Goal: Navigation & Orientation: Find specific page/section

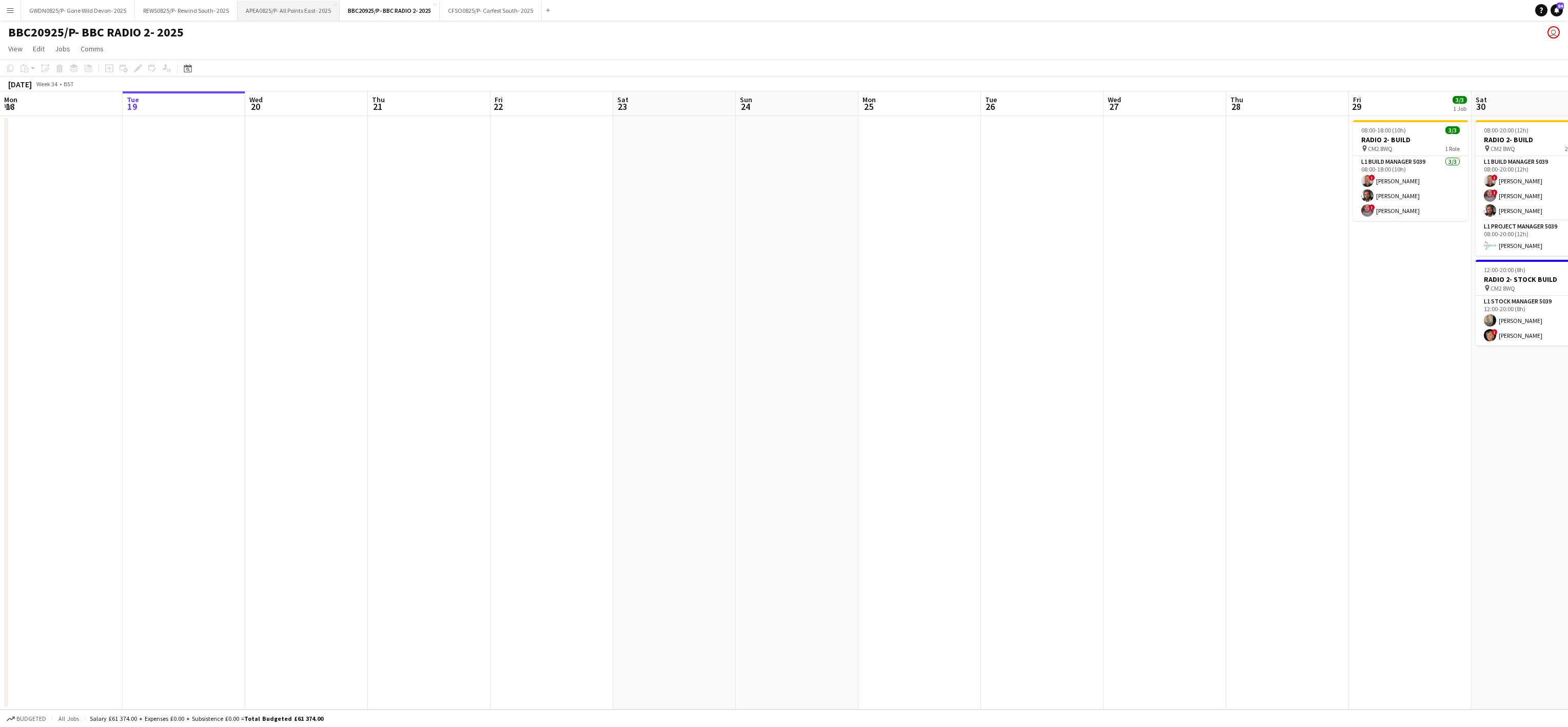
drag, startPoint x: 273, startPoint y: 13, endPoint x: 267, endPoint y: 12, distance: 6.1
click at [271, 12] on button "APEA0825/P- All Points East- 2025 Close" at bounding box center [289, 10] width 102 height 20
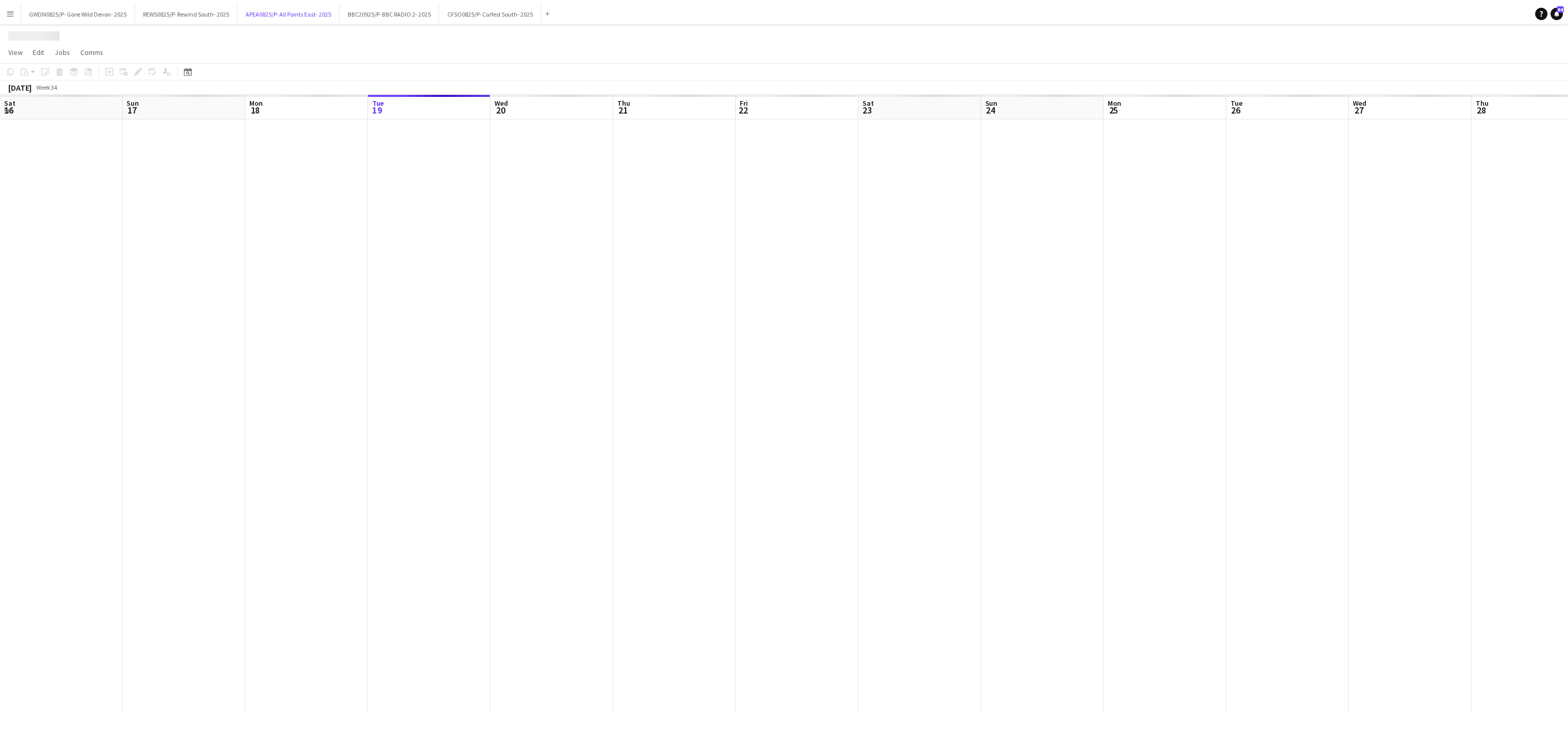
scroll to position [0, 248]
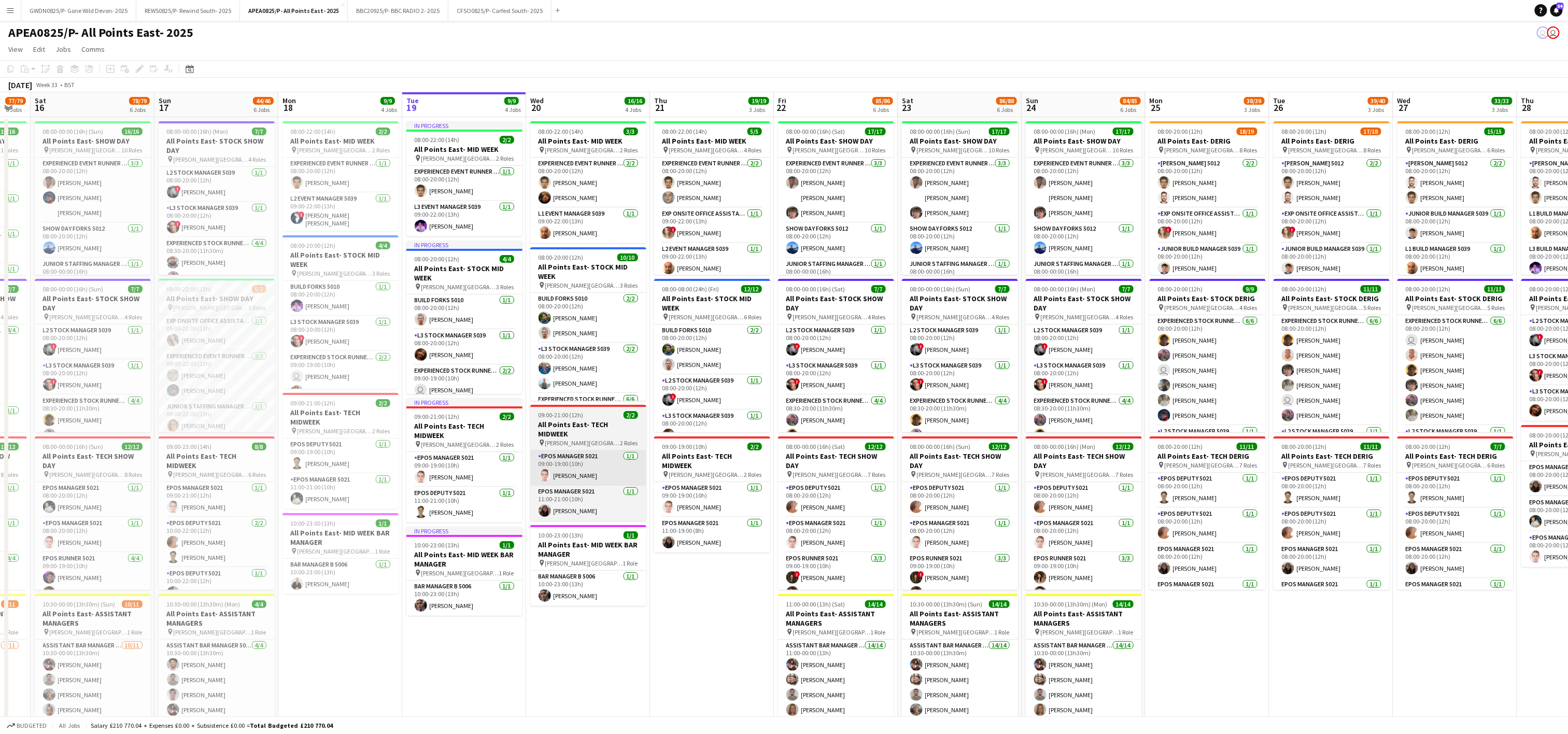
drag, startPoint x: 387, startPoint y: 604, endPoint x: 584, endPoint y: 456, distance: 246.4
click at [636, 589] on app-calendar-viewport "Thu 14 46/50 3 Jobs Fri 15 77/79 6 Jobs Sat 16 78/79 6 Jobs Sun 17 44/46 6 Jobs…" at bounding box center [784, 588] width 1568 height 991
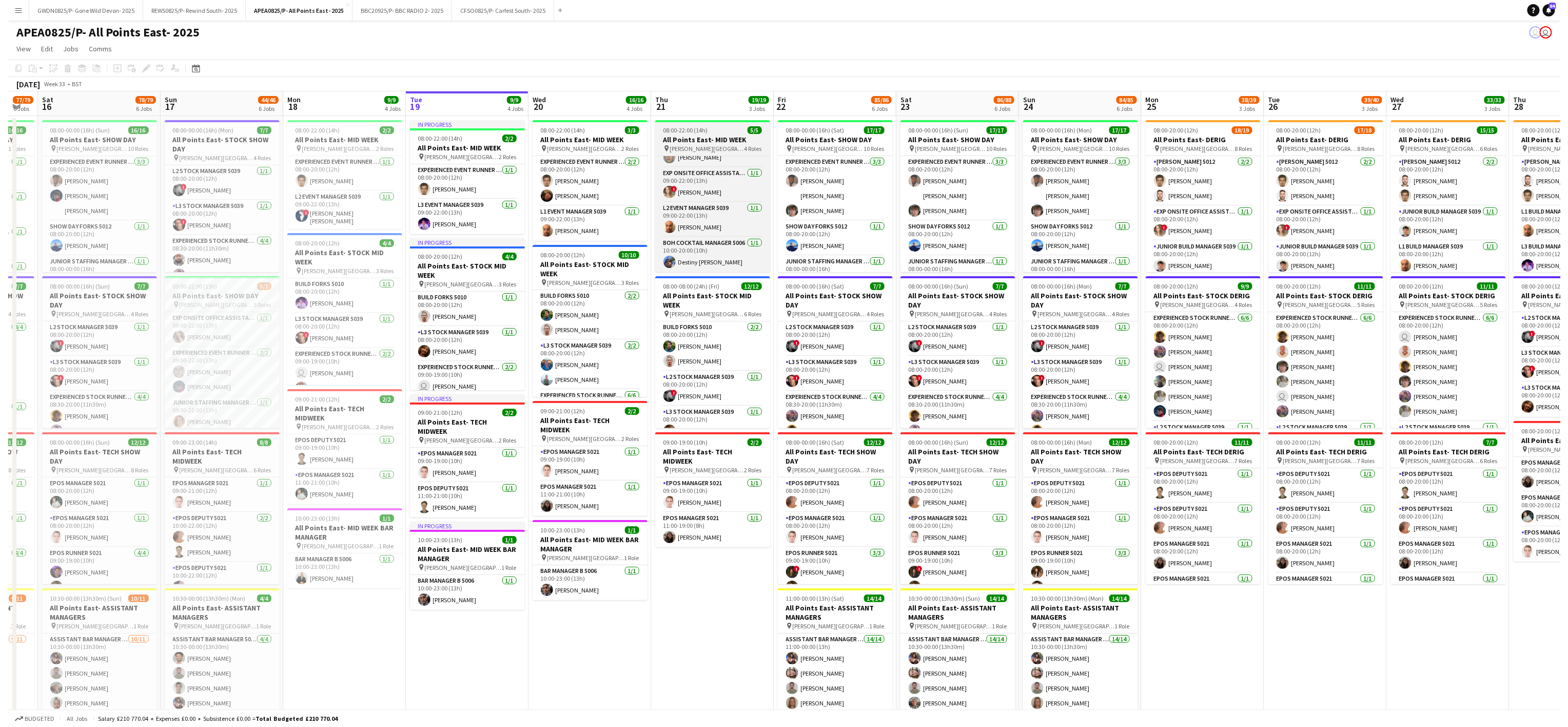
scroll to position [0, 0]
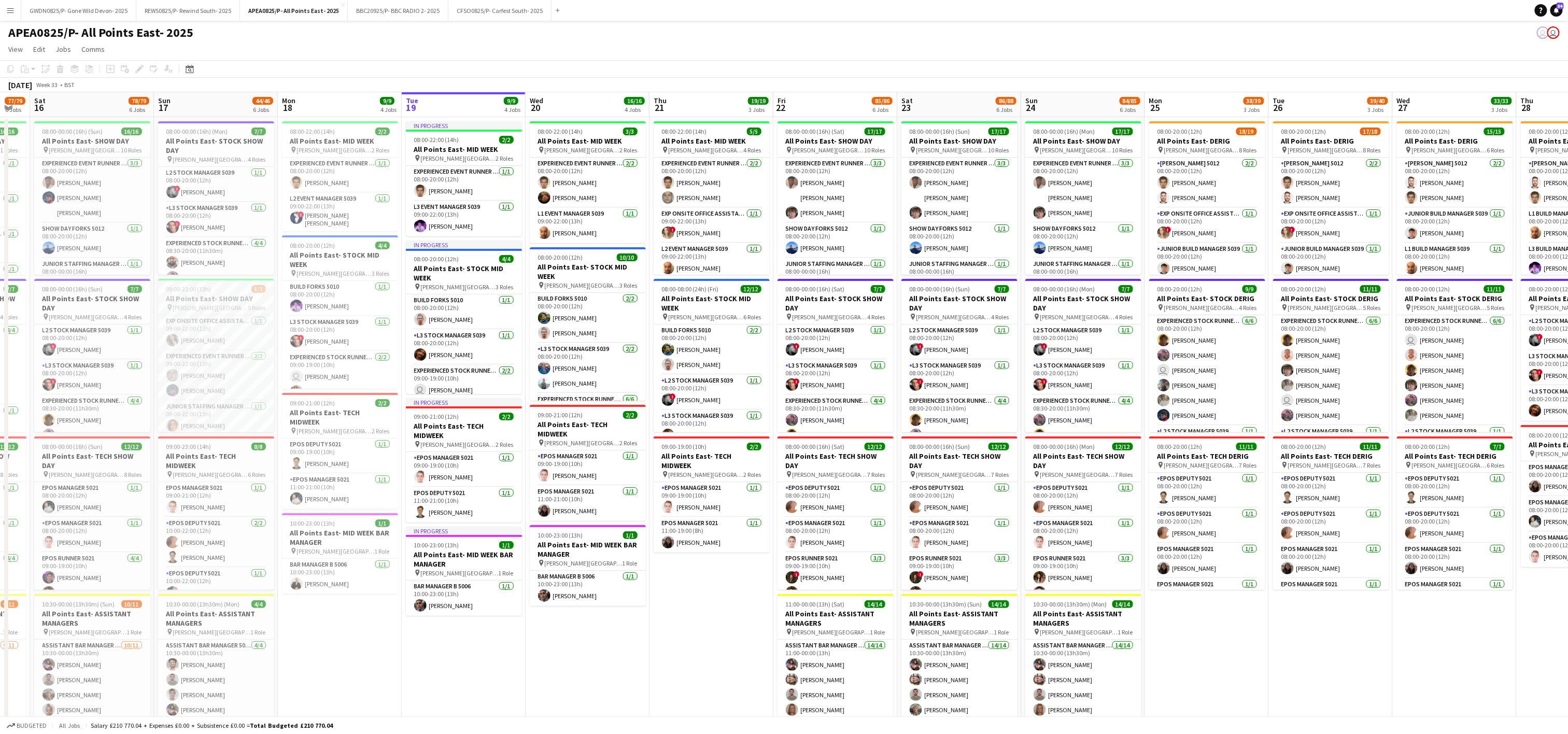
drag, startPoint x: 484, startPoint y: 679, endPoint x: 486, endPoint y: 673, distance: 6.3
click at [484, 678] on app-date-cell "In progress 08:00-22:00 (14h) 2/2 All Points East- MID WEEK pin [PERSON_NAME] […" at bounding box center [463, 600] width 124 height 966
click at [398, 15] on button "BBC20925/P- BBC RADIO 2- 2025 Close" at bounding box center [398, 10] width 101 height 20
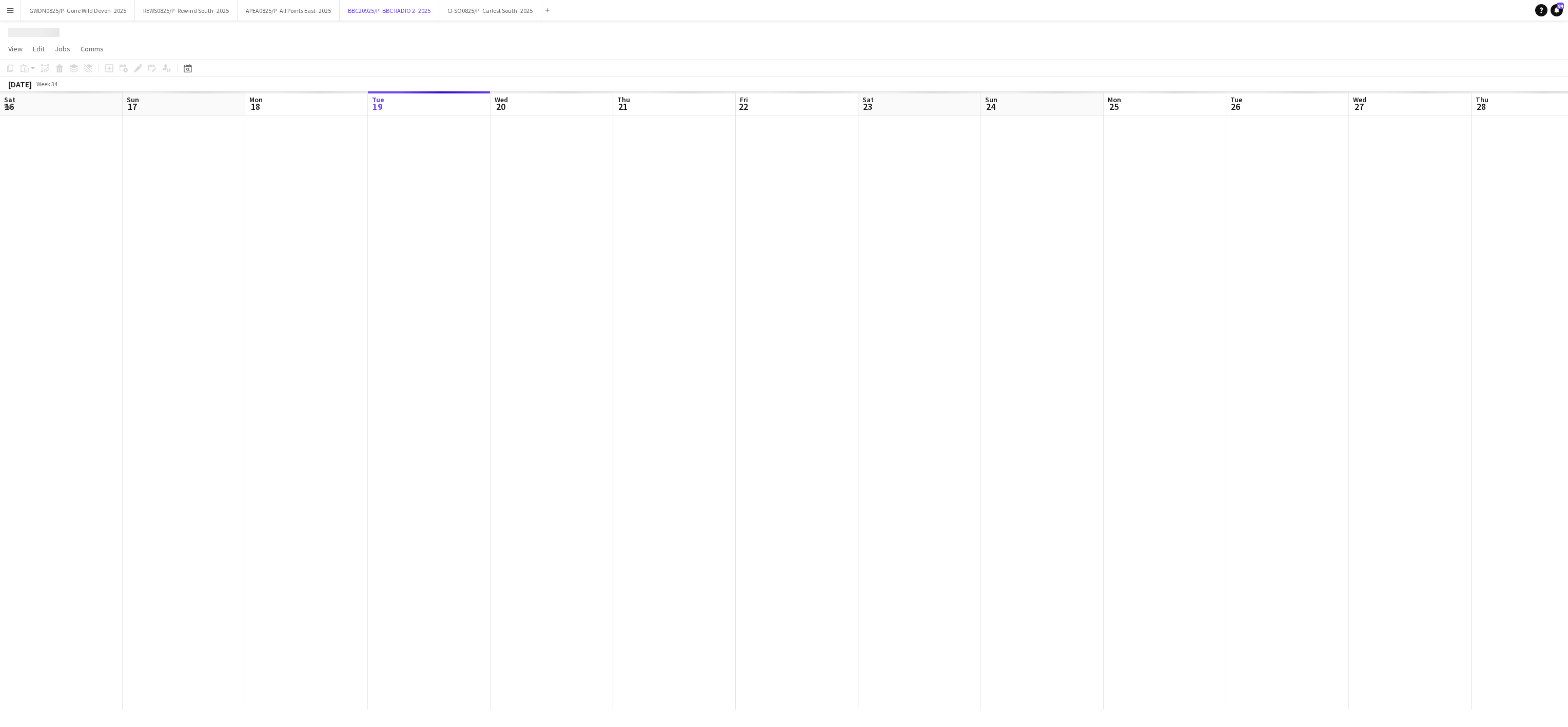
scroll to position [0, 245]
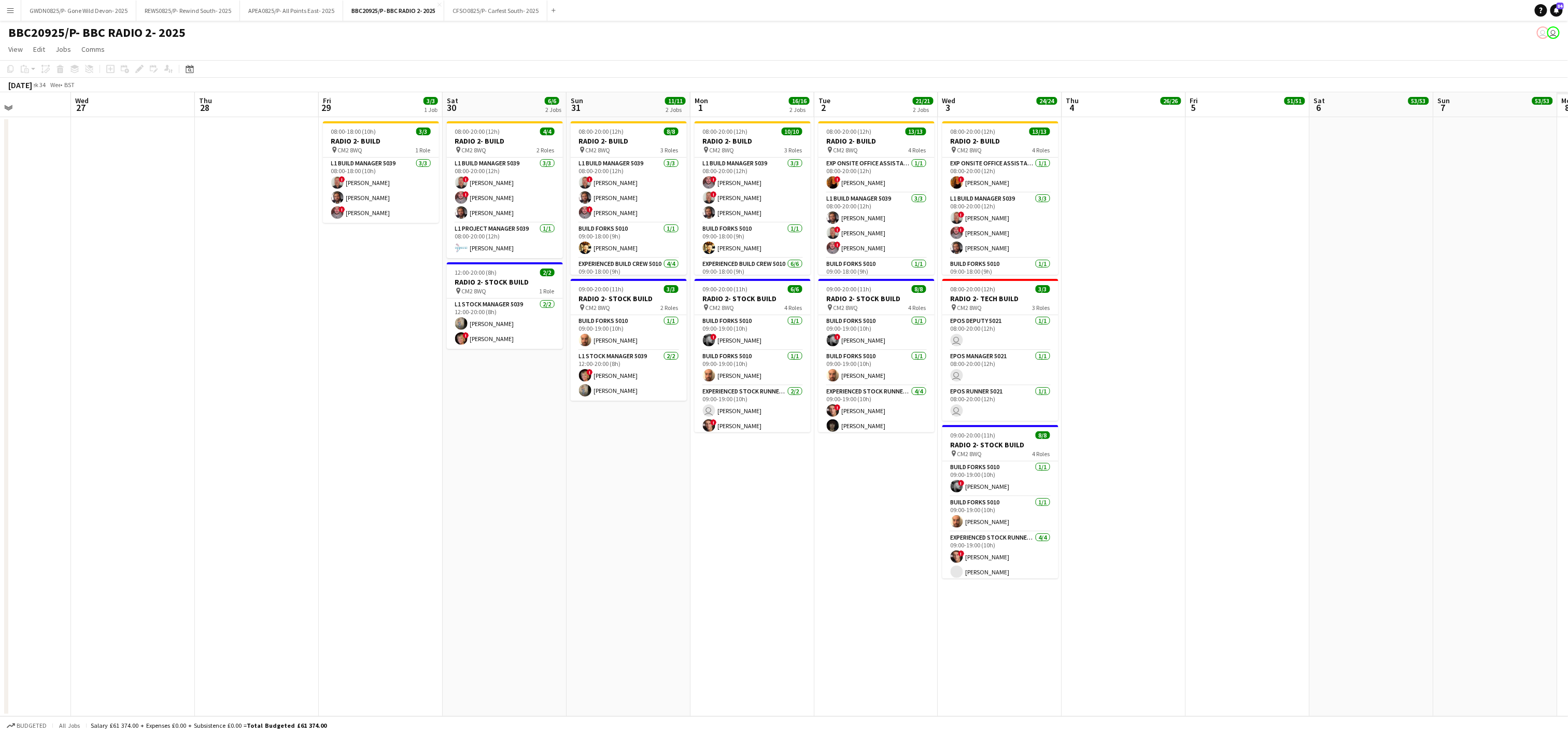
drag, startPoint x: 1269, startPoint y: 521, endPoint x: 238, endPoint y: 489, distance: 1031.5
click at [238, 489] on app-calendar-viewport "Sat 23 Sun 24 Mon 25 Tue 26 Wed 27 Thu 28 Fri 29 3/3 1 Job Sat 30 6/6 2 Jobs Su…" at bounding box center [784, 404] width 1568 height 624
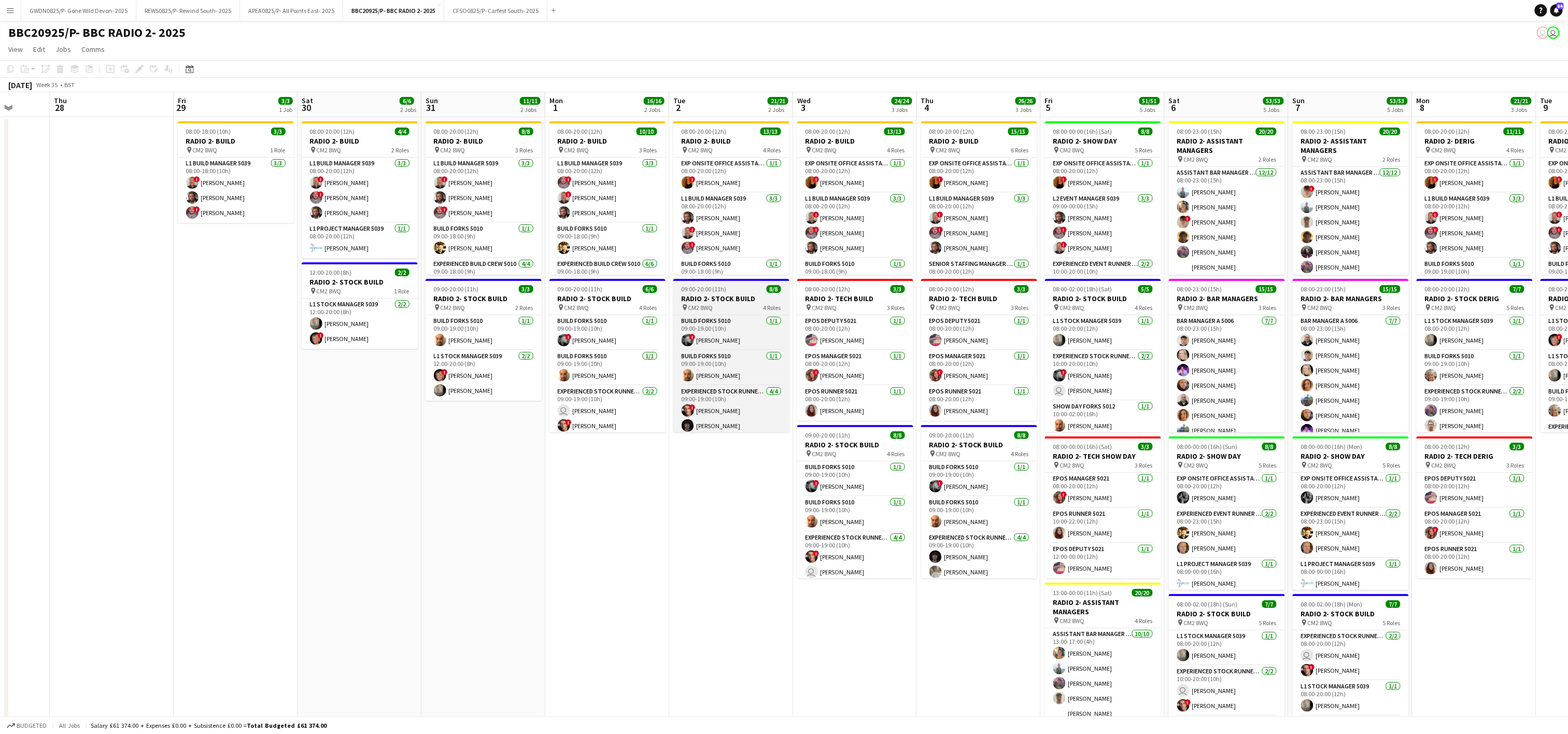
drag, startPoint x: 1041, startPoint y: 632, endPoint x: 748, endPoint y: 310, distance: 435.4
click at [857, 618] on app-calendar-viewport "Sun 24 Mon 25 Tue 26 Wed 27 Thu 28 Fri 29 3/3 1 Job Sat 30 6/6 2 Jobs Sun 31 11…" at bounding box center [784, 508] width 1568 height 832
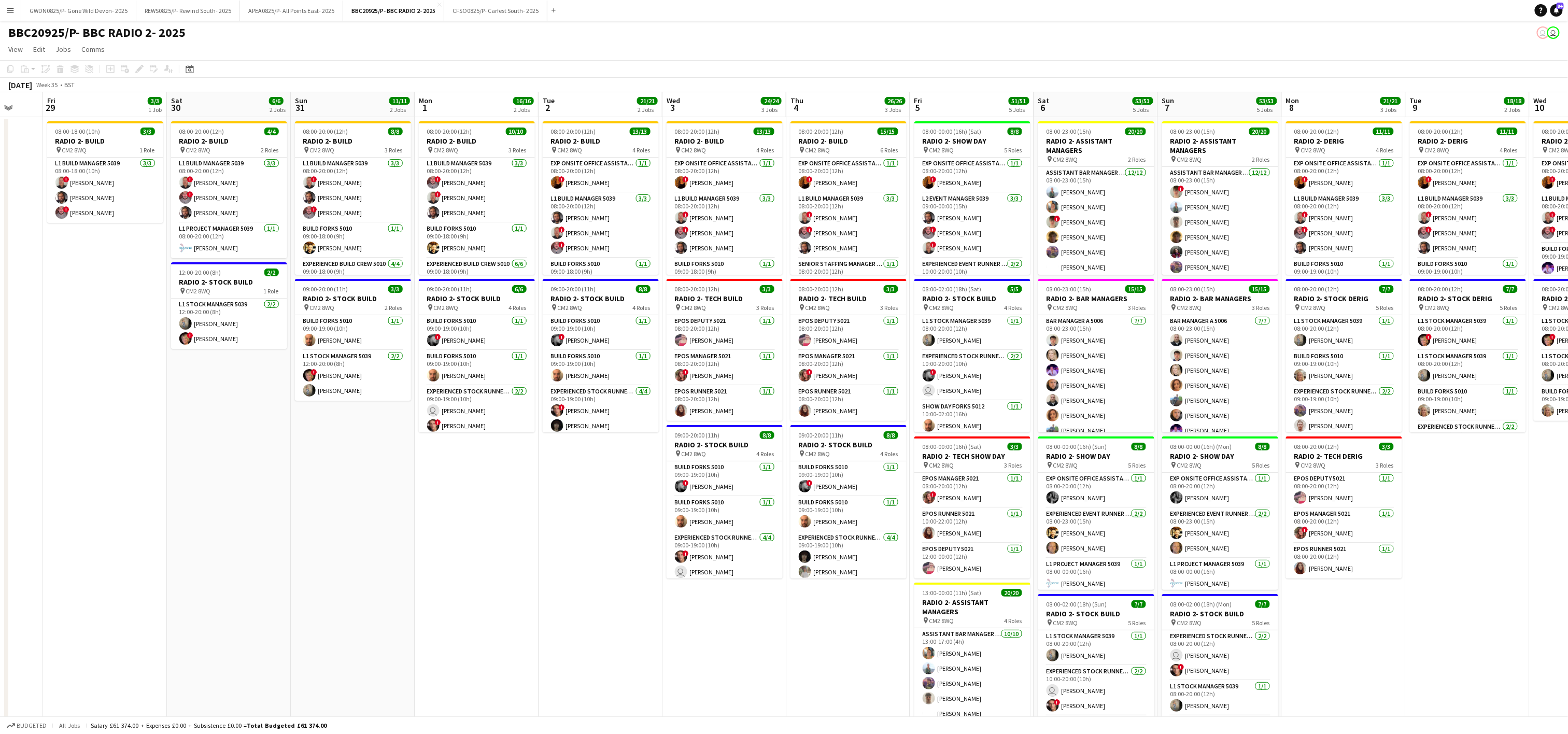
scroll to position [0, 364]
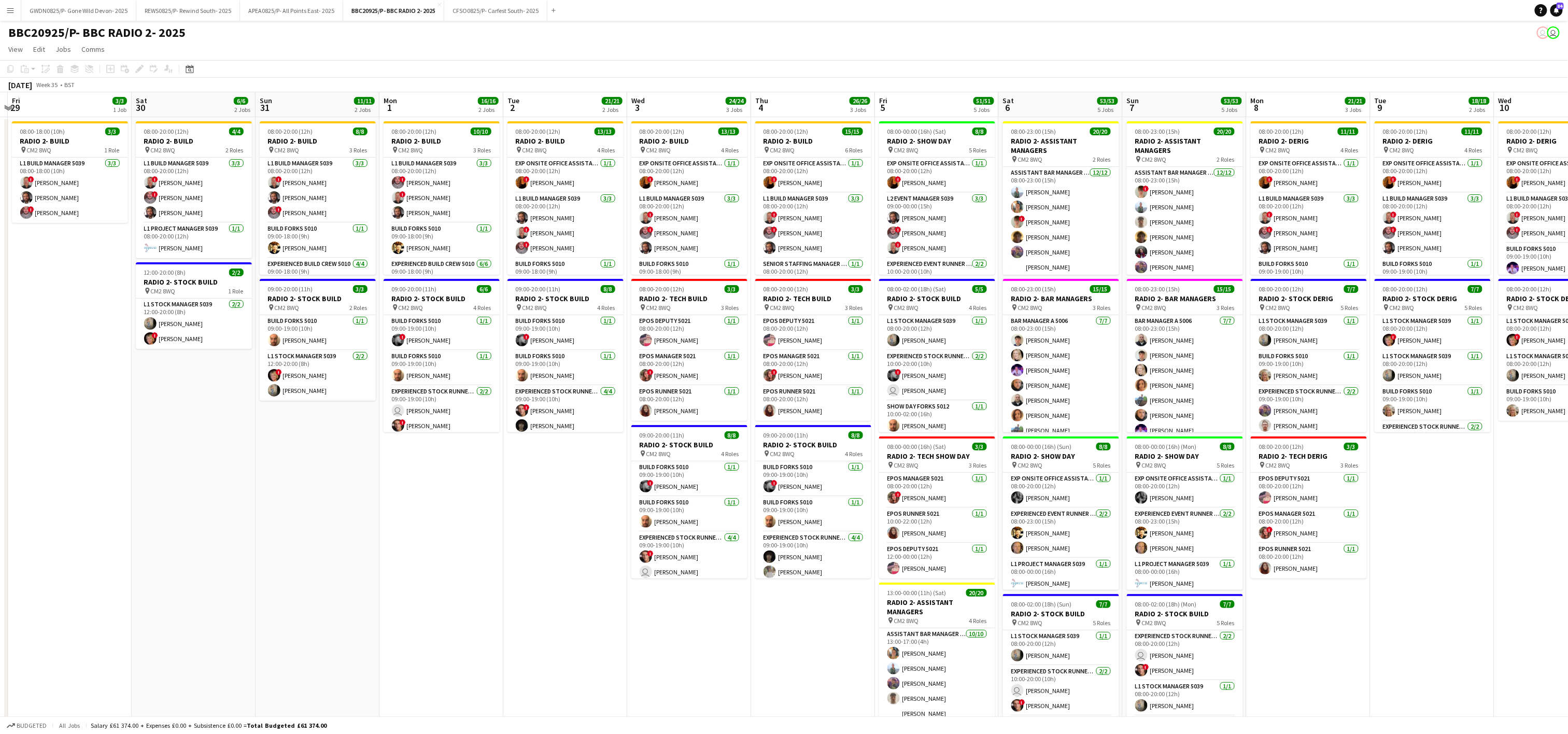
click at [310, 448] on app-calendar-viewport "Tue 26 Wed 27 Thu 28 Fri 29 3/3 1 Job Sat 30 6/6 2 Jobs Sun 31 11/11 2 Jobs Mon…" at bounding box center [784, 508] width 1568 height 832
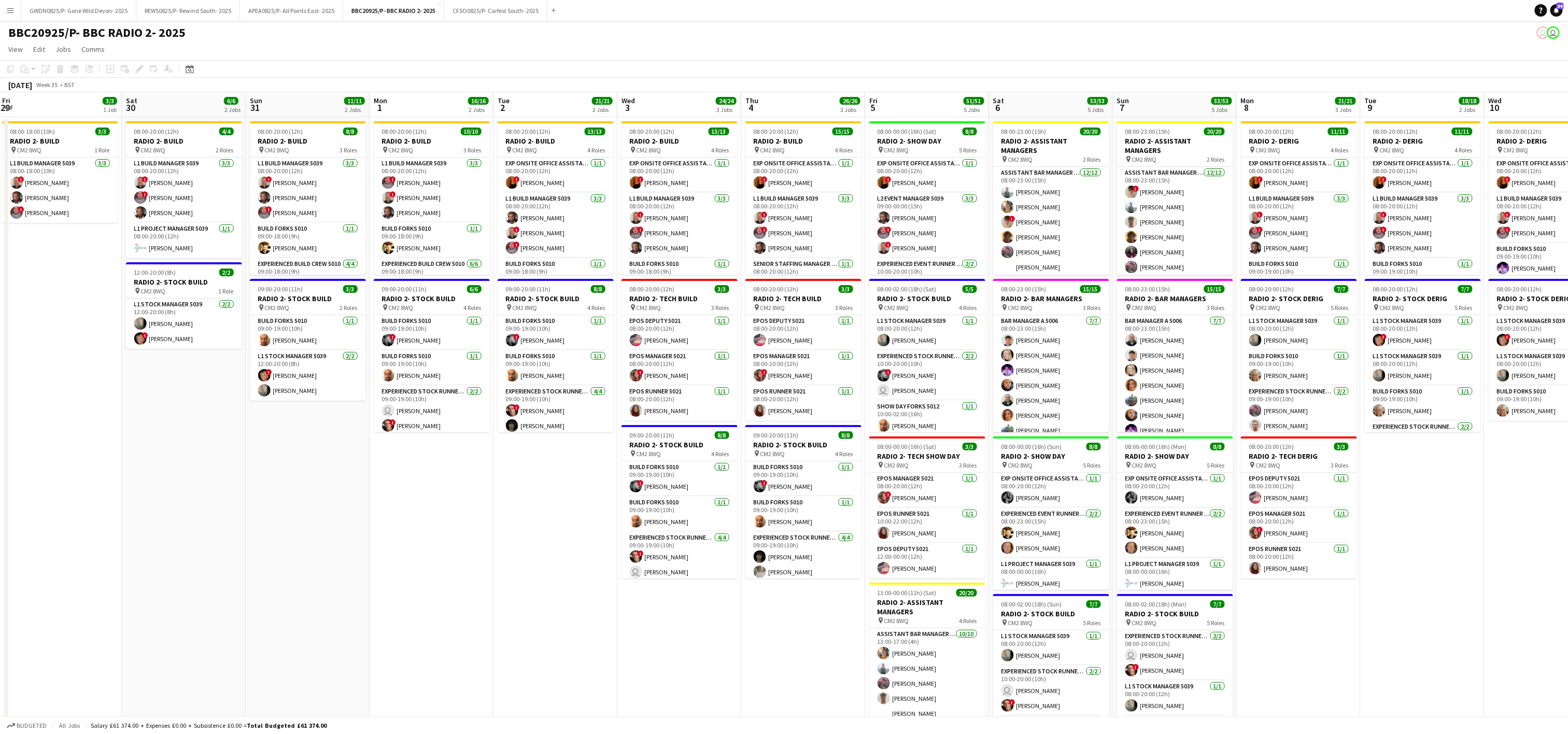
drag, startPoint x: 478, startPoint y: 455, endPoint x: 469, endPoint y: 452, distance: 9.5
click at [469, 452] on app-calendar-viewport "Tue 26 Wed 27 Thu 28 Fri 29 3/3 1 Job Sat 30 6/6 2 Jobs Sun 31 11/11 2 Jobs Mon…" at bounding box center [784, 508] width 1568 height 832
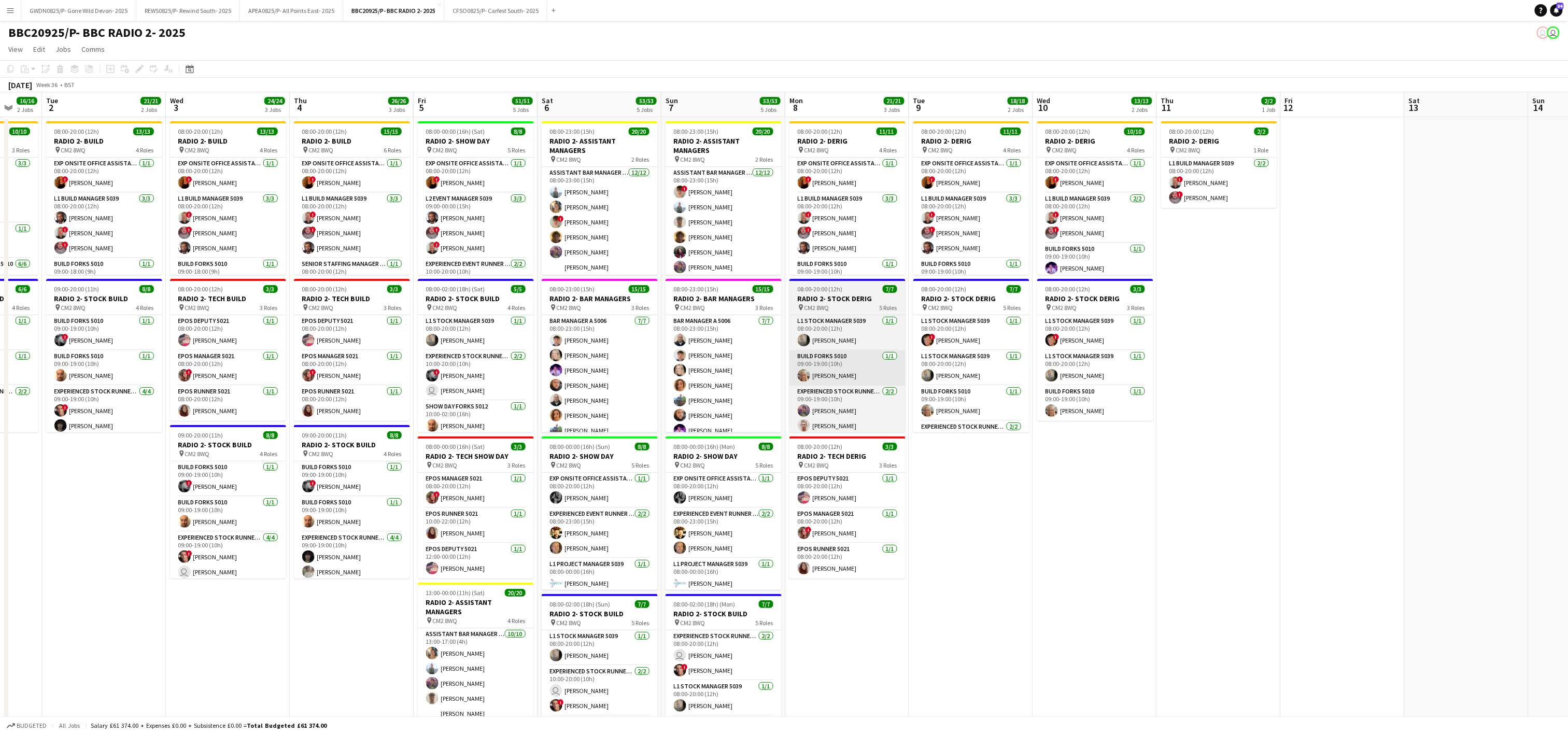
drag, startPoint x: 1408, startPoint y: 581, endPoint x: 856, endPoint y: 377, distance: 588.5
click at [954, 570] on app-calendar-viewport "Fri 29 3/3 1 Job Sat 30 6/6 2 Jobs Sun 31 11/11 2 Jobs Mon 1 16/16 2 Jobs Tue 2…" at bounding box center [784, 508] width 1568 height 832
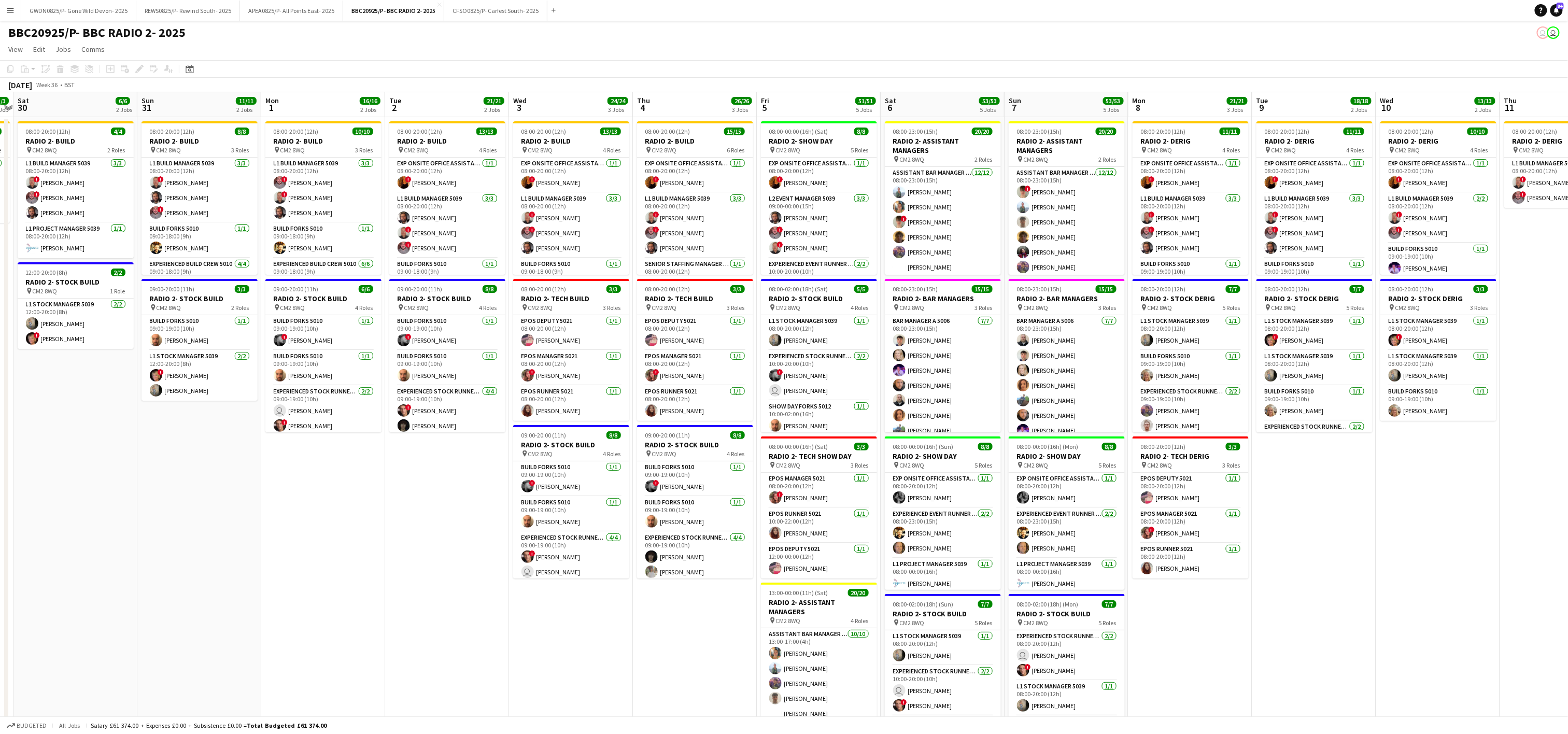
drag, startPoint x: 933, startPoint y: 507, endPoint x: 1395, endPoint y: 441, distance: 466.7
click at [1395, 441] on app-calendar-viewport "Thu 28 Fri 29 3/3 1 Job Sat 30 6/6 2 Jobs Sun 31 11/11 2 Jobs Mon 1 16/16 2 Job…" at bounding box center [784, 508] width 1568 height 832
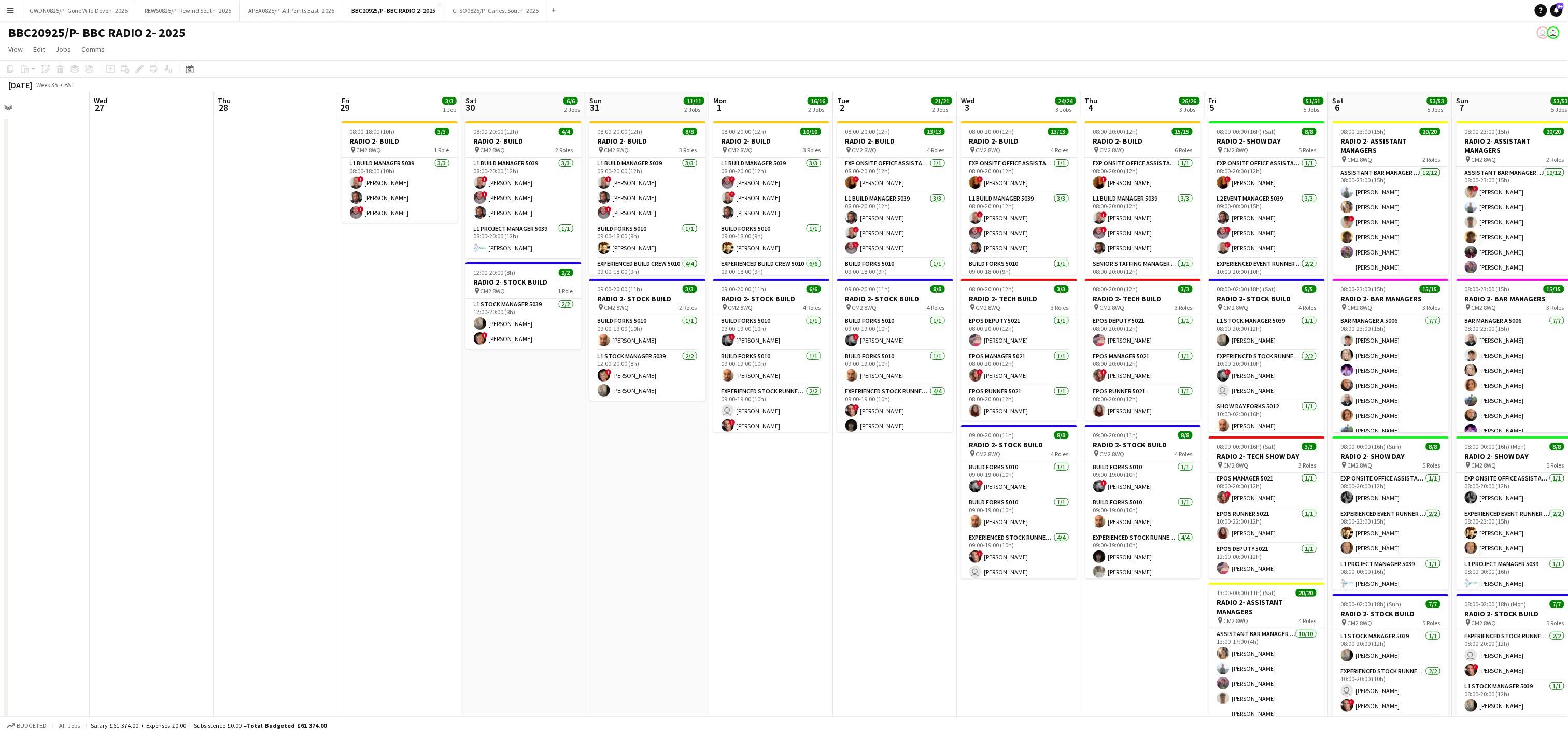
drag, startPoint x: 444, startPoint y: 493, endPoint x: 394, endPoint y: 484, distance: 50.8
click at [395, 485] on app-calendar-viewport "Sun 24 Mon 25 Tue 26 Wed 27 Thu 28 Fri 29 3/3 1 Job Sat 30 6/6 2 Jobs Sun 31 11…" at bounding box center [784, 508] width 1568 height 832
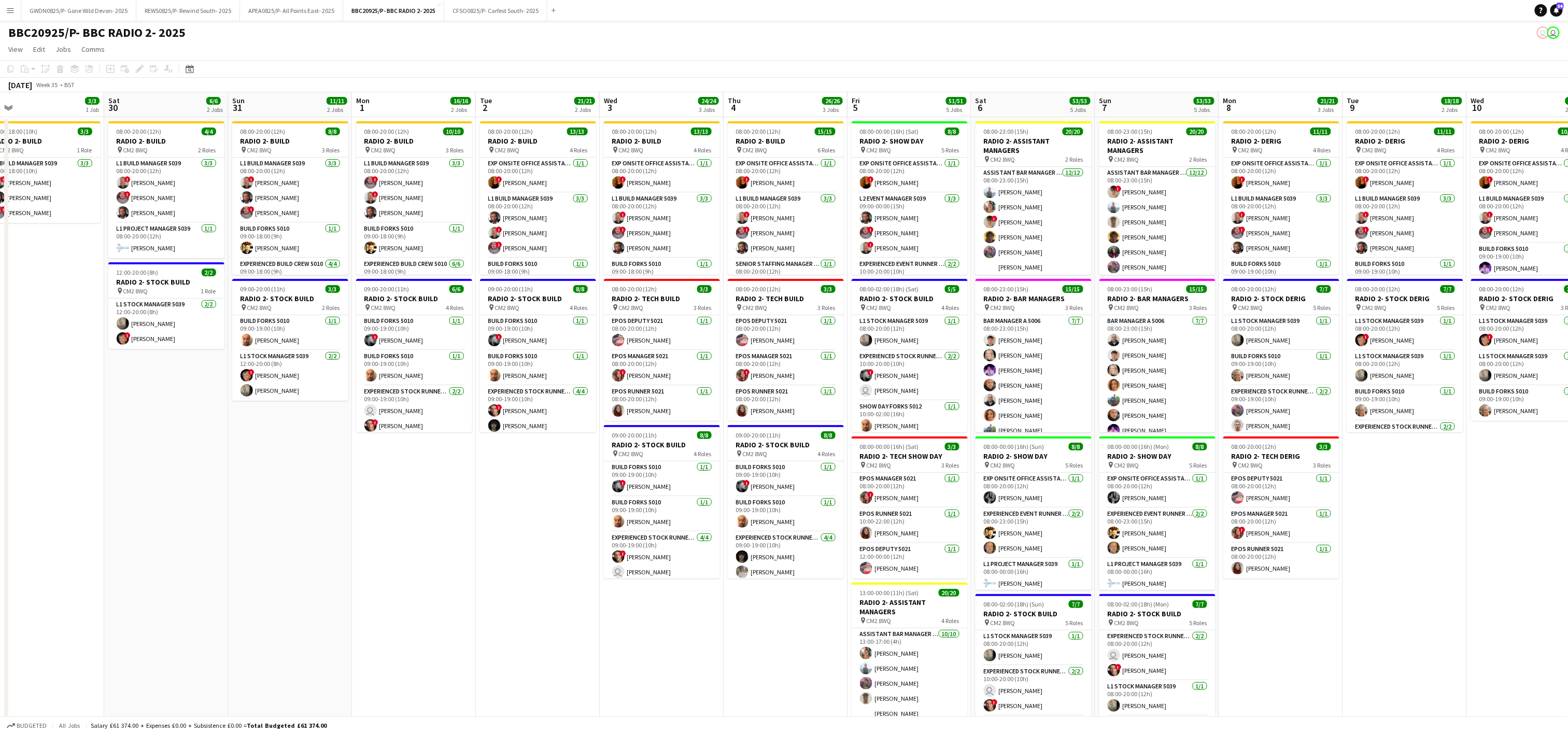
scroll to position [0, 414]
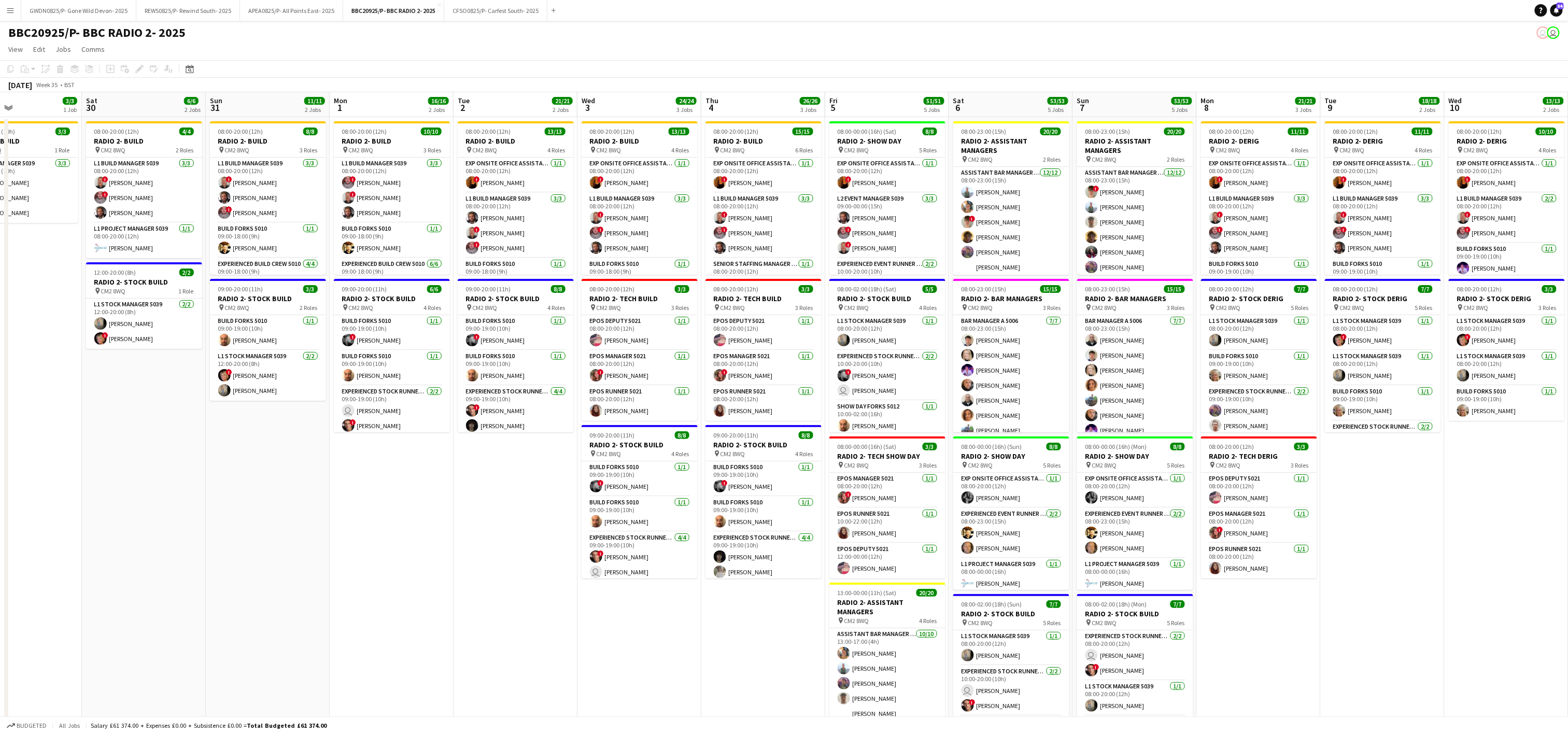
drag, startPoint x: 763, startPoint y: 488, endPoint x: 389, endPoint y: 361, distance: 395.0
click at [389, 361] on app-calendar-viewport "Tue 26 Wed 27 Thu 28 Fri 29 3/3 1 Job Sat 30 6/6 2 Jobs Sun 31 11/11 2 Jobs Mon…" at bounding box center [784, 508] width 1568 height 832
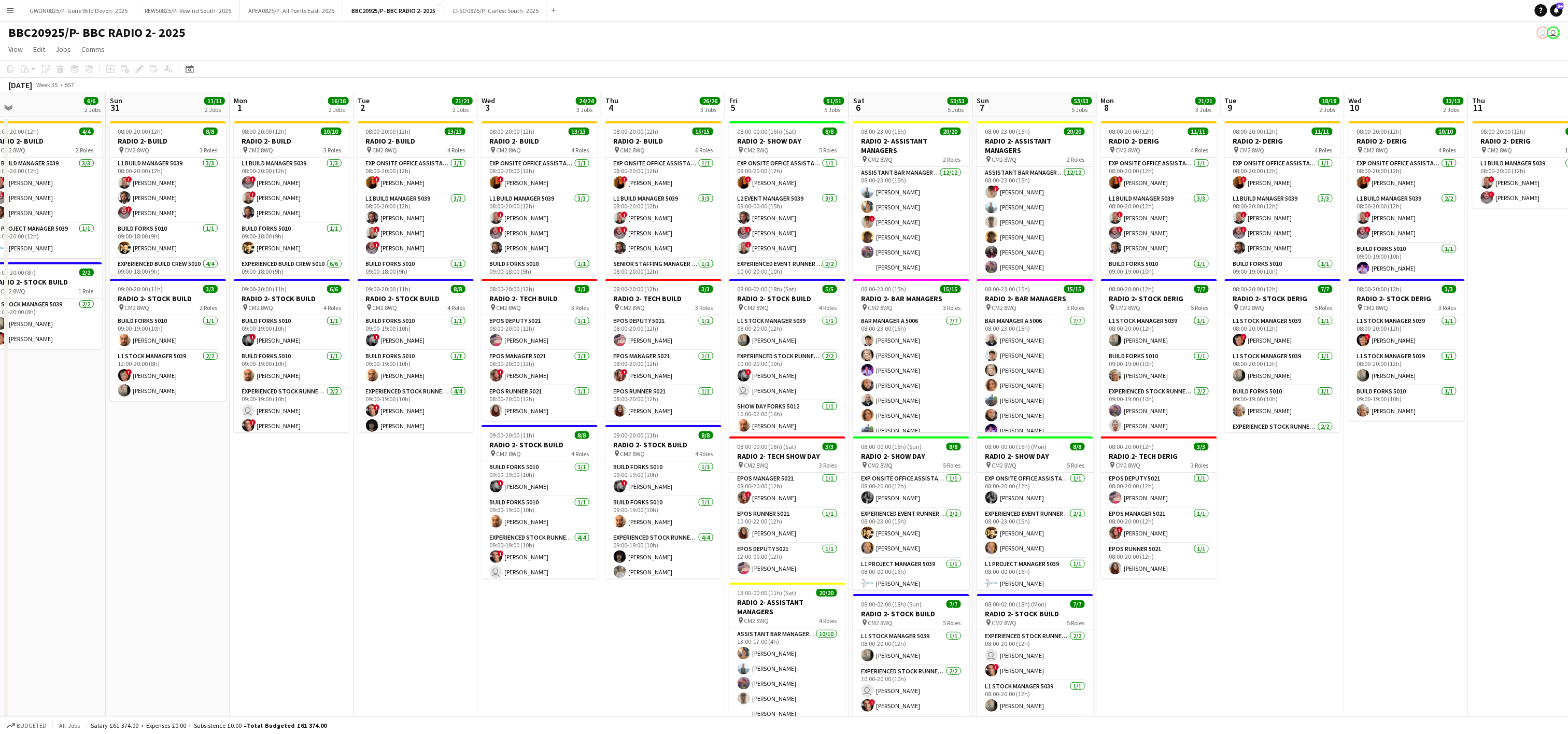
scroll to position [0, 390]
drag, startPoint x: 1352, startPoint y: 571, endPoint x: 1251, endPoint y: 569, distance: 101.0
click at [1251, 569] on app-calendar-viewport "Wed 27 Thu 28 Fri 29 3/3 1 Job Sat 30 6/6 2 Jobs Sun 31 11/11 2 Jobs Mon 1 16/1…" at bounding box center [784, 508] width 1568 height 832
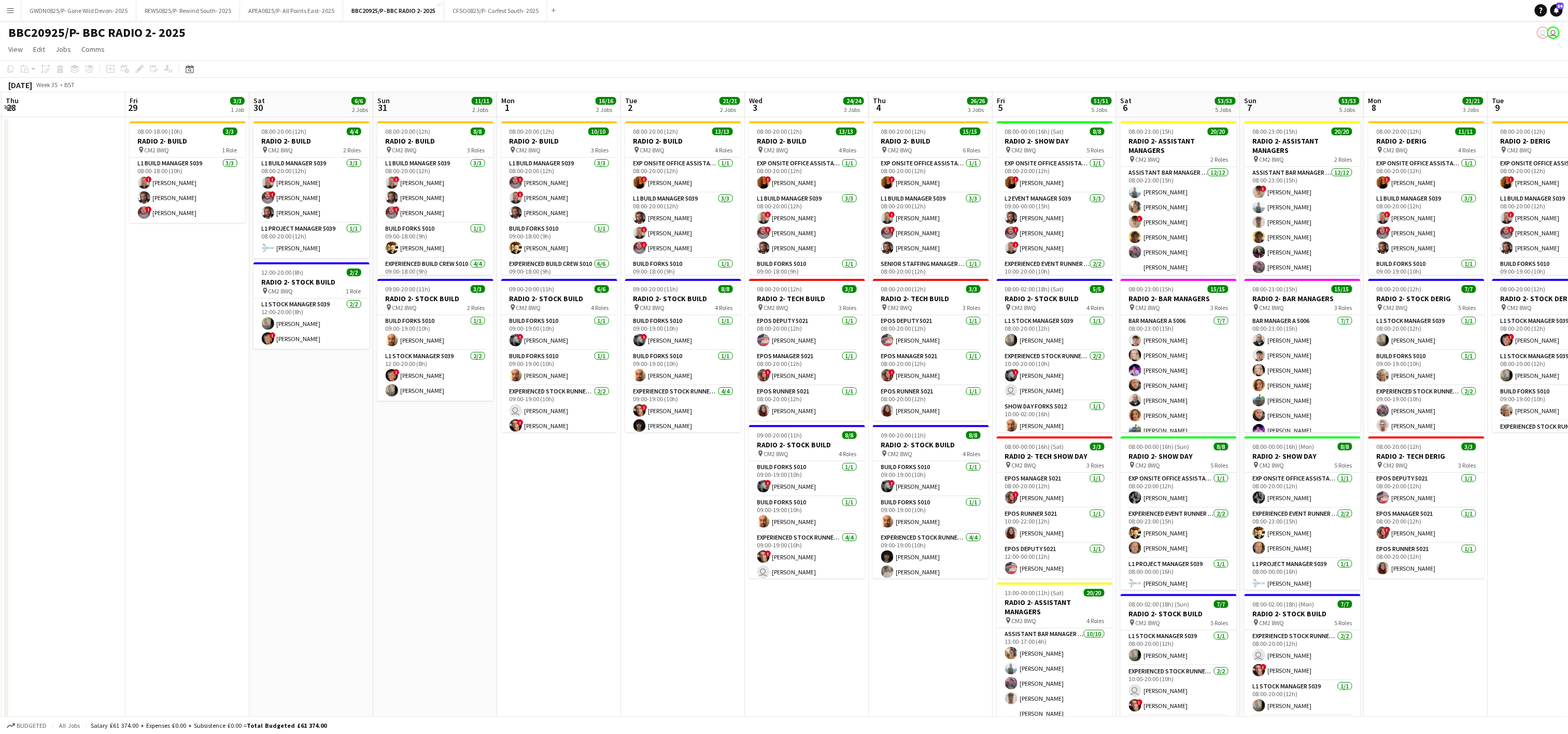
drag, startPoint x: 309, startPoint y: 567, endPoint x: 415, endPoint y: 557, distance: 106.5
click at [408, 566] on app-calendar-viewport "Tue 26 Wed 27 Thu 28 Fri 29 3/3 1 Job Sat 30 6/6 2 Jobs Sun 31 11/11 2 Jobs Mon…" at bounding box center [784, 508] width 1568 height 832
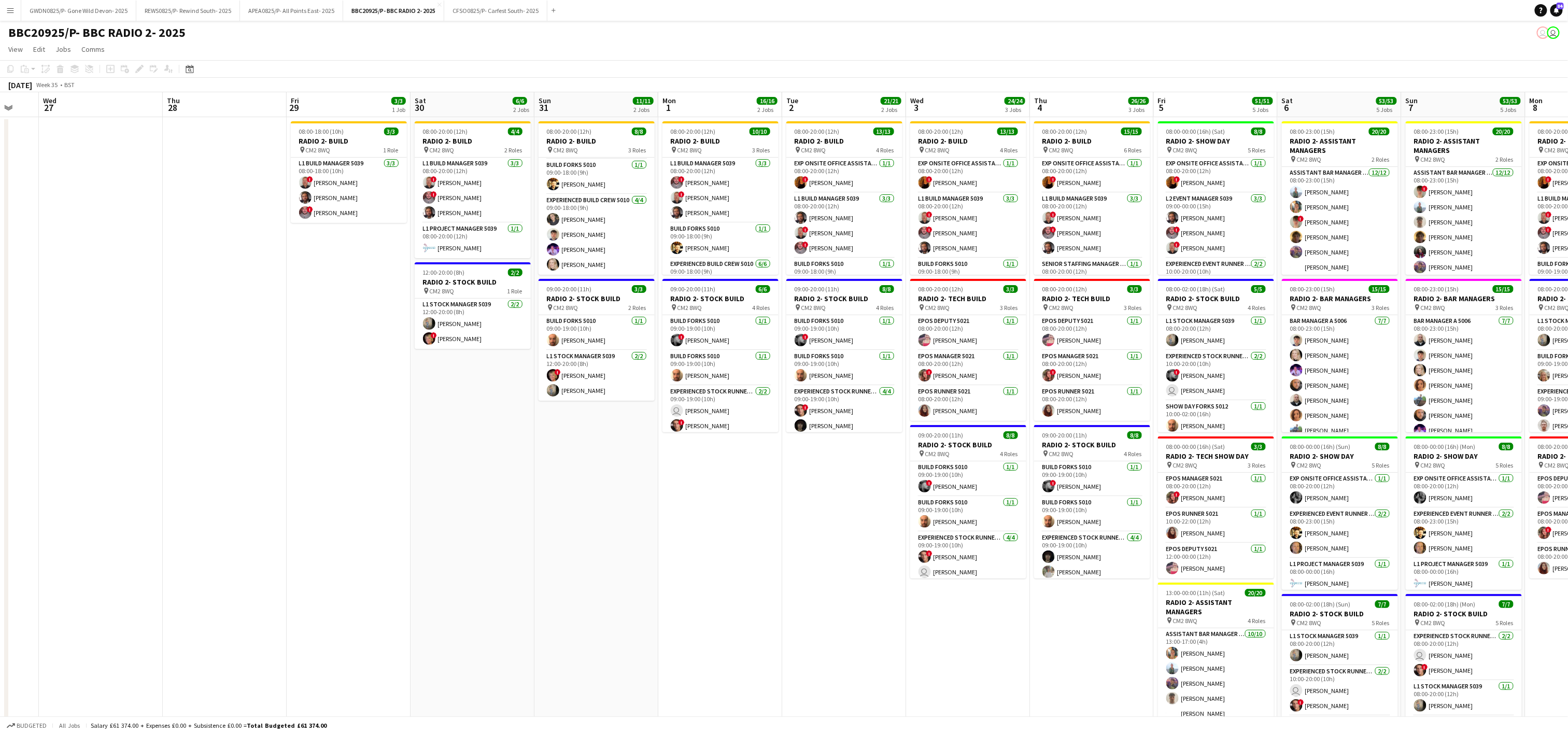
scroll to position [0, 266]
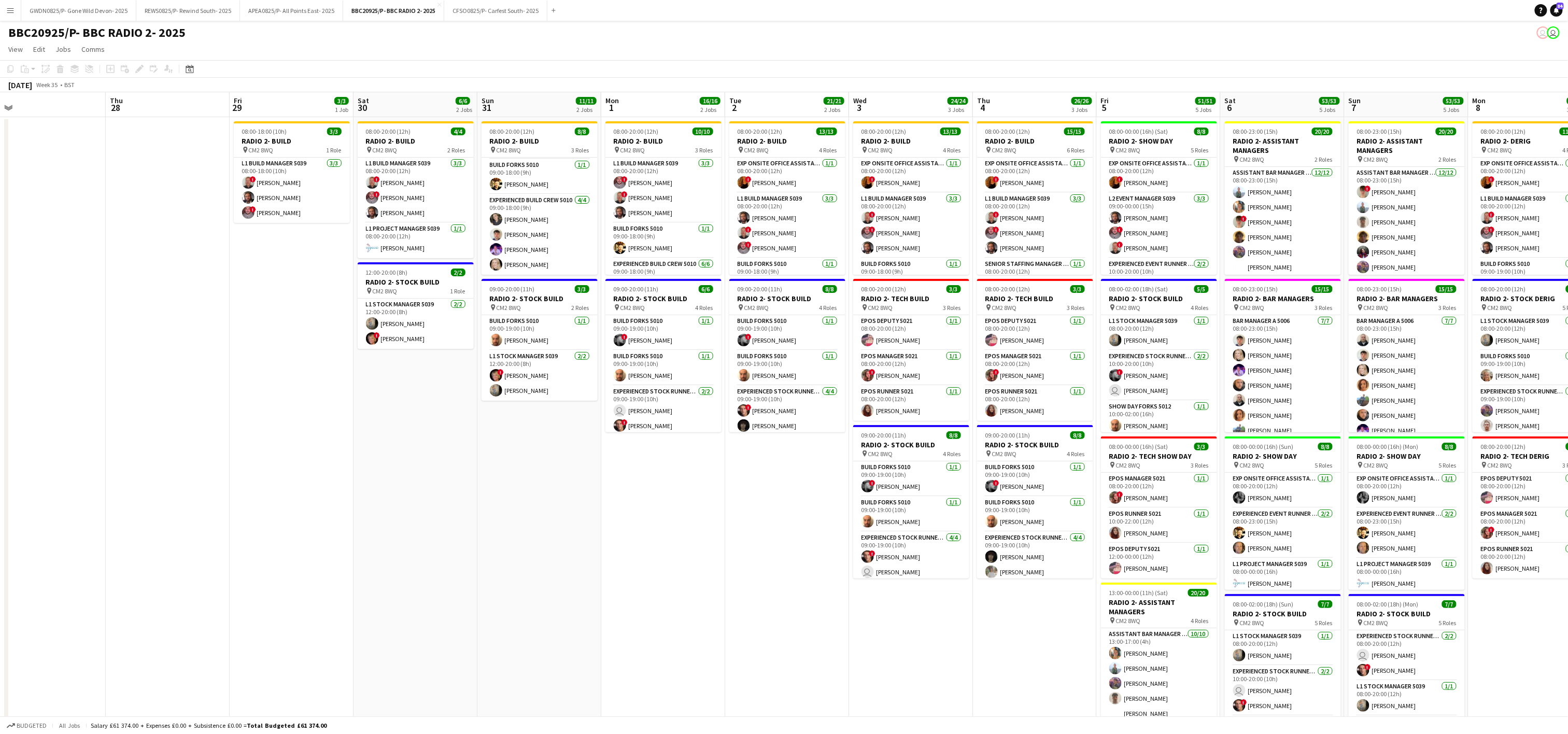
drag, startPoint x: 274, startPoint y: 384, endPoint x: 374, endPoint y: 394, distance: 100.5
click at [374, 394] on app-calendar-viewport "Mon 25 Tue 26 Wed 27 Thu 28 Fri 29 3/3 1 Job Sat 30 6/6 2 Jobs Sun 31 11/11 2 J…" at bounding box center [784, 508] width 1568 height 832
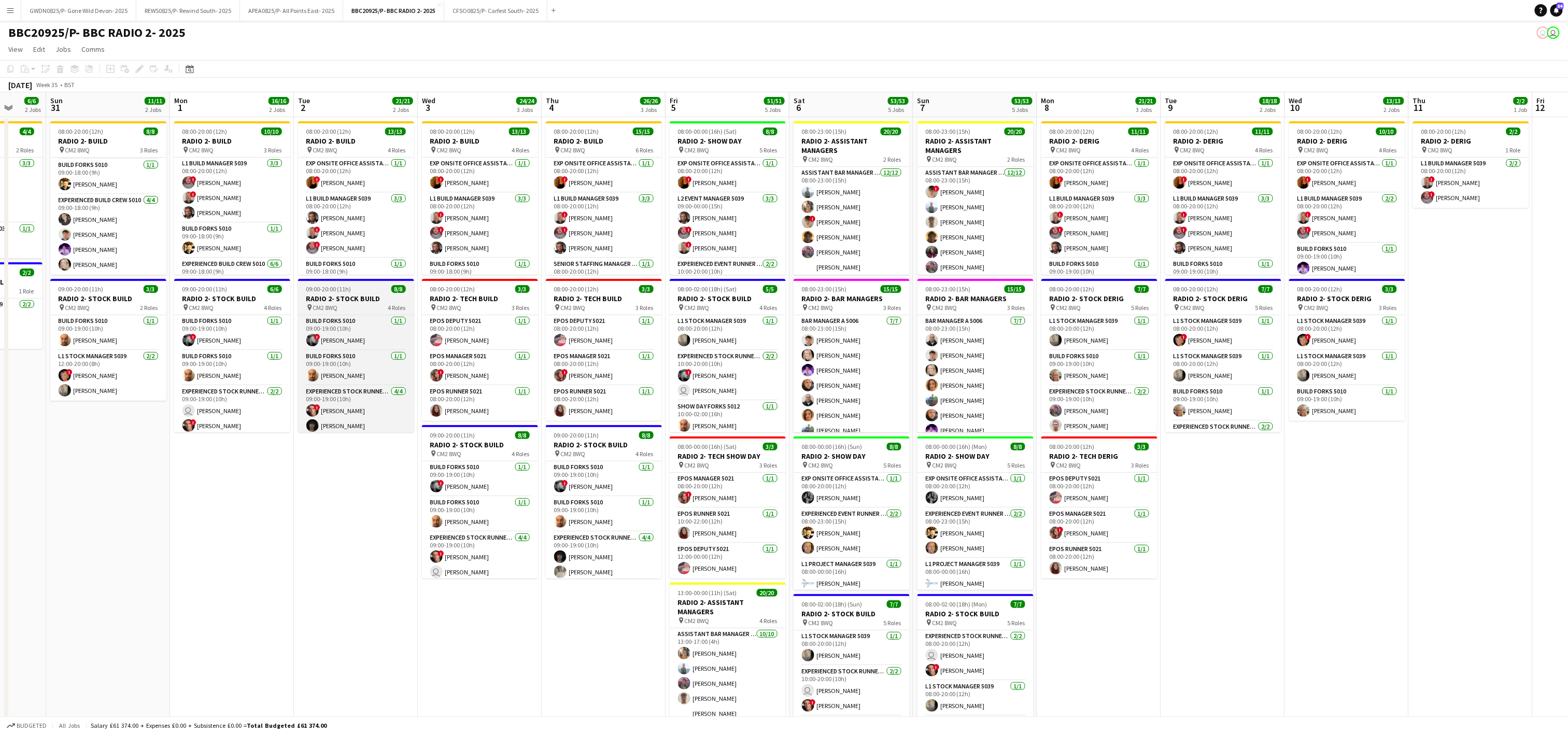
scroll to position [0, 374]
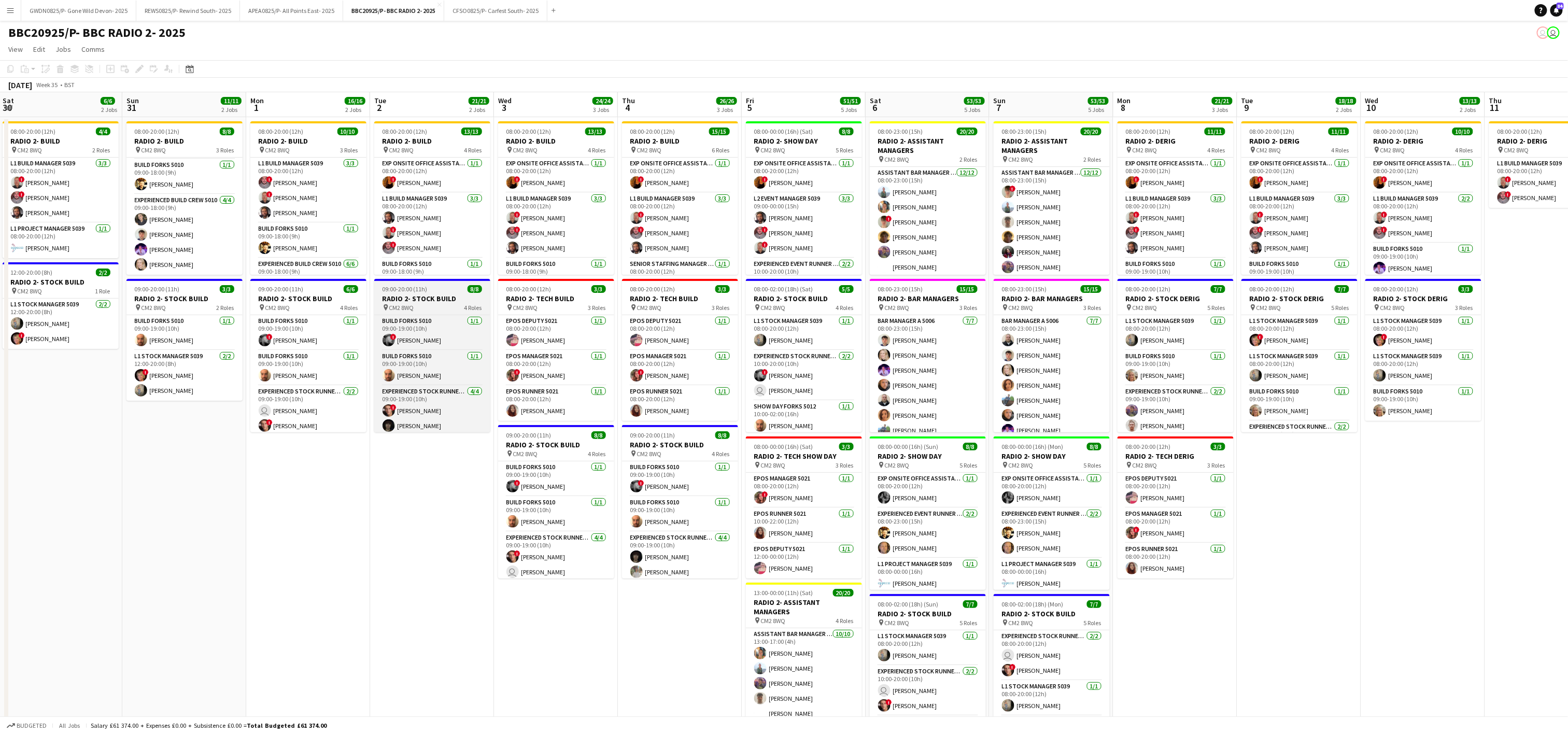
drag, startPoint x: 784, startPoint y: 539, endPoint x: 480, endPoint y: 424, distance: 325.0
click at [485, 470] on app-calendar-viewport "Wed 27 Thu 28 Fri 29 3/3 1 Job Sat 30 6/6 2 Jobs Sun 31 11/11 2 Jobs Mon 1 16/1…" at bounding box center [784, 508] width 1568 height 832
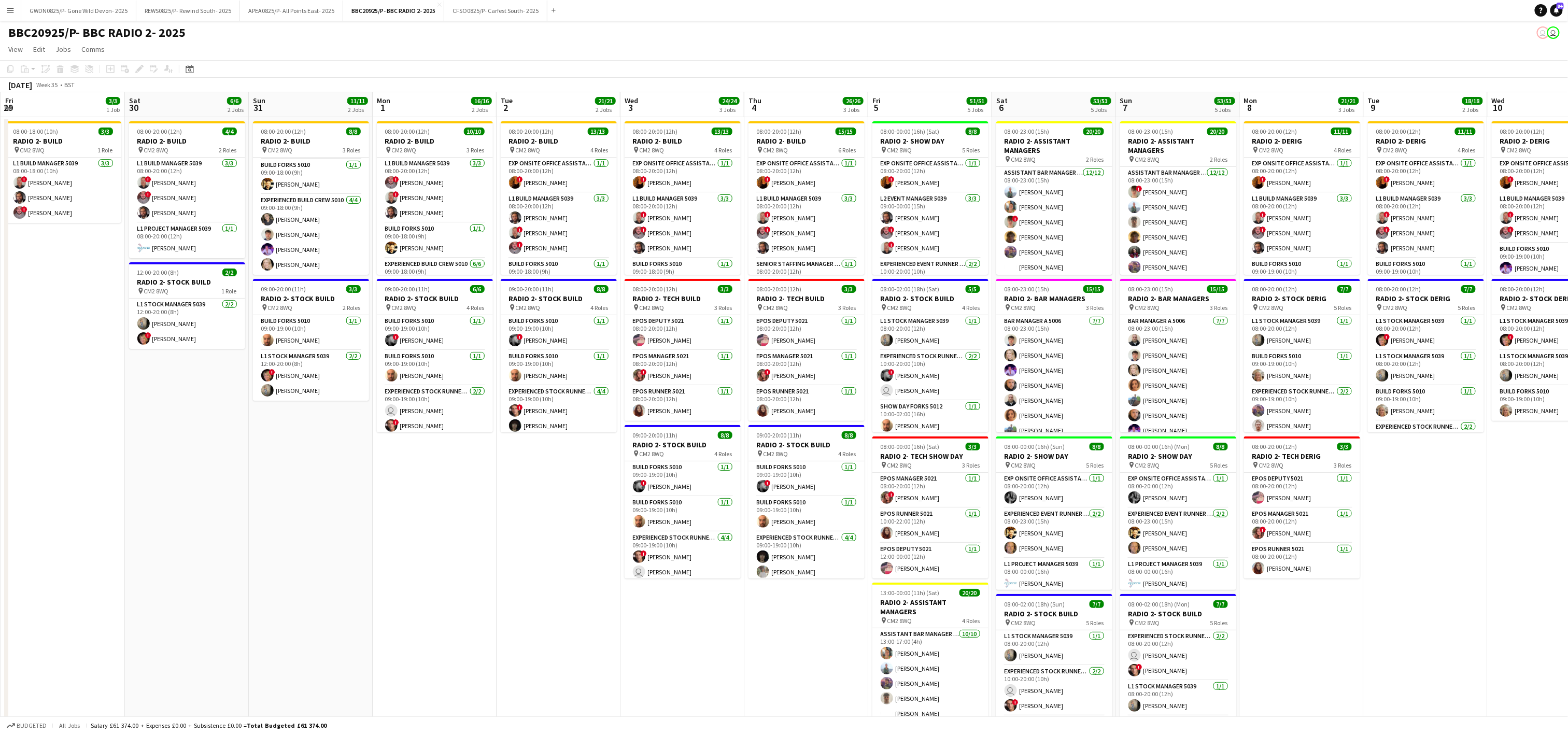
drag, startPoint x: 229, startPoint y: 553, endPoint x: 220, endPoint y: 382, distance: 171.2
click at [357, 551] on app-calendar-viewport "Wed 27 Thu 28 Fri 29 3/3 1 Job Sat 30 6/6 2 Jobs Sun 31 11/11 2 Jobs Mon 1 16/1…" at bounding box center [784, 508] width 1568 height 832
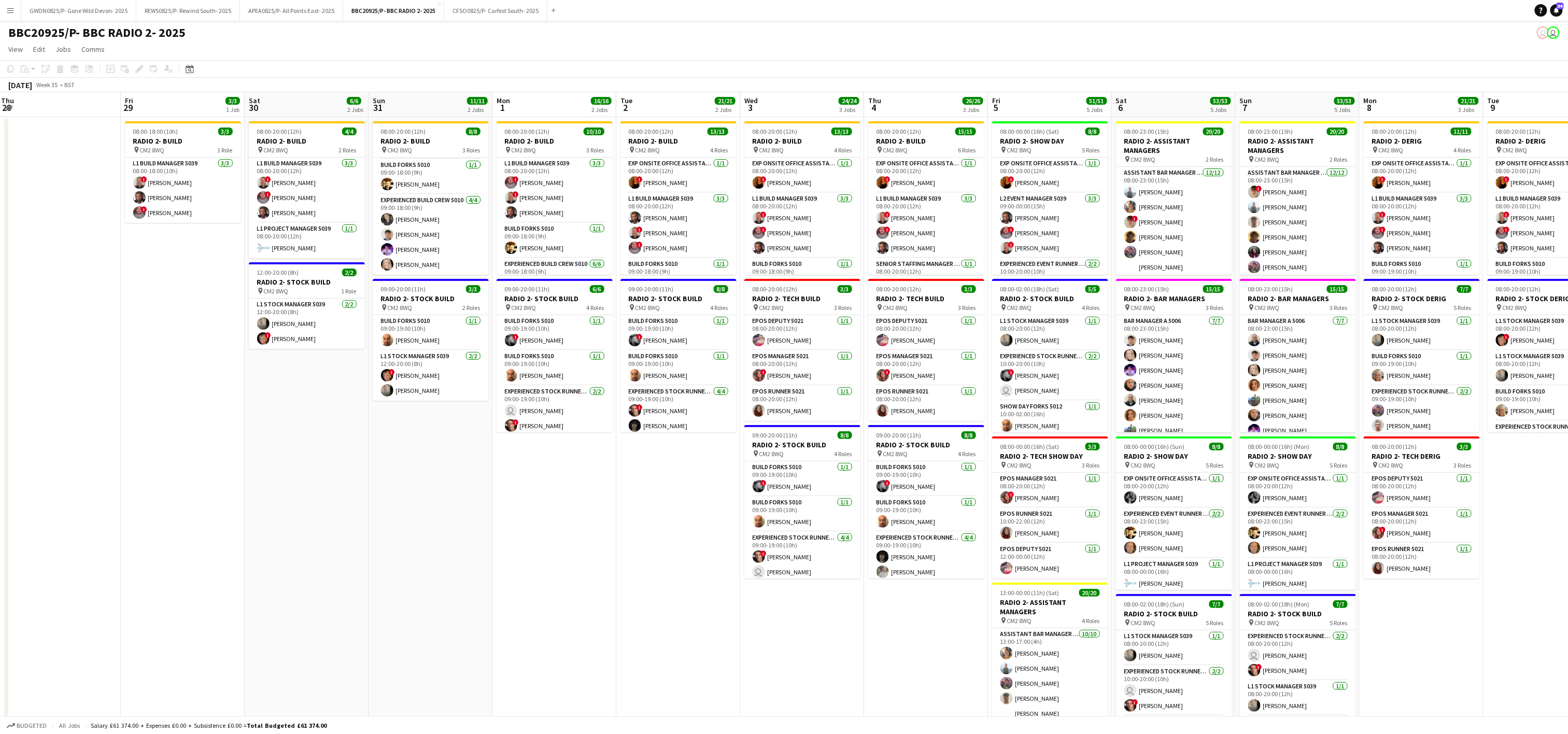
click at [582, 416] on app-calendar-viewport "Tue 26 Wed 27 Thu 28 Fri 29 3/3 1 Job Sat 30 6/6 2 Jobs Sun 31 11/11 2 Jobs Mon…" at bounding box center [784, 508] width 1568 height 832
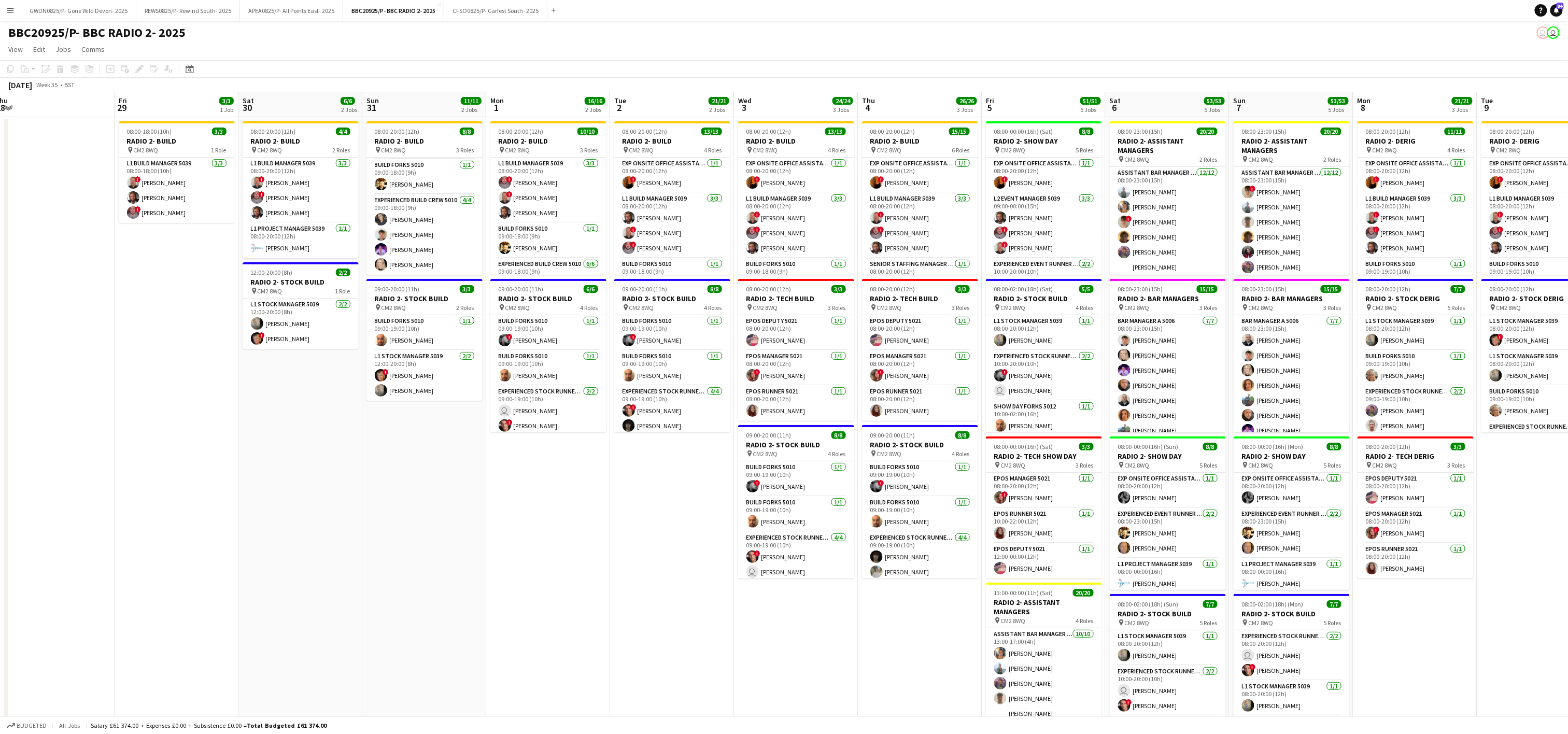
scroll to position [0, 266]
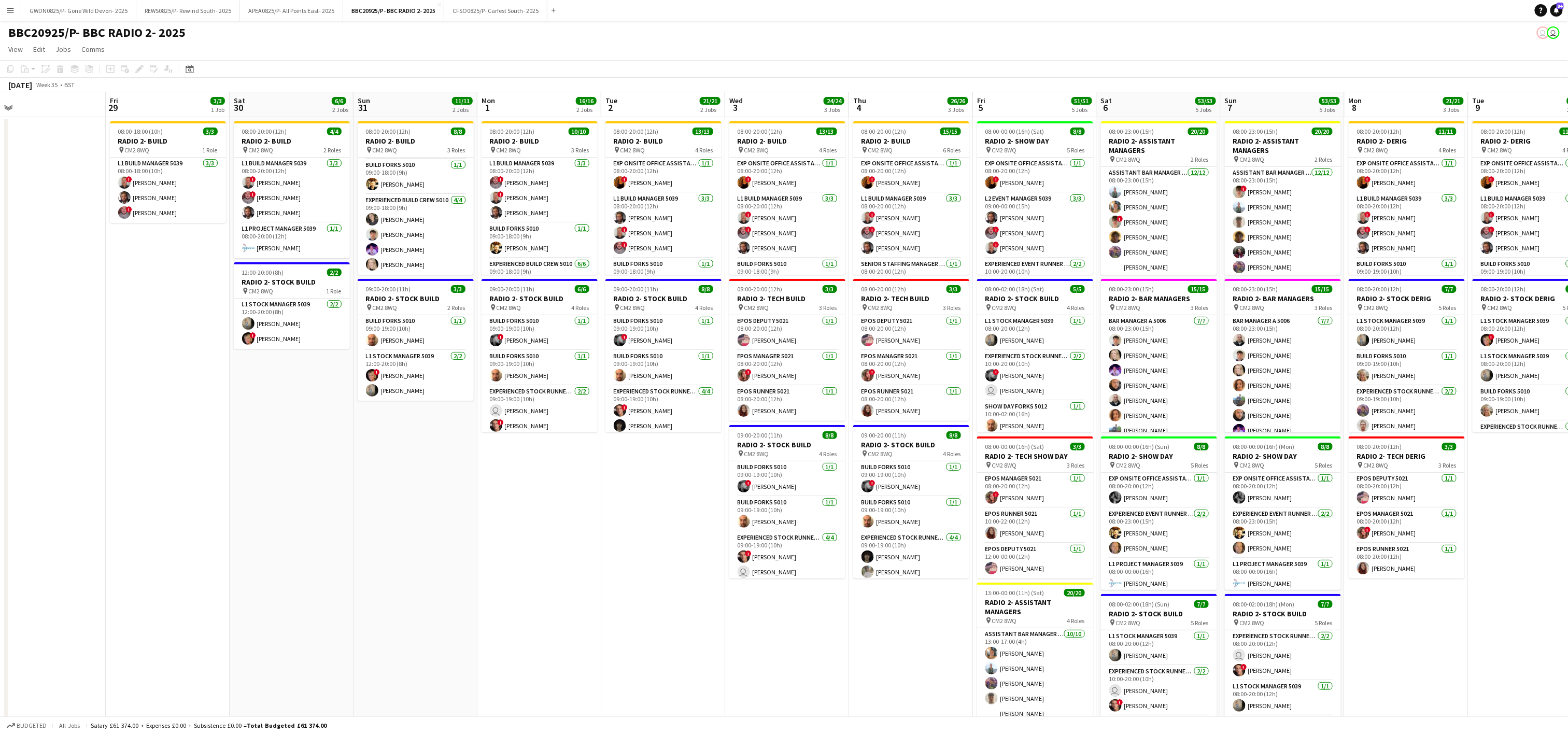
drag, startPoint x: 528, startPoint y: 508, endPoint x: 513, endPoint y: 509, distance: 15.0
click at [513, 509] on app-calendar-viewport "Tue 26 Wed 27 Thu 28 Fri 29 3/3 1 Job Sat 30 6/6 2 Jobs Sun 31 11/11 2 Jobs Mon…" at bounding box center [784, 508] width 1568 height 832
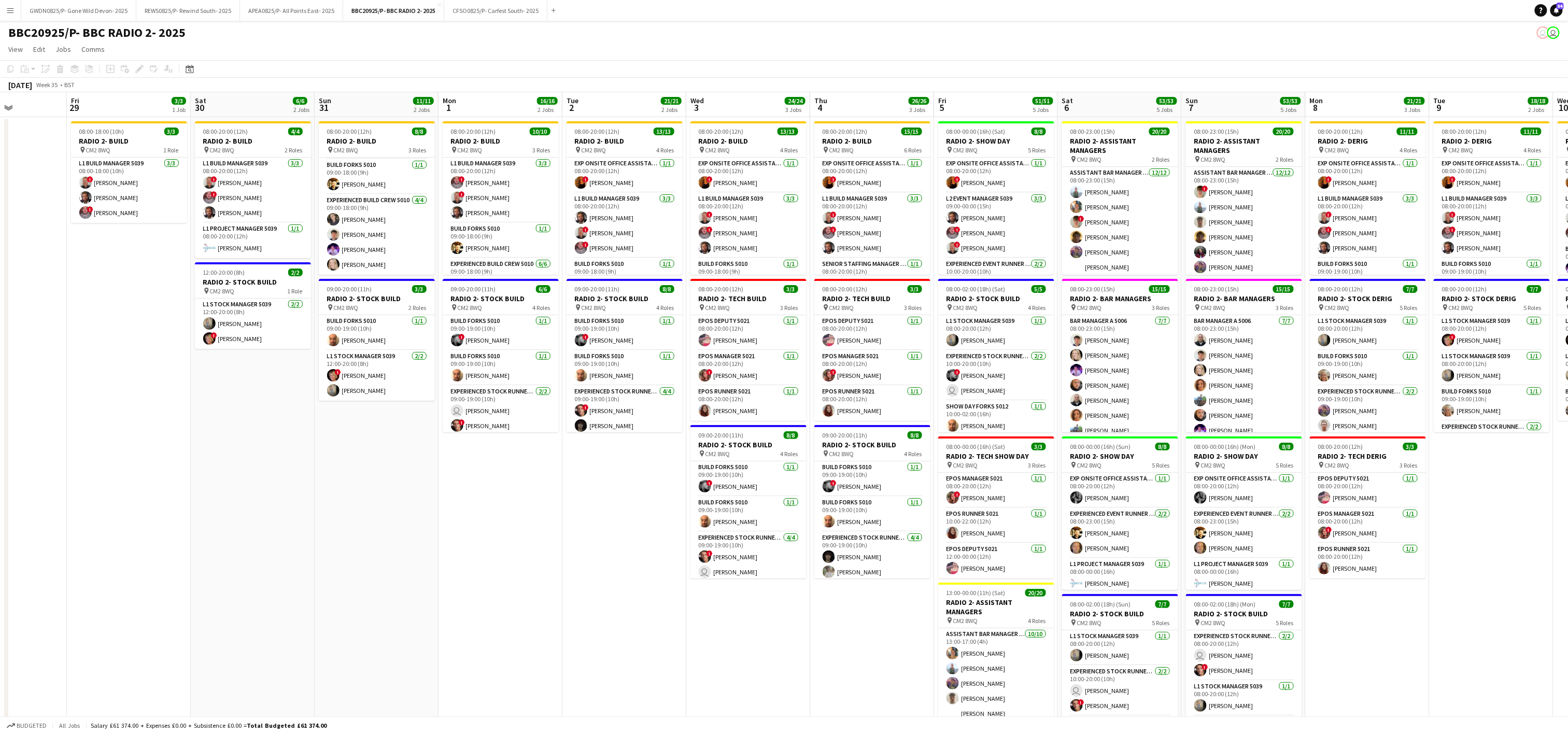
scroll to position [0, 306]
drag, startPoint x: 319, startPoint y: 502, endPoint x: 279, endPoint y: 483, distance: 44.3
click at [279, 483] on app-calendar-viewport "Tue 26 Wed 27 Thu 28 Fri 29 3/3 1 Job Sat 30 6/6 2 Jobs Sun 31 11/11 2 Jobs Mon…" at bounding box center [784, 508] width 1568 height 832
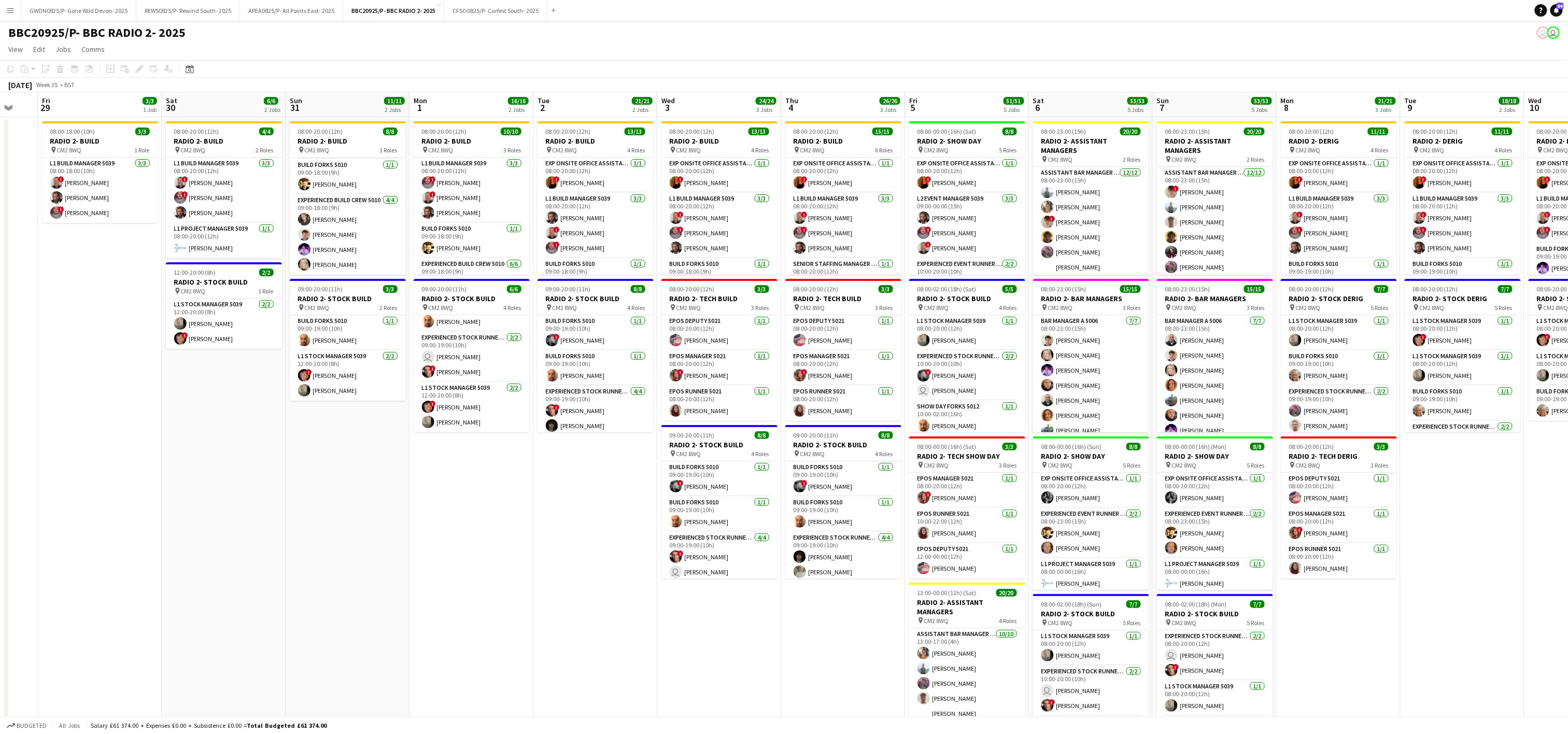
scroll to position [0, 341]
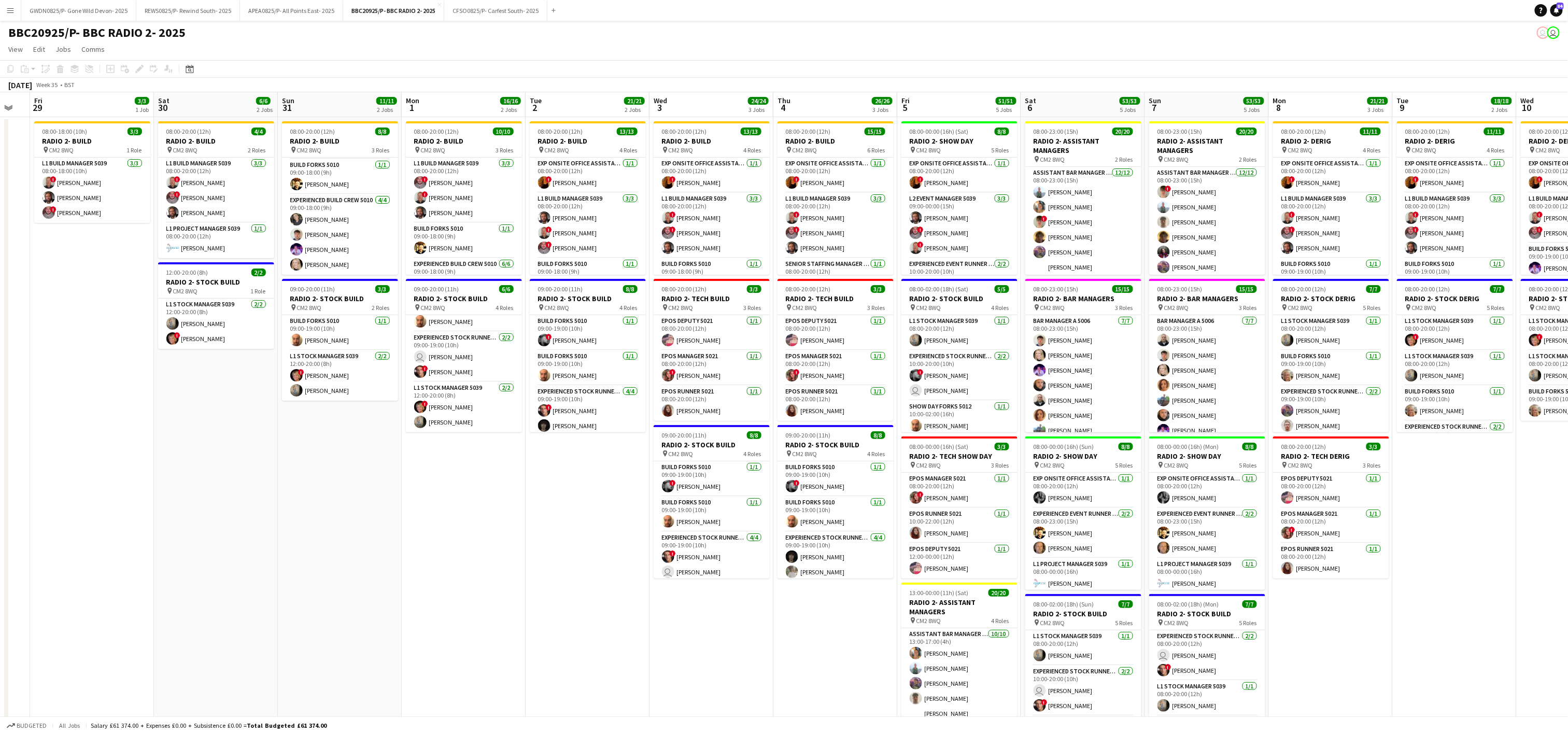
drag, startPoint x: 536, startPoint y: 507, endPoint x: 501, endPoint y: 507, distance: 35.0
click at [501, 507] on app-calendar-viewport "Tue 26 Wed 27 Thu 28 Fri 29 3/3 1 Job Sat 30 6/6 2 Jobs Sun 31 11/11 2 Jobs Mon…" at bounding box center [784, 508] width 1568 height 832
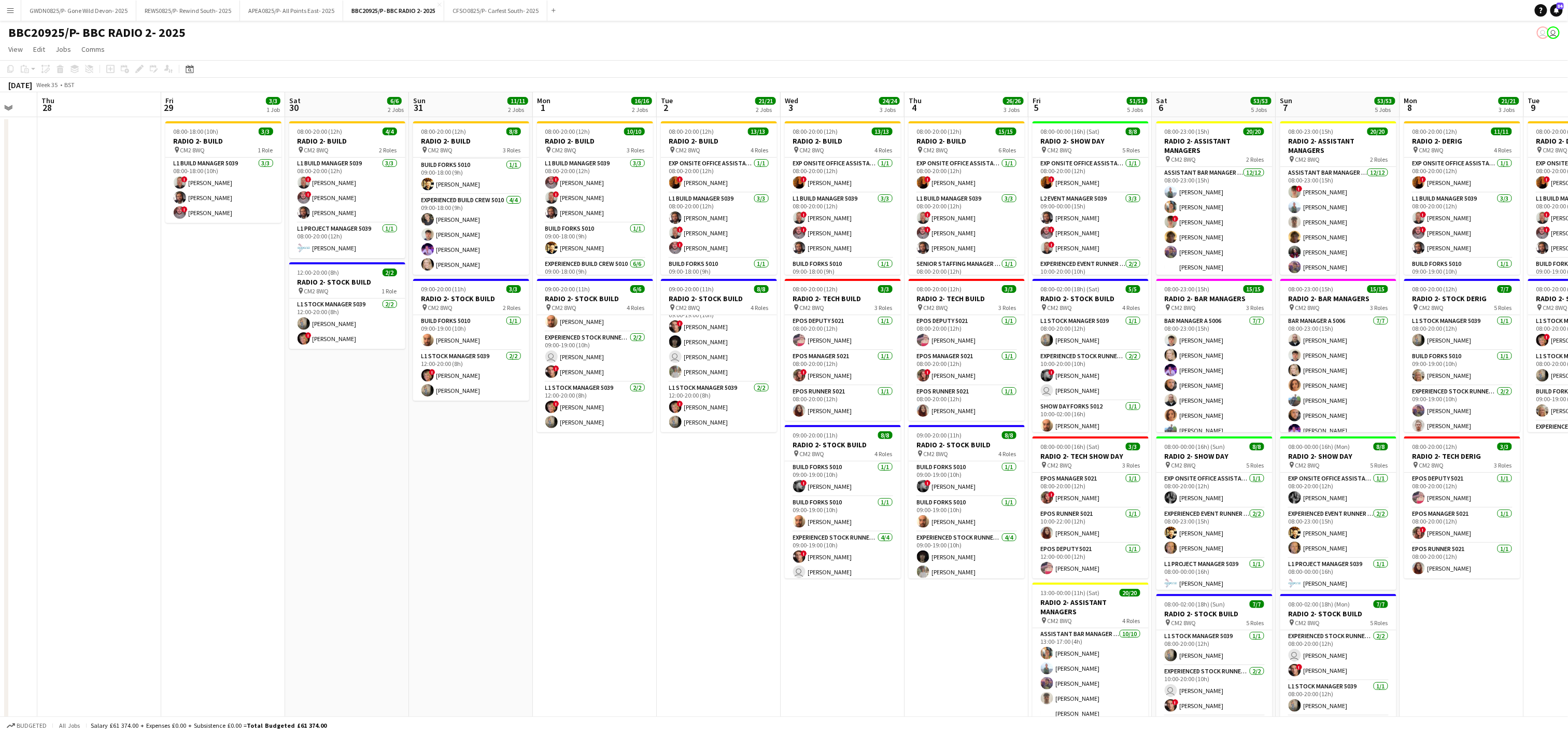
scroll to position [0, 327]
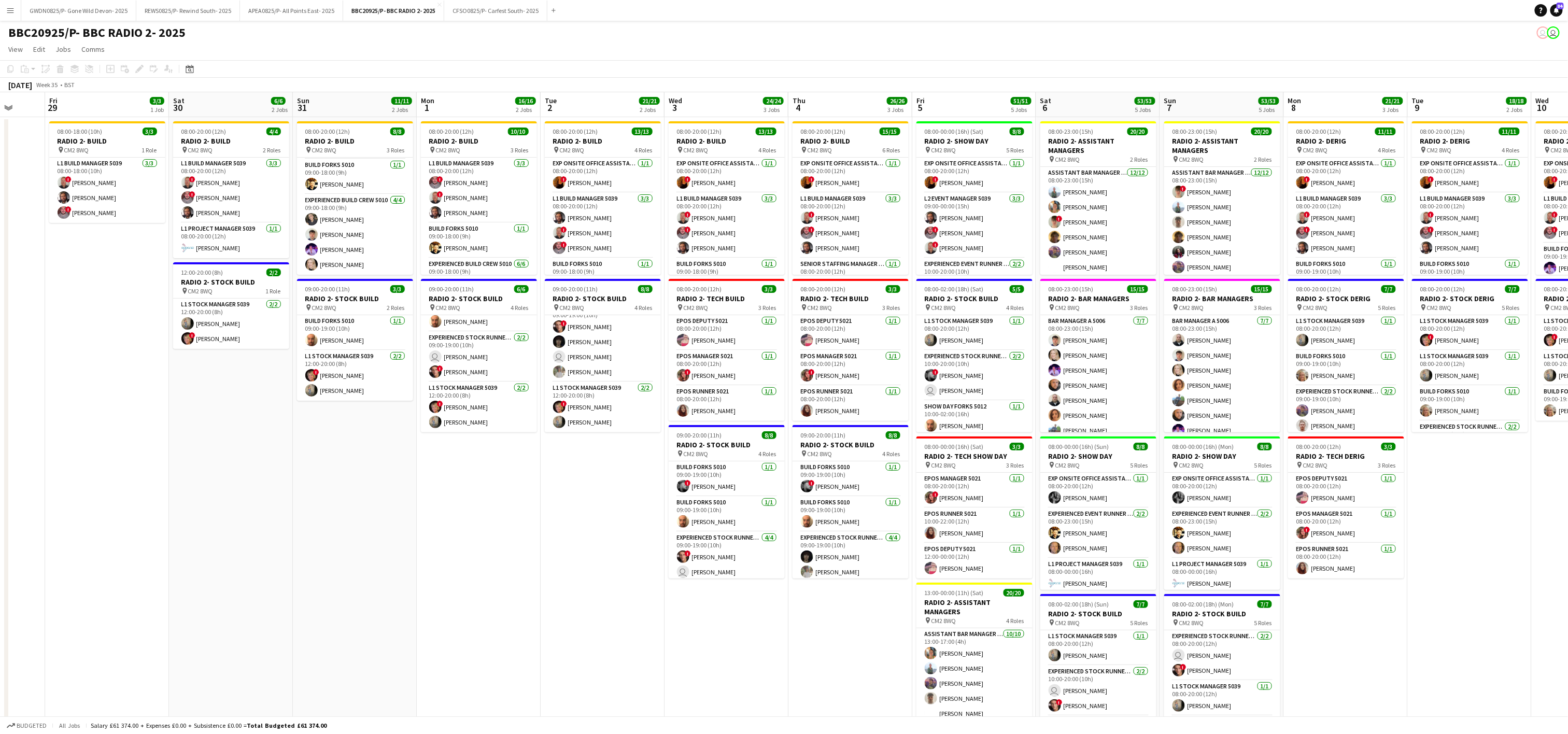
drag, startPoint x: 222, startPoint y: 426, endPoint x: 371, endPoint y: 414, distance: 149.5
click at [361, 441] on app-calendar-viewport "Tue 26 Wed 27 Thu 28 Fri 29 3/3 1 Job Sat 30 6/6 2 Jobs Sun 31 11/11 2 Jobs Mon…" at bounding box center [784, 508] width 1568 height 832
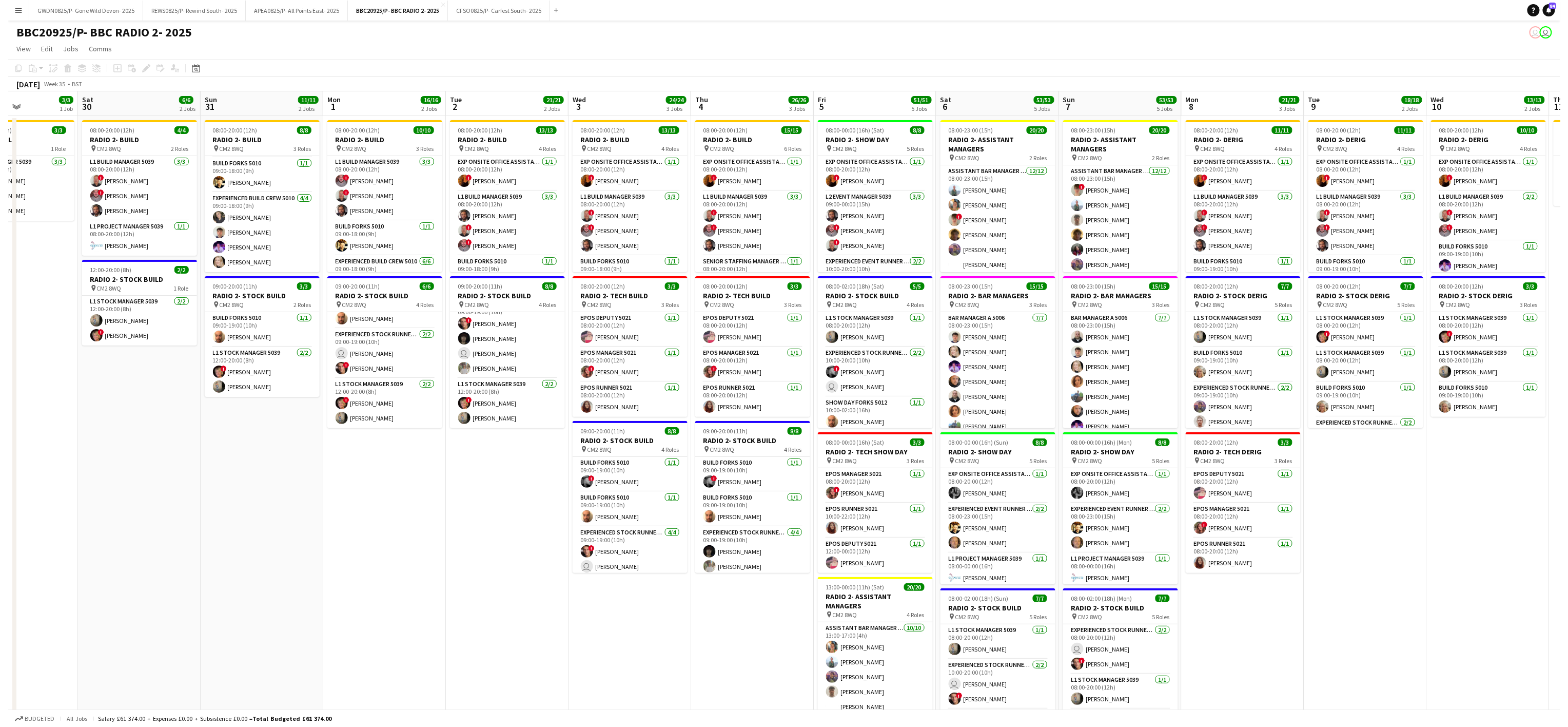
scroll to position [0, 342]
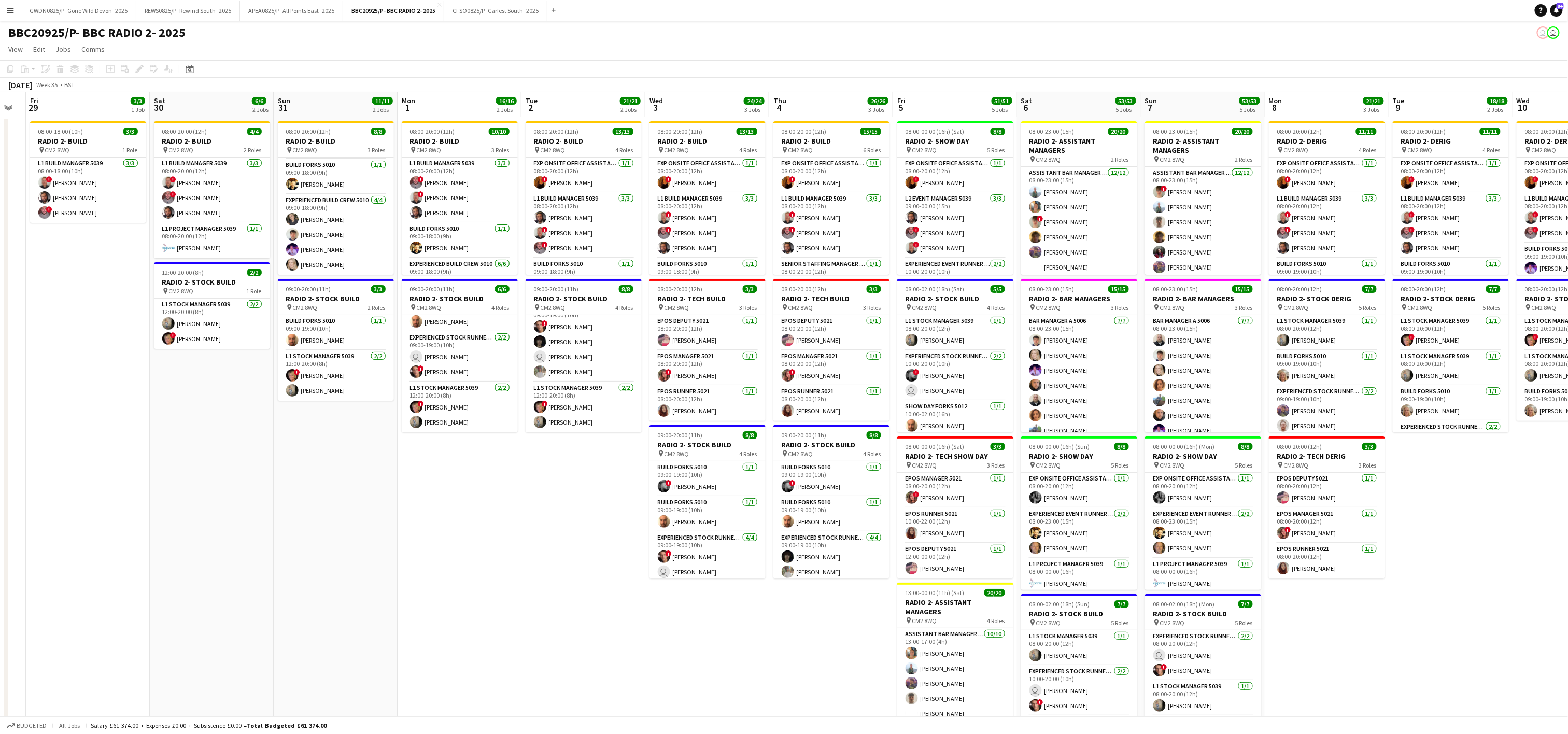
drag, startPoint x: 579, startPoint y: 512, endPoint x: 437, endPoint y: 490, distance: 143.7
click at [437, 490] on app-calendar-viewport "Tue 26 Wed 27 Thu 28 Fri 29 3/3 1 Job Sat 30 6/6 2 Jobs Sun 31 11/11 2 Jobs Mon…" at bounding box center [784, 508] width 1568 height 832
click at [556, 9] on app-icon "Add" at bounding box center [553, 10] width 4 height 4
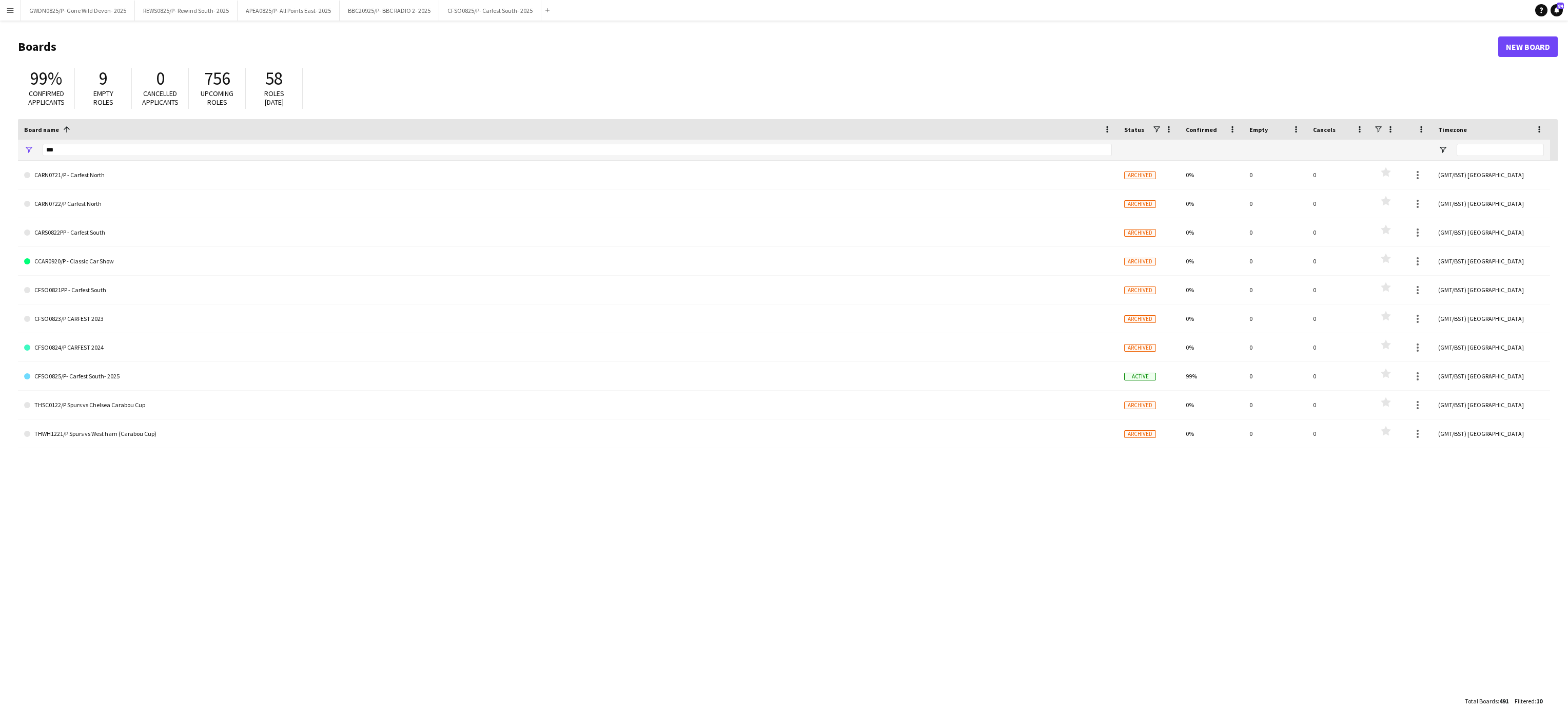
click at [93, 158] on div "***" at bounding box center [577, 150] width 1069 height 21
click at [80, 150] on input "***" at bounding box center [577, 150] width 1069 height 12
type input "*"
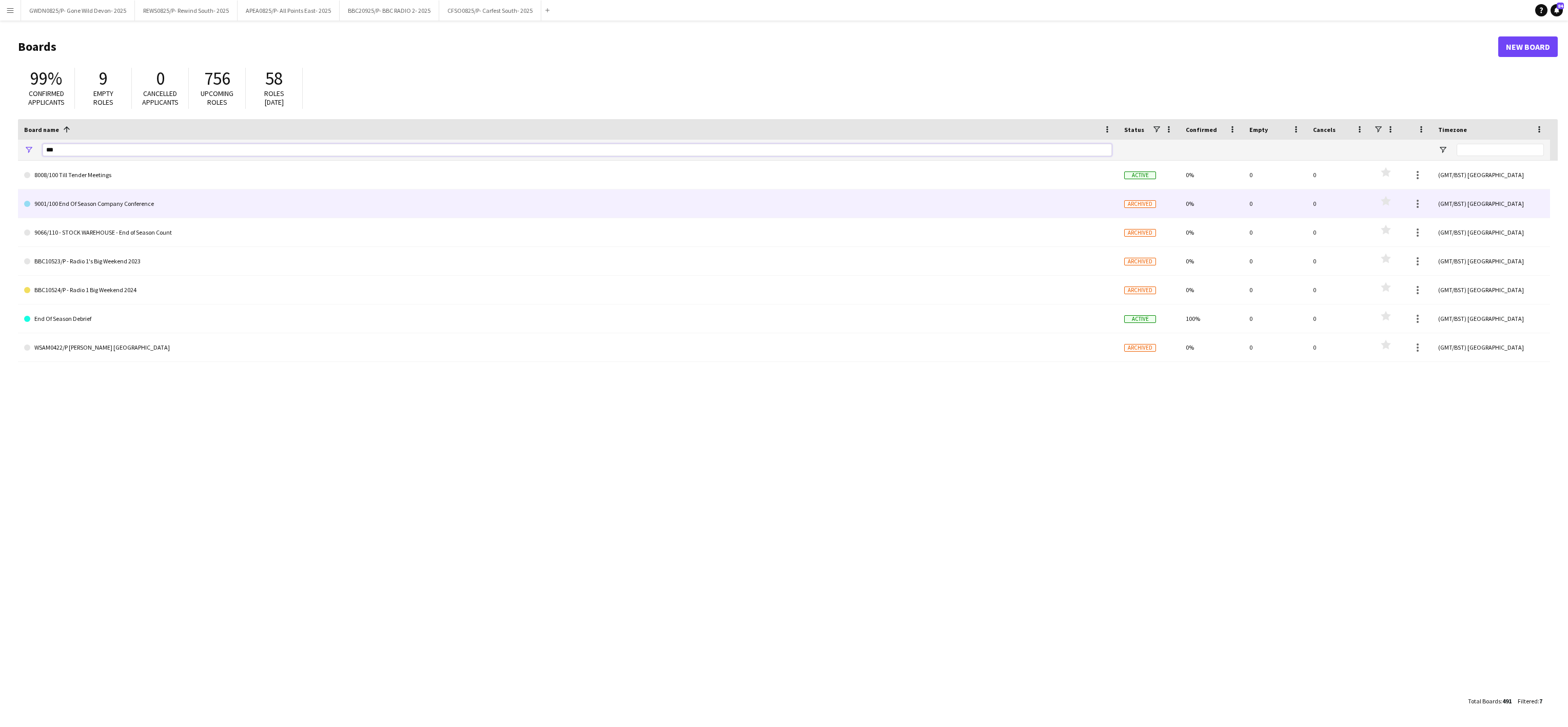
type input "***"
click at [137, 209] on link "9001/100 End Of Season Company Conference" at bounding box center [568, 203] width 1088 height 29
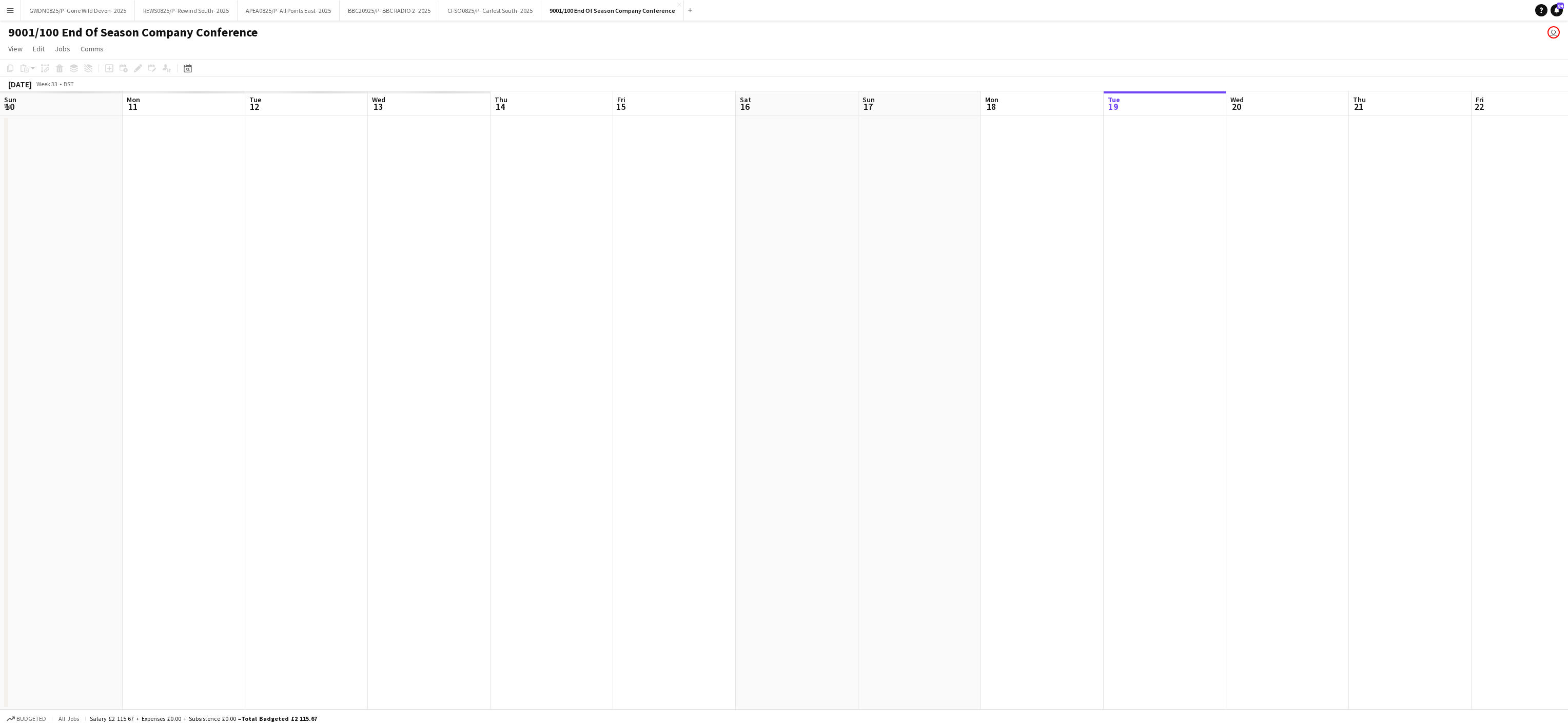
drag, startPoint x: 165, startPoint y: 445, endPoint x: 648, endPoint y: 388, distance: 486.4
click at [1184, 368] on app-calendar-viewport "Sun 10 Mon 11 Tue 12 Wed 13 Thu 14 Fri 15 Sat 16 Sun 17 Mon 18 Tue 19 Wed 20 Th…" at bounding box center [784, 400] width 1568 height 618
drag, startPoint x: 824, startPoint y: 378, endPoint x: 481, endPoint y: 357, distance: 343.6
click at [142, 376] on app-calendar-viewport "Thu 7 Fri 8 Sat 9 Sun 10 Mon 11 Tue 12 Wed 13 Thu 14 Fri 15 Sat 16 Sun 17 Mon 1…" at bounding box center [784, 400] width 1568 height 618
drag, startPoint x: 517, startPoint y: 422, endPoint x: 909, endPoint y: 415, distance: 392.1
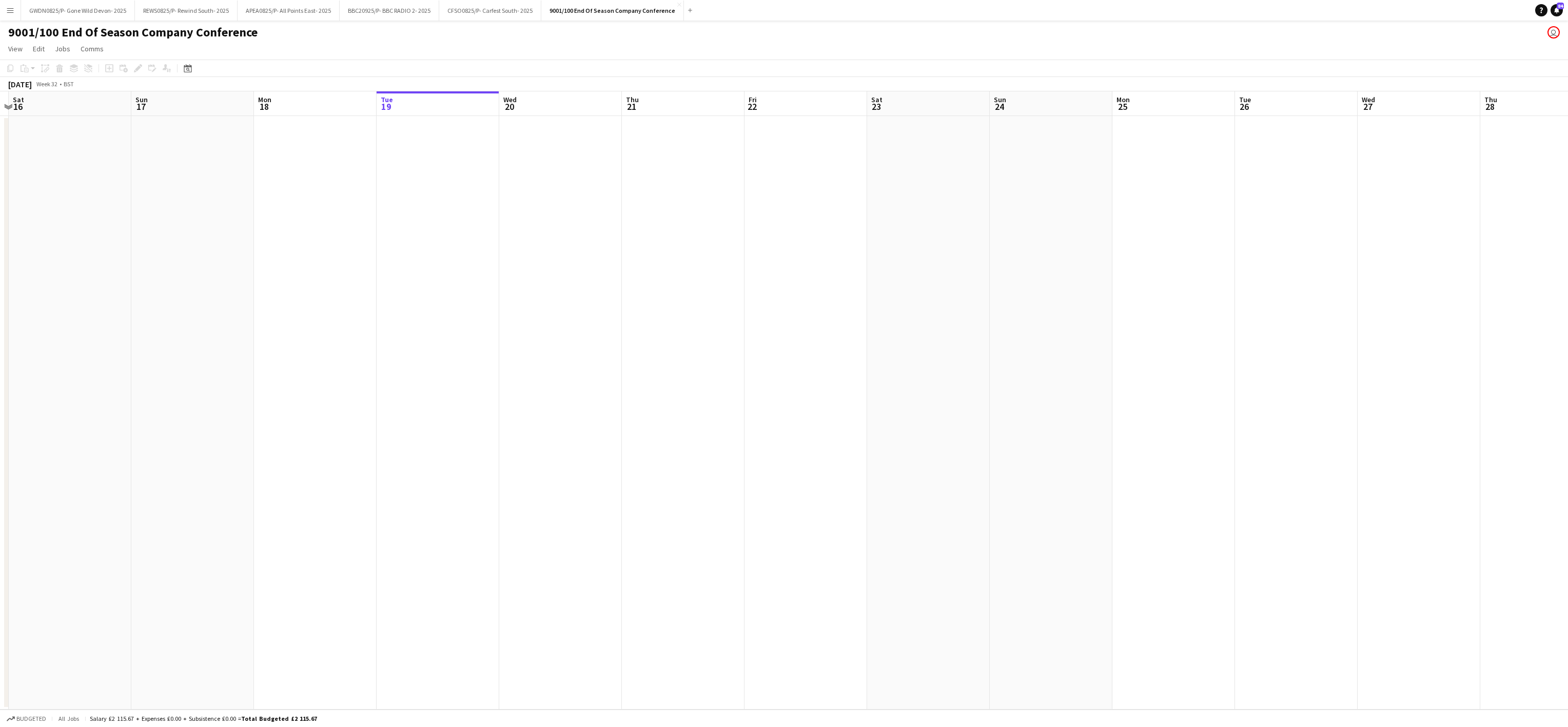
click at [288, 429] on app-calendar-viewport "Wed 13 Thu 14 Fri 15 Sat 16 Sun 17 Mon 18 Tue 19 Wed 20 Thu 21 Fri 22 Sat 23 Su…" at bounding box center [784, 400] width 1568 height 618
drag, startPoint x: 107, startPoint y: 454, endPoint x: 858, endPoint y: 423, distance: 751.6
click at [163, 443] on app-calendar-viewport "Mon 18 Tue 19 Wed 20 Thu 21 Fri 22 Sat 23 Sun 24 Mon 25 Tue 26 Wed 27 Thu 28 Fr…" at bounding box center [784, 400] width 1568 height 618
click at [25, 429] on app-calendar-viewport "Sat 23 Sun 24 Mon 25 Tue 26 Wed 27 Thu 28 Fri 29 Sat 30 Sun 31 Mon 1 Tue 2 Wed …" at bounding box center [784, 400] width 1568 height 618
drag, startPoint x: 956, startPoint y: 400, endPoint x: 534, endPoint y: 362, distance: 423.7
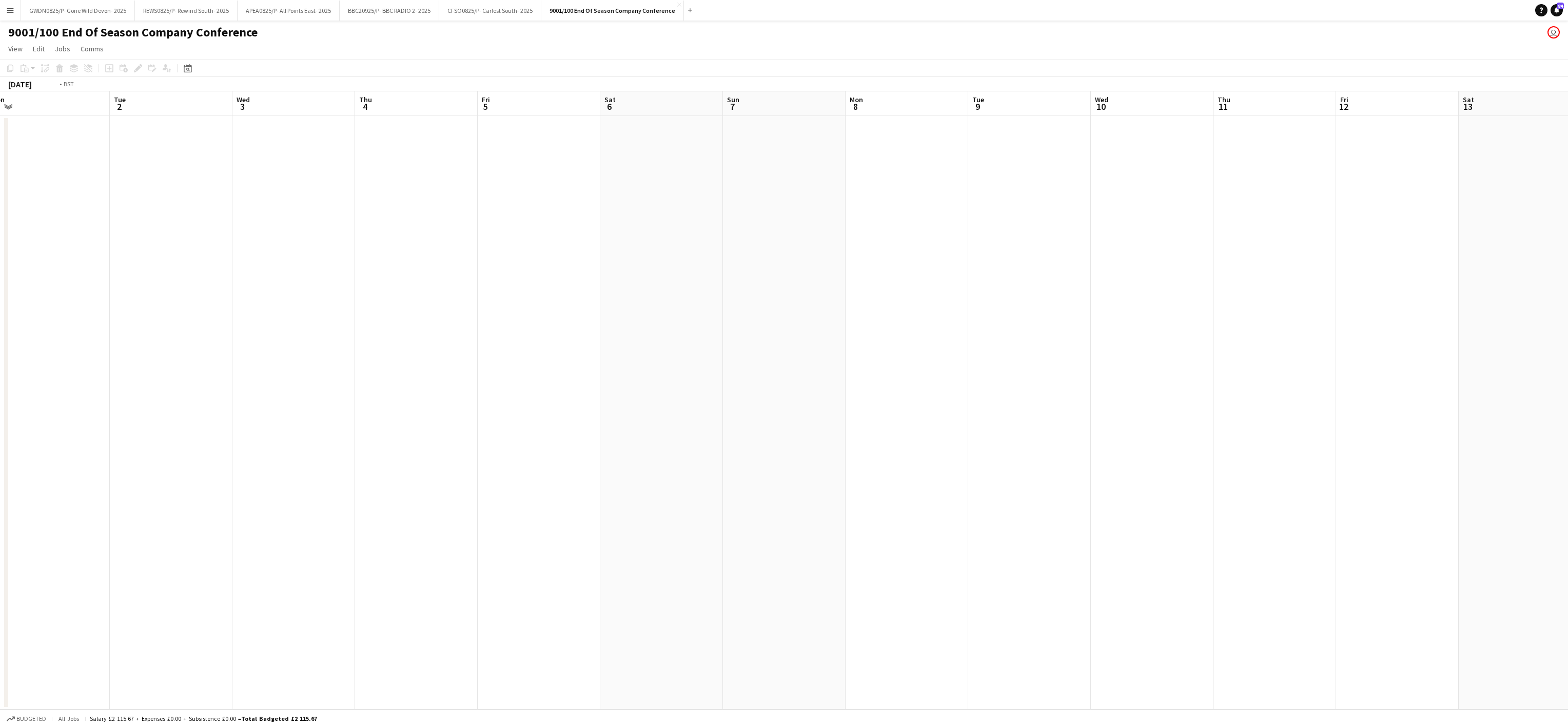
click at [147, 404] on app-calendar-viewport "Fri 29 Sat 30 Sun 31 Mon 1 Tue 2 Wed 3 Thu 4 Fri 5 Sat 6 Sun 7 Mon 8 Tue 9 Wed …" at bounding box center [784, 400] width 1568 height 618
drag, startPoint x: 546, startPoint y: 351, endPoint x: 691, endPoint y: 340, distance: 145.4
click at [311, 358] on app-calendar-viewport "Sat 6 Sun 7 Mon 8 Tue 9 Wed 10 Thu 11 Fri 12 Sat 13 Sun 14 Mon 15 Tue 16 Wed 17…" at bounding box center [784, 400] width 1568 height 618
drag, startPoint x: 337, startPoint y: 352, endPoint x: 572, endPoint y: 347, distance: 235.1
click at [349, 352] on app-calendar-viewport "Sat 13 Sun 14 Mon 15 Tue 16 Wed 17 Thu 18 Fri 19 Sat 20 Sun 21 Mon 22 Tue 23 We…" at bounding box center [784, 400] width 1568 height 618
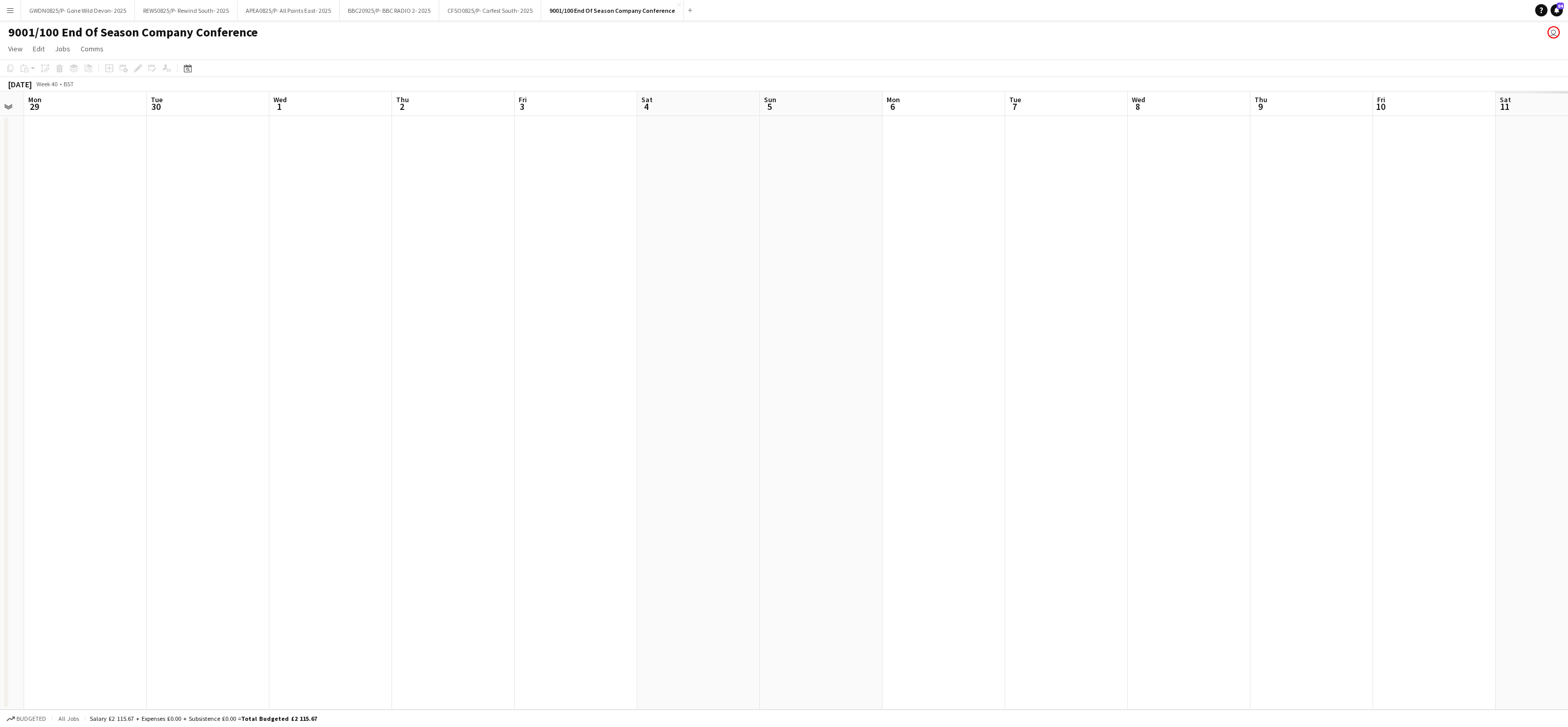
drag, startPoint x: 377, startPoint y: 342, endPoint x: 384, endPoint y: 342, distance: 7.0
click at [384, 342] on app-calendar-viewport "Fri 26 Sat 27 Sun 28 Mon 29 Tue 30 Wed 1 Thu 2 Fri 3 Sat 4 Sun 5 Mon 6 Tue 7 We…" at bounding box center [784, 400] width 1568 height 618
drag, startPoint x: 1213, startPoint y: 331, endPoint x: 791, endPoint y: 322, distance: 422.1
click at [374, 325] on app-calendar-viewport "Sun 5 Mon 6 Tue 7 Wed 8 Thu 9 Fri 10 Sat 11 Sun 12 Mon 13 Tue 14 Wed 15 Thu 16 …" at bounding box center [784, 400] width 1568 height 618
drag, startPoint x: 825, startPoint y: 332, endPoint x: 1246, endPoint y: 284, distance: 423.7
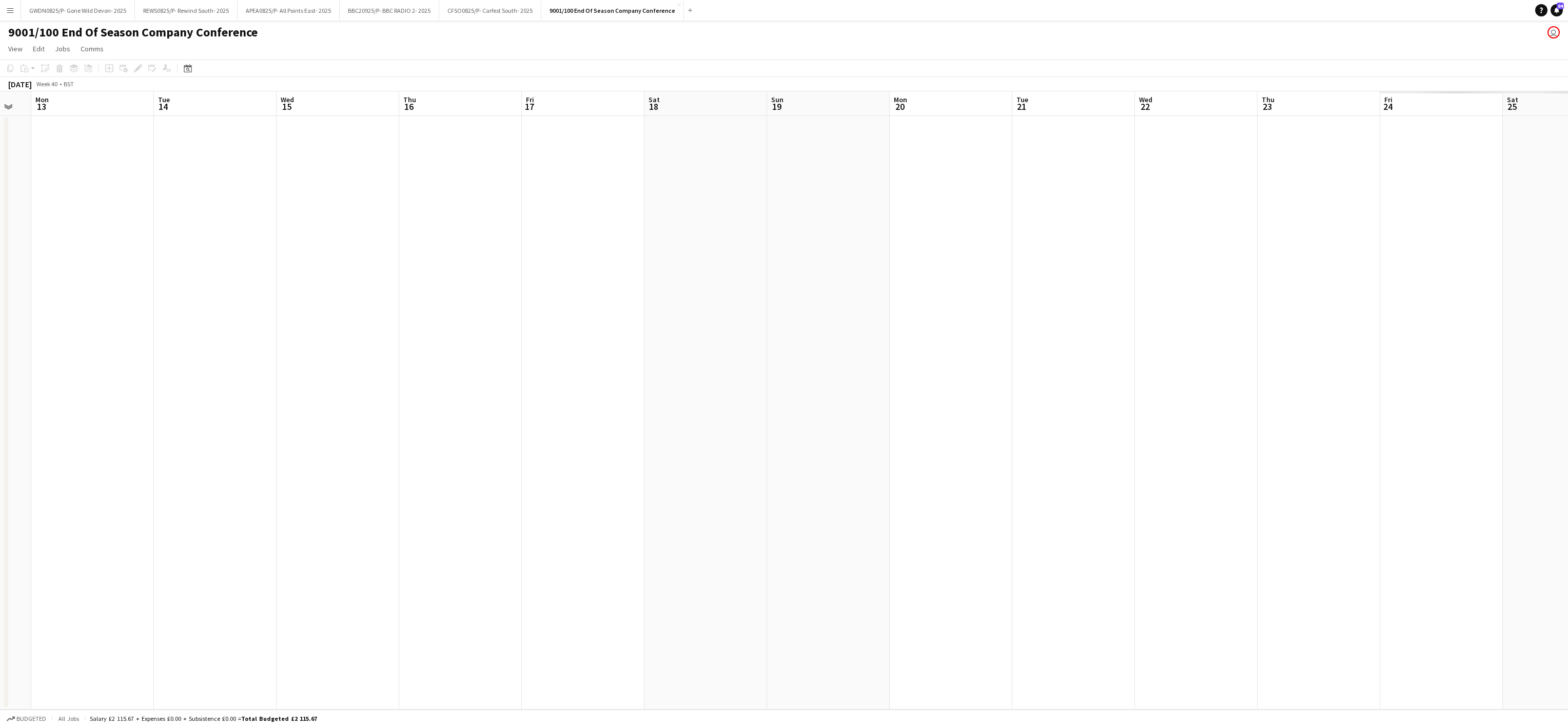
click at [456, 331] on app-calendar-viewport "Fri 10 Sat 11 Sun 12 Mon 13 Tue 14 Wed 15 Thu 16 Fri 17 Sat 18 Sun 19 Mon 20 Tu…" at bounding box center [784, 400] width 1568 height 618
drag, startPoint x: 956, startPoint y: 300, endPoint x: 369, endPoint y: 150, distance: 605.9
click at [366, 300] on app-calendar-viewport "Wed 15 Thu 16 Fri 17 Sat 18 Sun 19 Mon 20 Tue 21 Wed 22 Thu 23 Fri 24 Sat 25 Su…" at bounding box center [784, 400] width 1568 height 618
click at [678, 5] on app-icon "Close" at bounding box center [679, 4] width 4 height 4
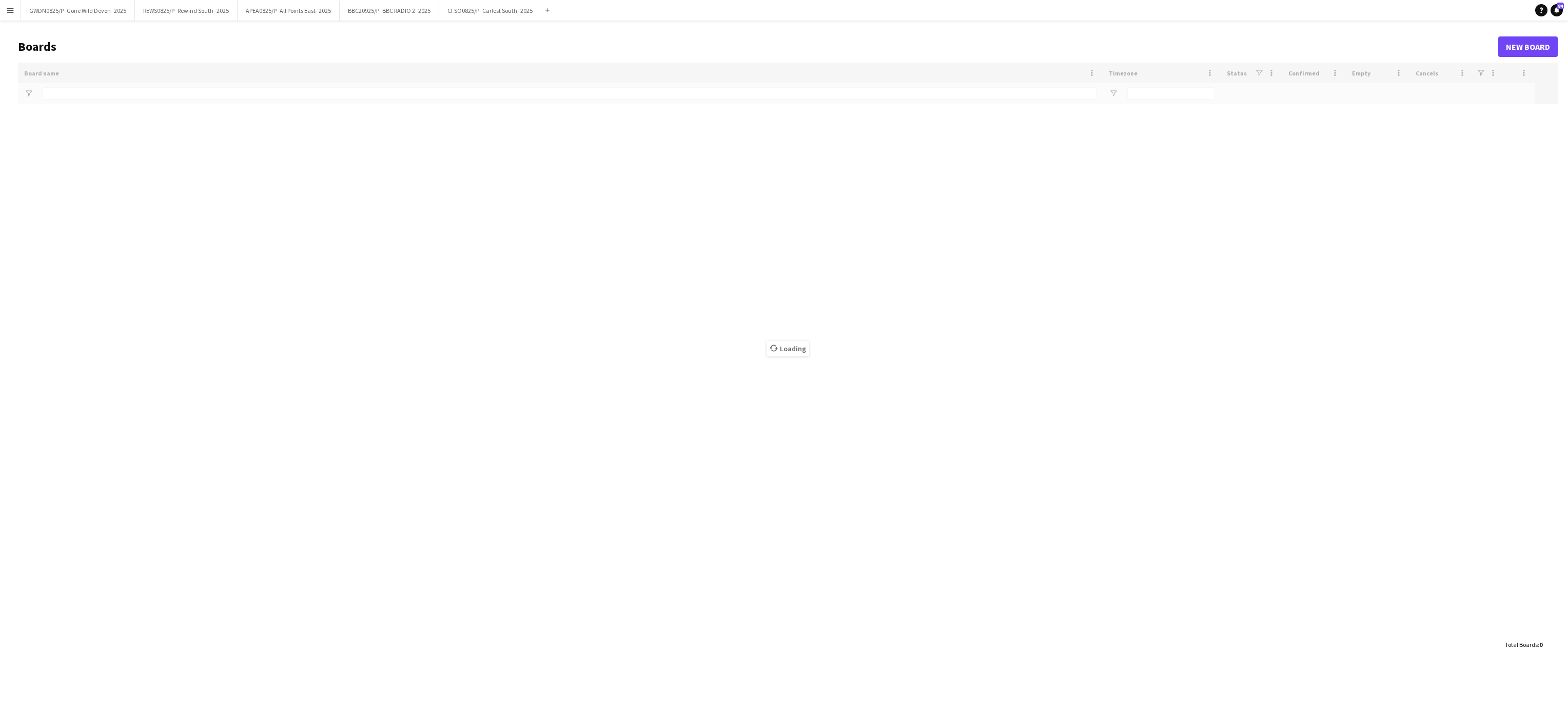
type input "***"
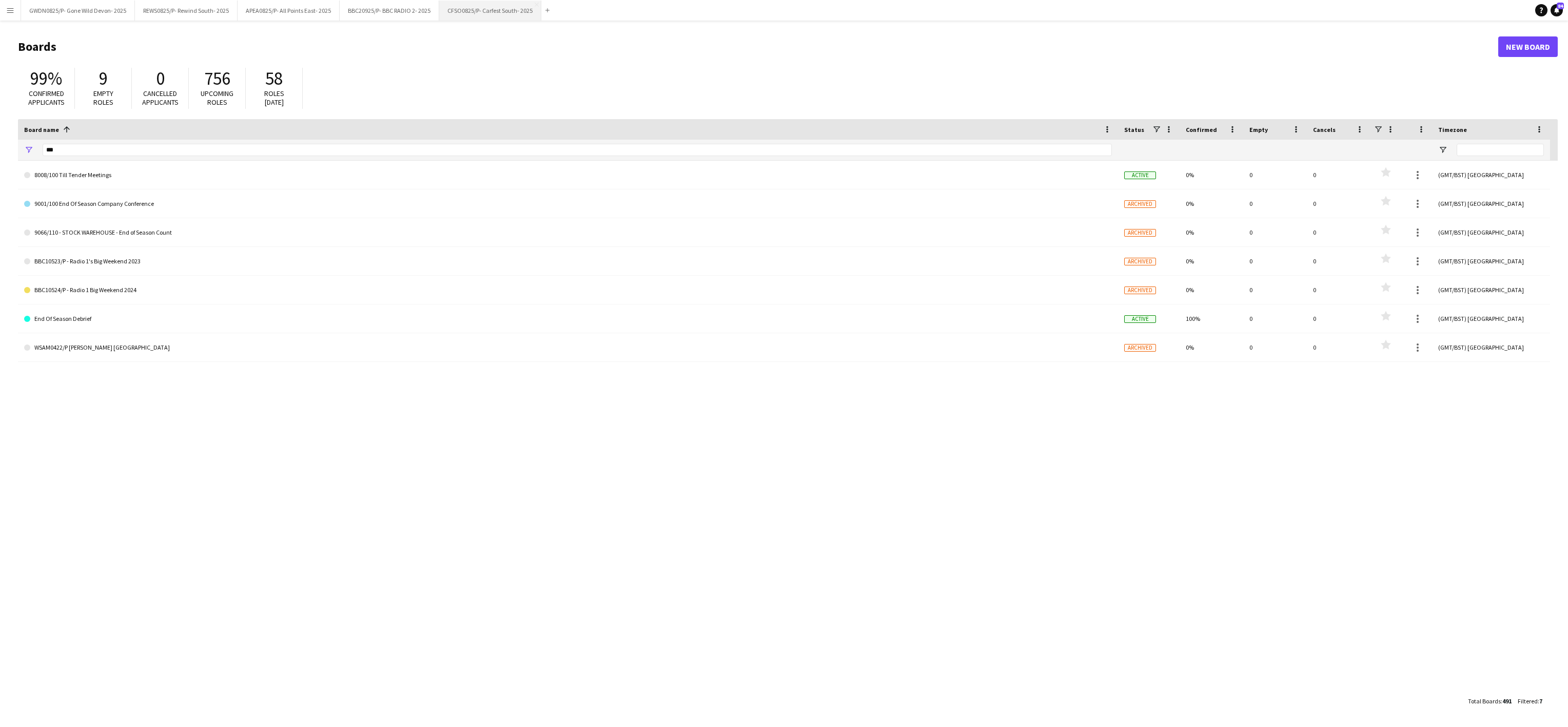
click at [531, 5] on button "CFSO0825/P- Carfest South- 2025 Close" at bounding box center [491, 10] width 102 height 20
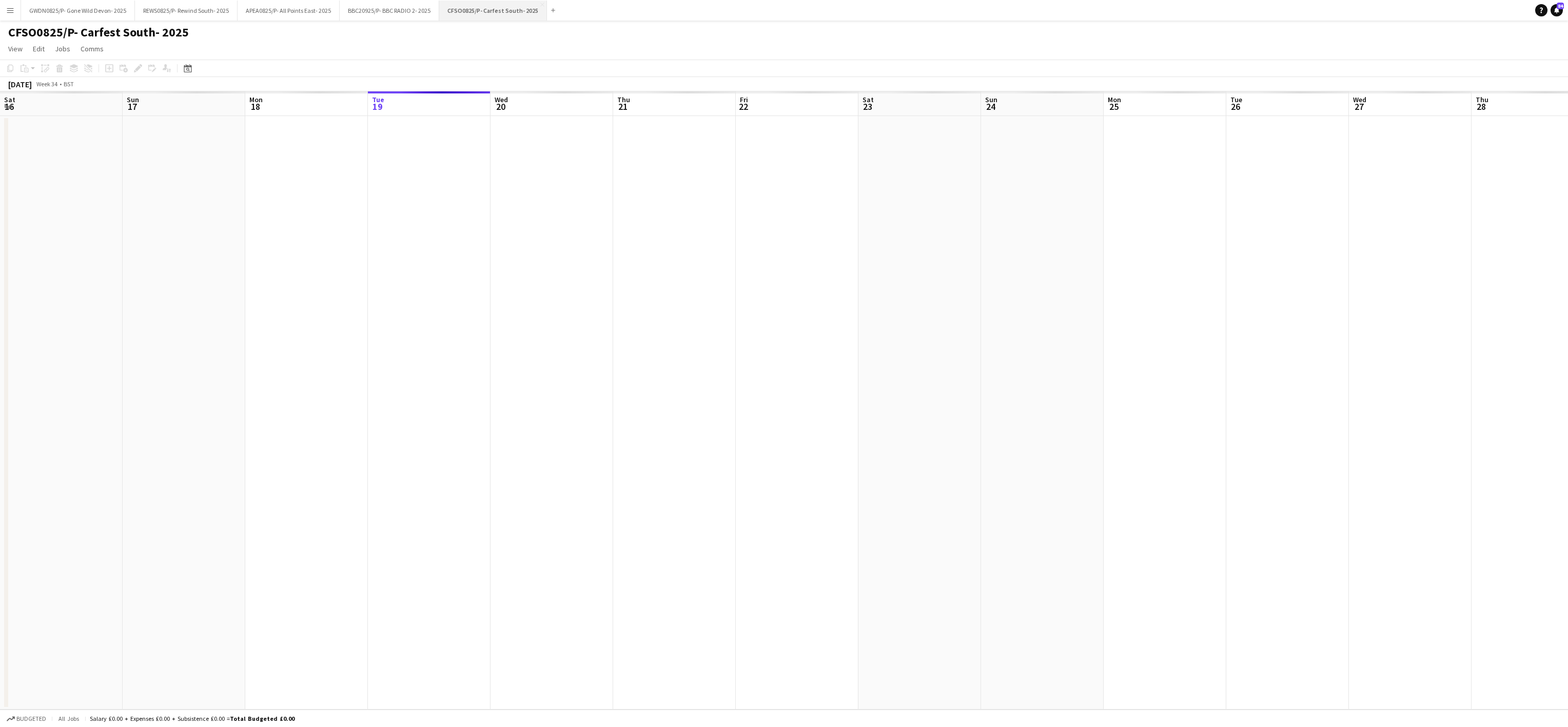
scroll to position [0, 245]
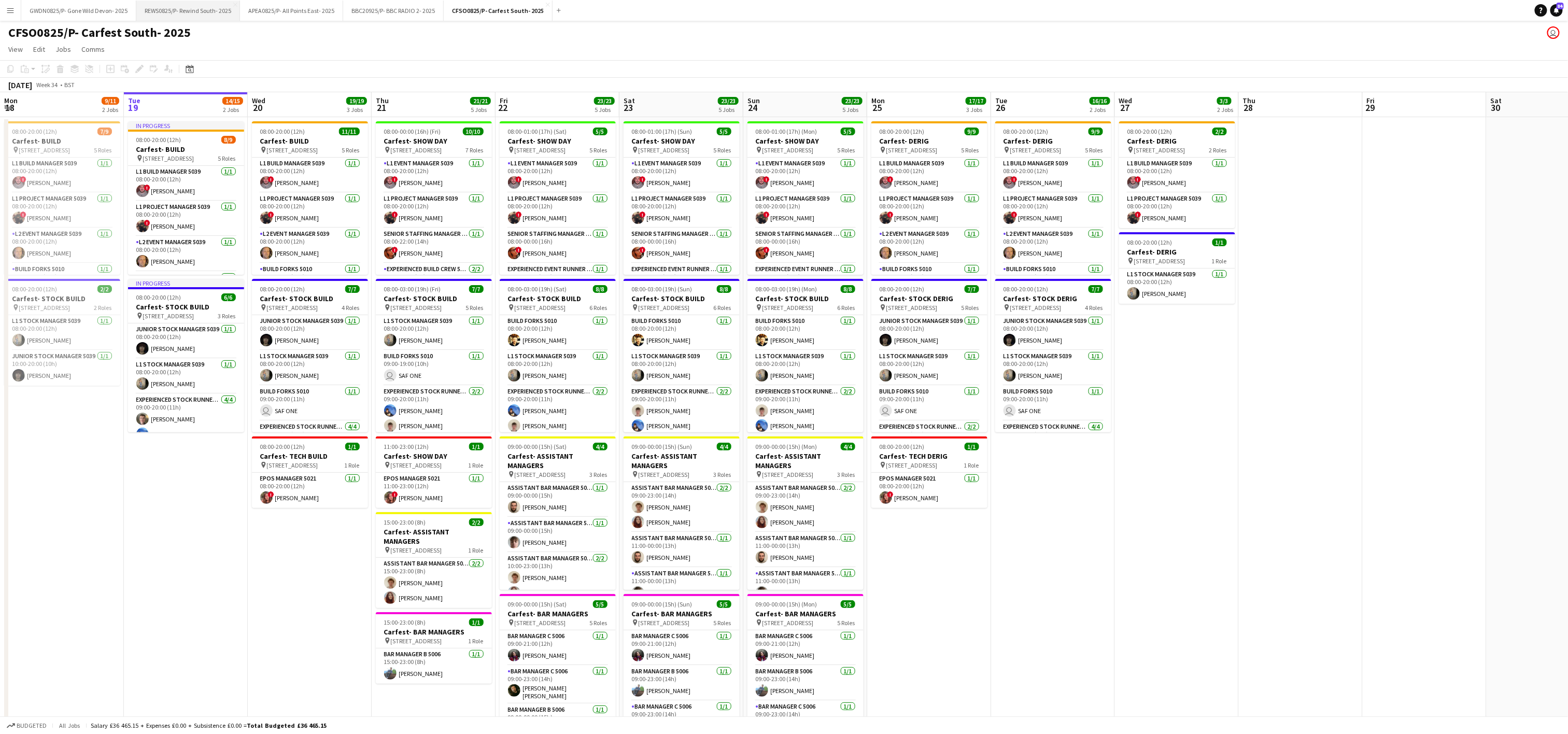
click at [215, 9] on button "REWS0825/P- Rewind South- 2025 Close" at bounding box center [188, 10] width 104 height 20
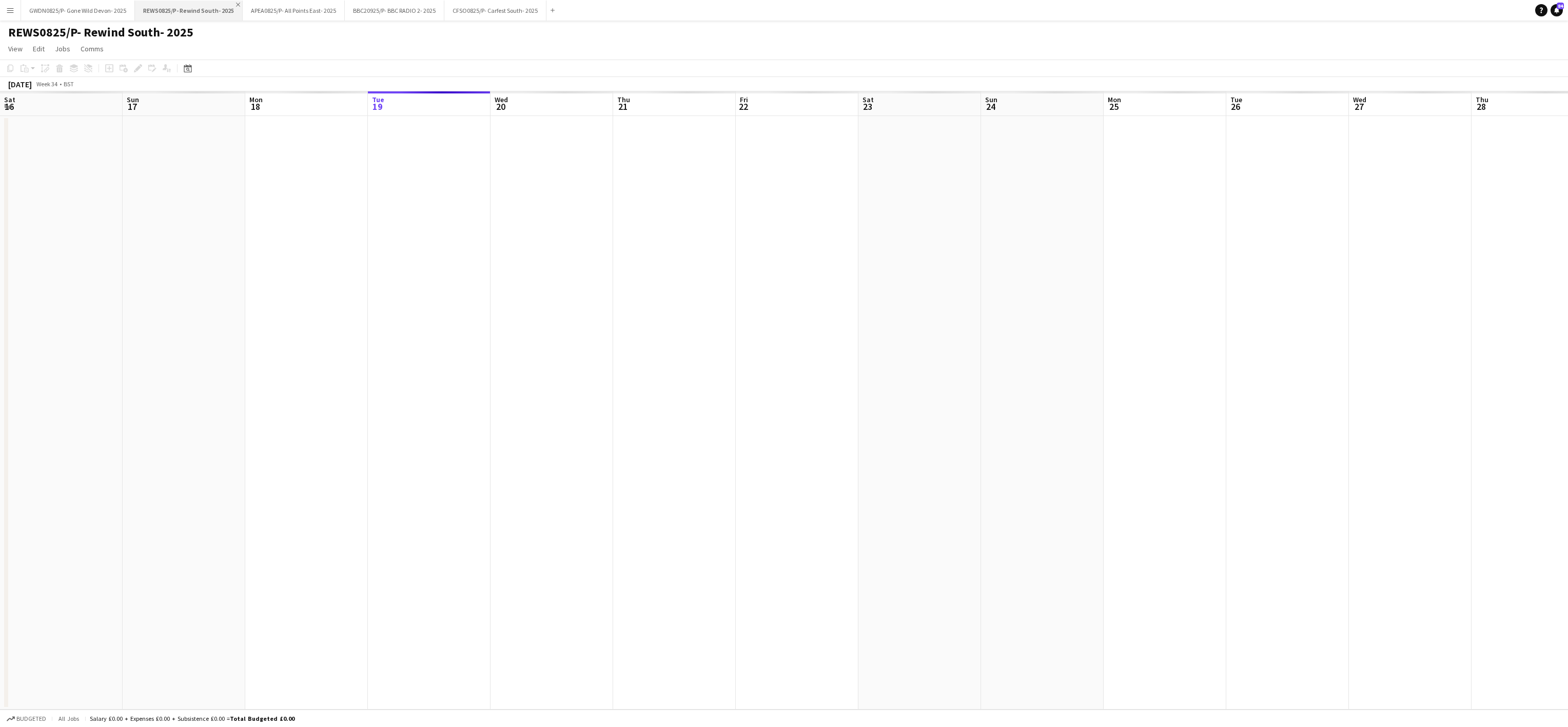
scroll to position [0, 245]
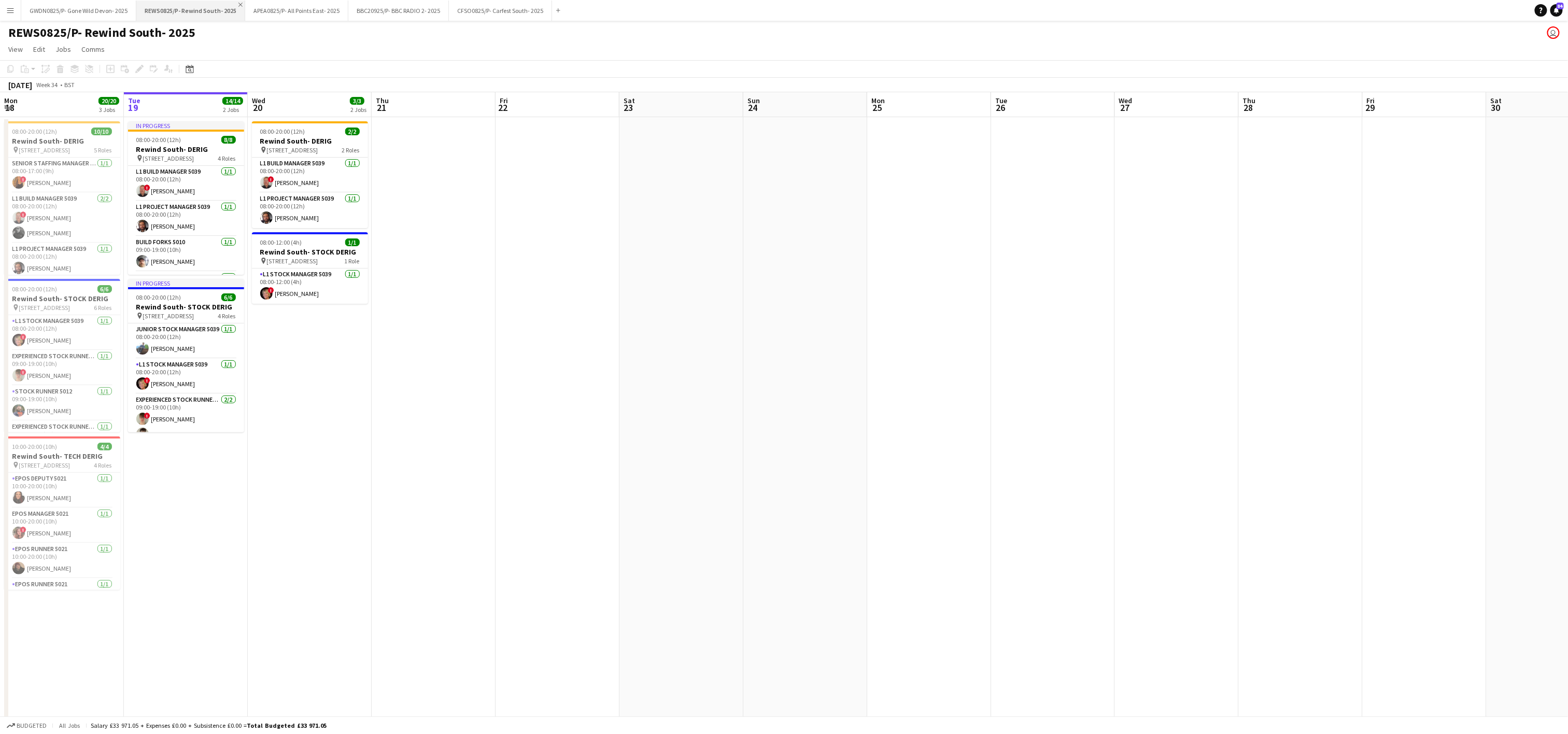
click at [239, 2] on app-icon "Close" at bounding box center [240, 4] width 4 height 4
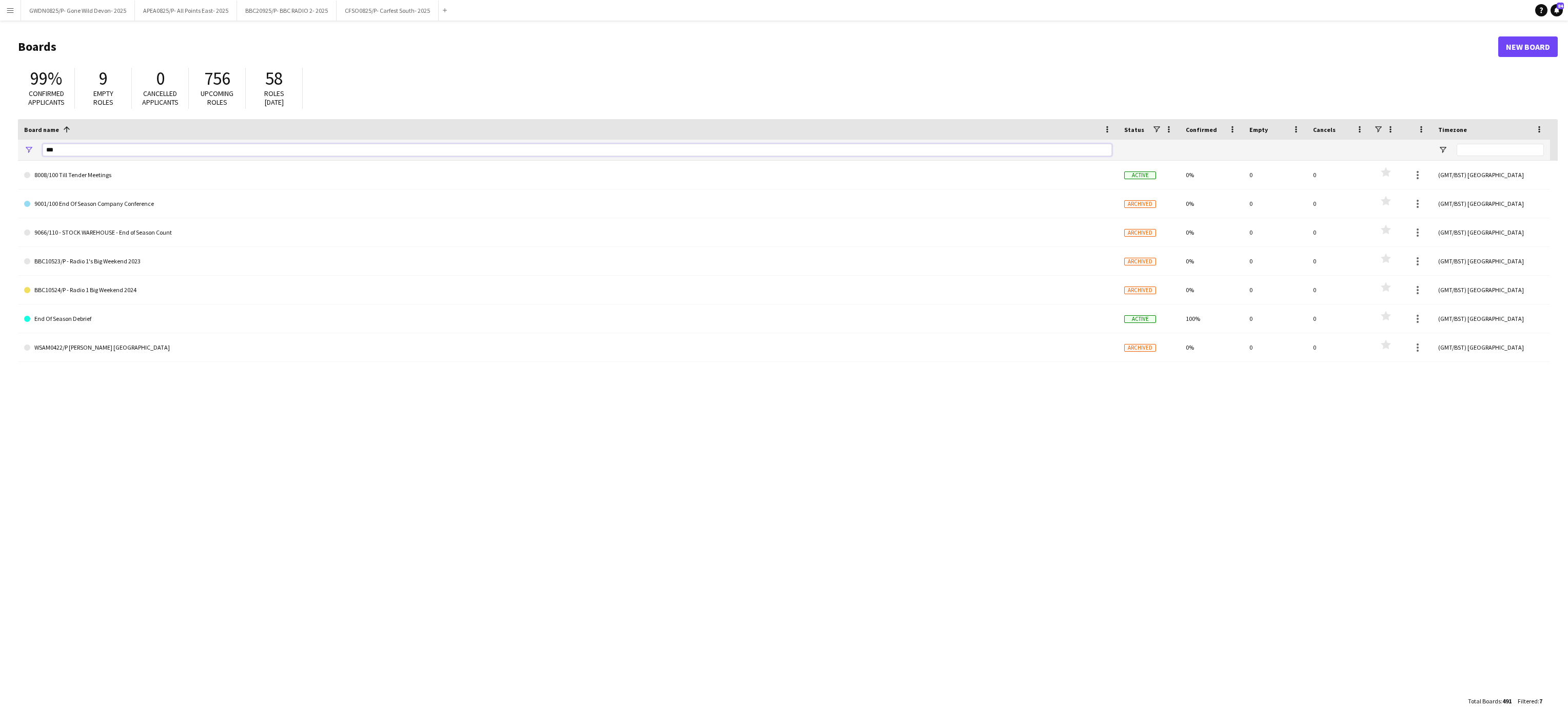
click at [94, 149] on input "***" at bounding box center [577, 150] width 1069 height 12
type input "*"
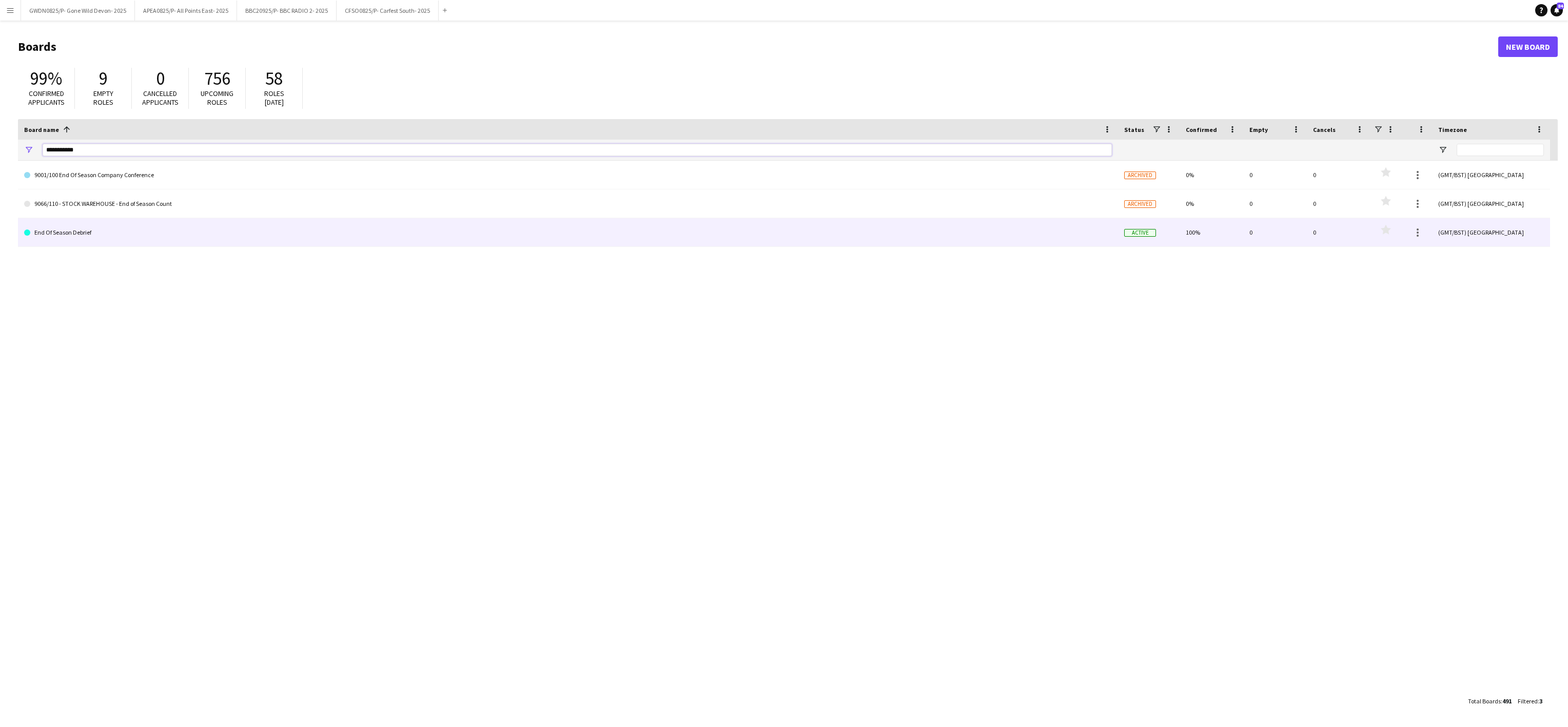
type input "**********"
click at [163, 231] on link "End Of Season Debrief" at bounding box center [568, 232] width 1088 height 29
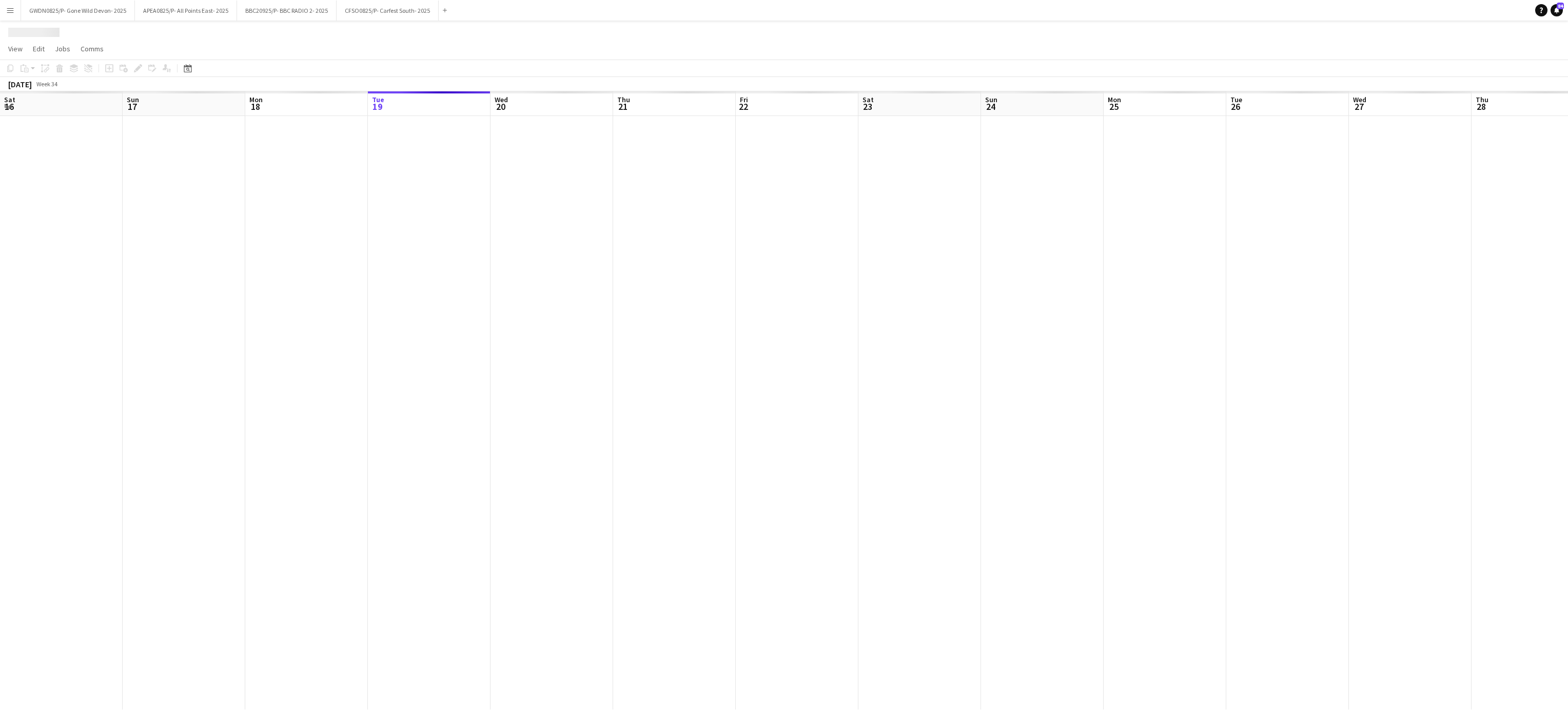
scroll to position [0, 245]
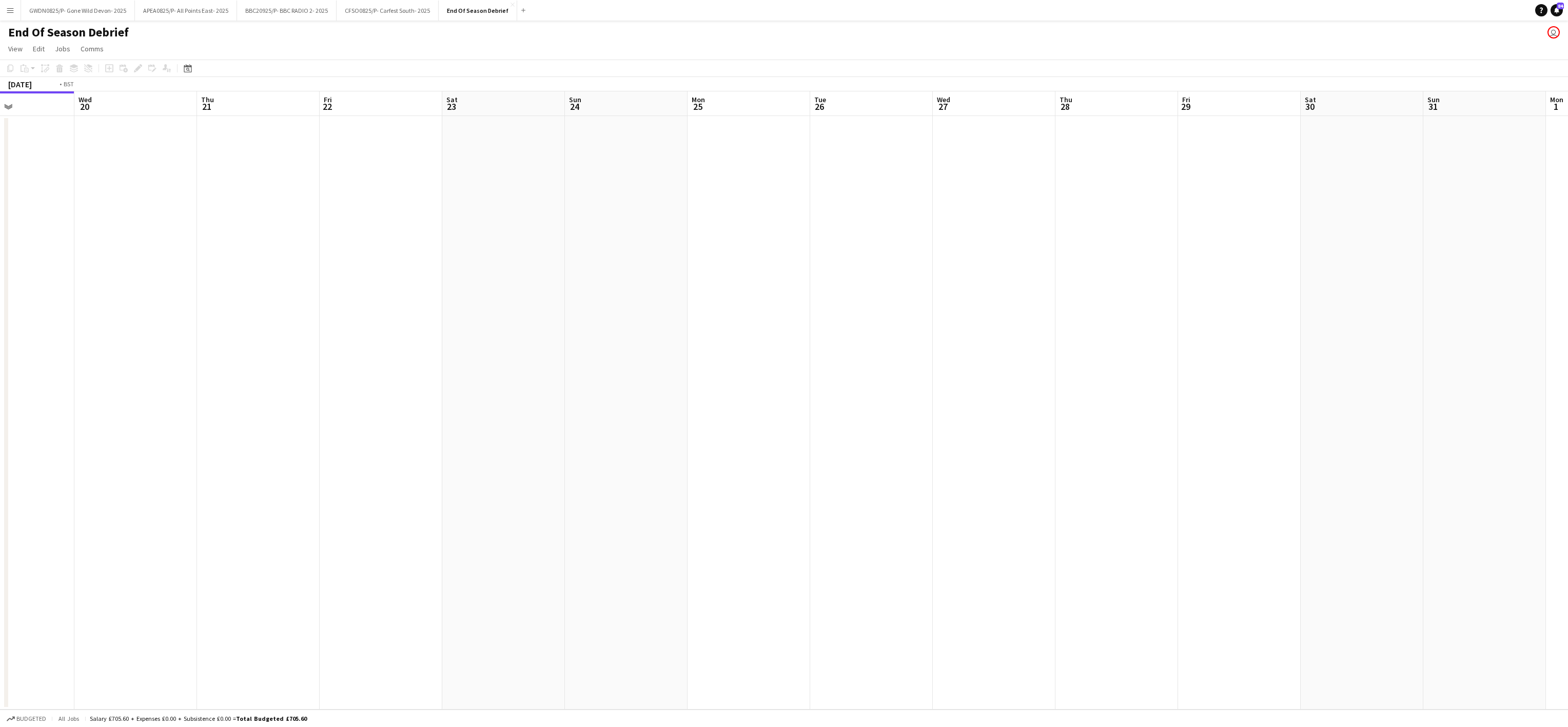
drag, startPoint x: 1247, startPoint y: 364, endPoint x: 108, endPoint y: 374, distance: 1139.0
click at [108, 374] on app-calendar-viewport "Sat 16 Sun 17 Mon 18 Tue 19 Wed 20 Thu 21 Fri 22 Sat 23 Sun 24 Mon 25 Tue 26 We…" at bounding box center [784, 400] width 1568 height 618
drag, startPoint x: -4, startPoint y: 393, endPoint x: 1251, endPoint y: 518, distance: 1261.2
click at [0, 388] on html "Menu Boards Boards Boards All jobs Status Workforce Workforce My Workforce Recr…" at bounding box center [784, 364] width 1568 height 727
drag, startPoint x: 1250, startPoint y: 494, endPoint x: 698, endPoint y: 408, distance: 558.7
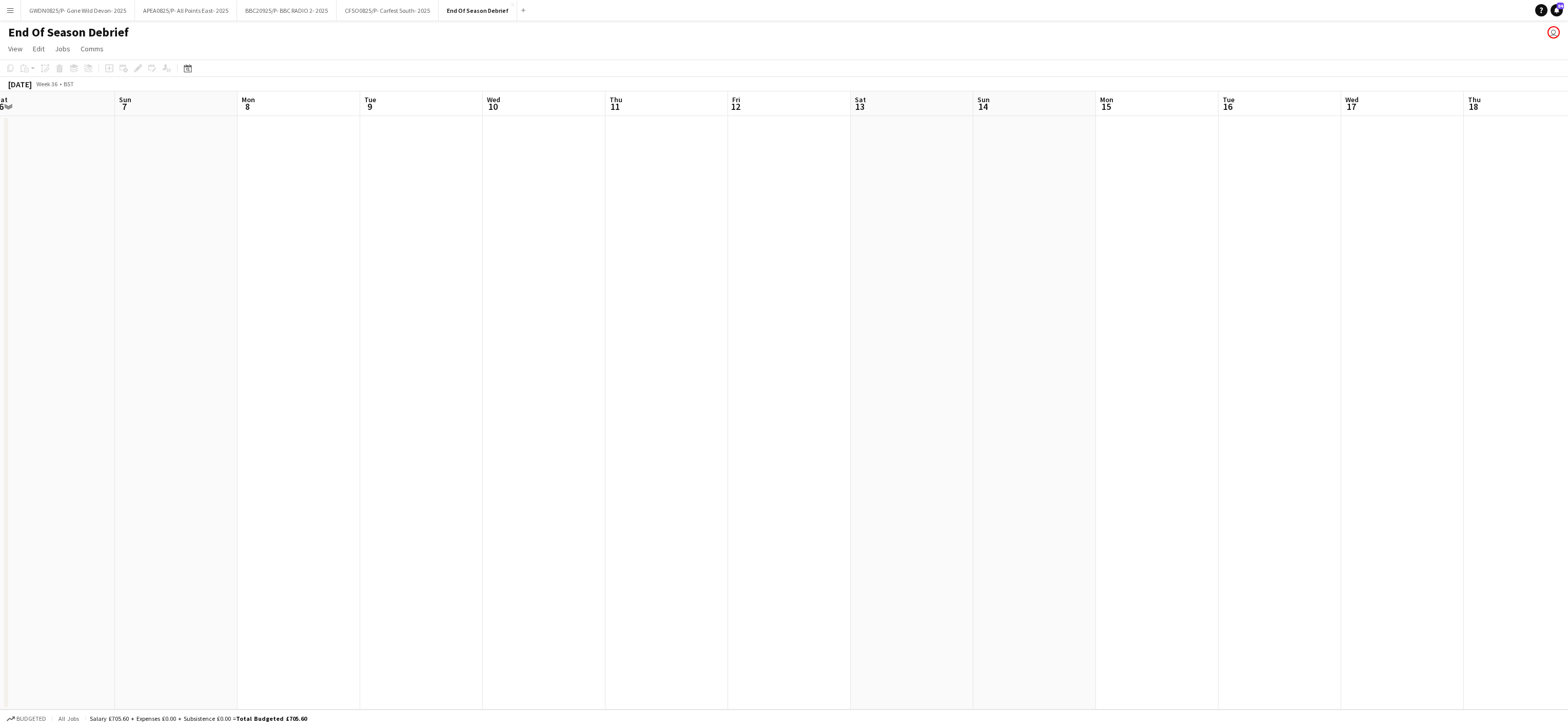
click at [0, 390] on html "Menu Boards Boards Boards All jobs Status Workforce Workforce My Workforce Recr…" at bounding box center [784, 364] width 1568 height 727
drag, startPoint x: -4, startPoint y: 281, endPoint x: 145, endPoint y: 276, distance: 149.1
click at [0, 274] on html "Menu Boards Boards Boards All jobs Status Workforce Workforce My Workforce Recr…" at bounding box center [784, 364] width 1568 height 727
drag, startPoint x: -4, startPoint y: 47, endPoint x: 965, endPoint y: 178, distance: 977.8
click at [2, 44] on app-board "End Of Season Debrief user View Day view expanded Day view collapsed Month view…" at bounding box center [784, 374] width 1568 height 706
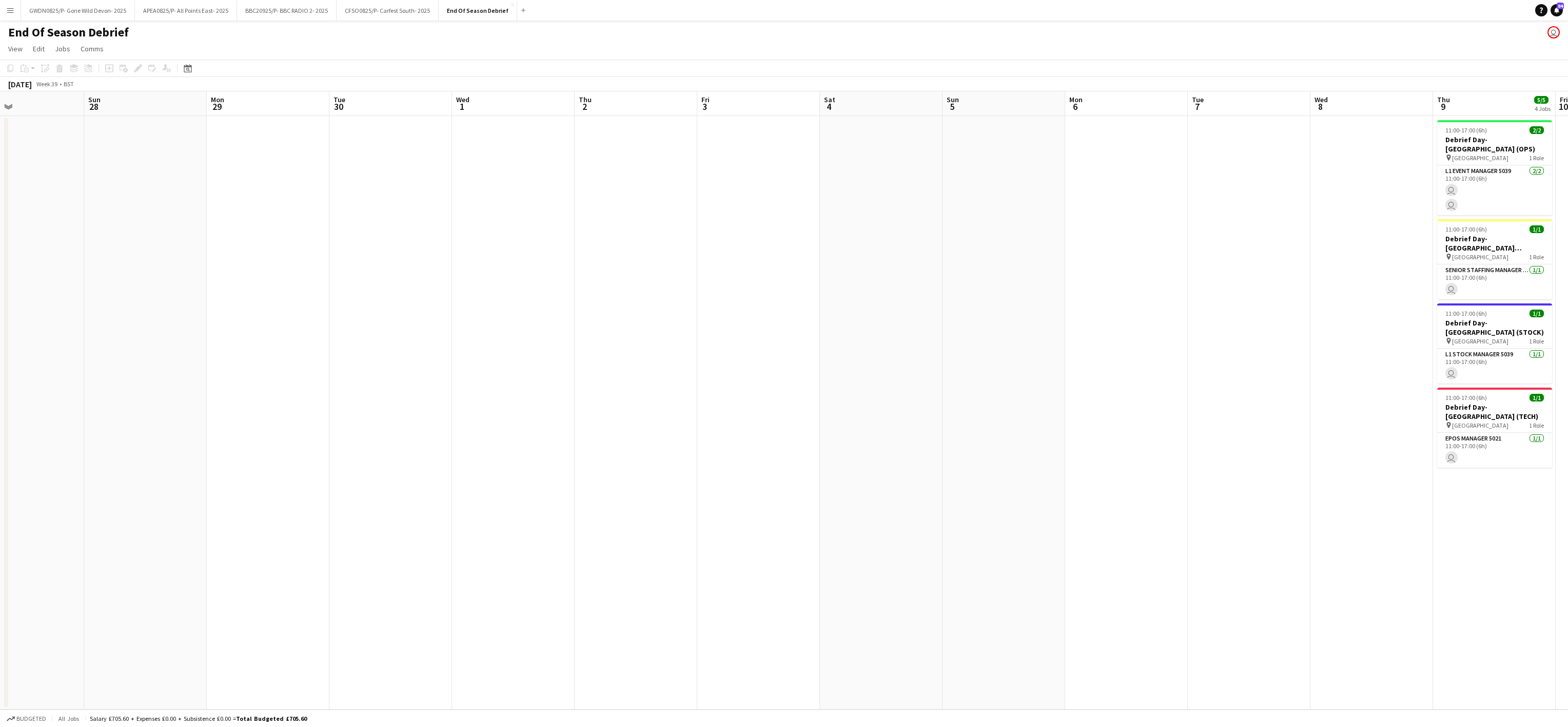
drag, startPoint x: 359, startPoint y: 38, endPoint x: 550, endPoint y: 154, distance: 223.5
click at [25, 30] on app-board "End Of Season Debrief user View Day view expanded Day view collapsed Month view…" at bounding box center [784, 374] width 1568 height 706
click at [359, 107] on app-calendar-viewport "Thu 25 Fri 26 Sat 27 Sun 28 Mon 29 Tue 30 Wed 1 Thu 2 Fri 3 Sat 4 Sun 5 Mon 6 T…" at bounding box center [784, 400] width 1568 height 618
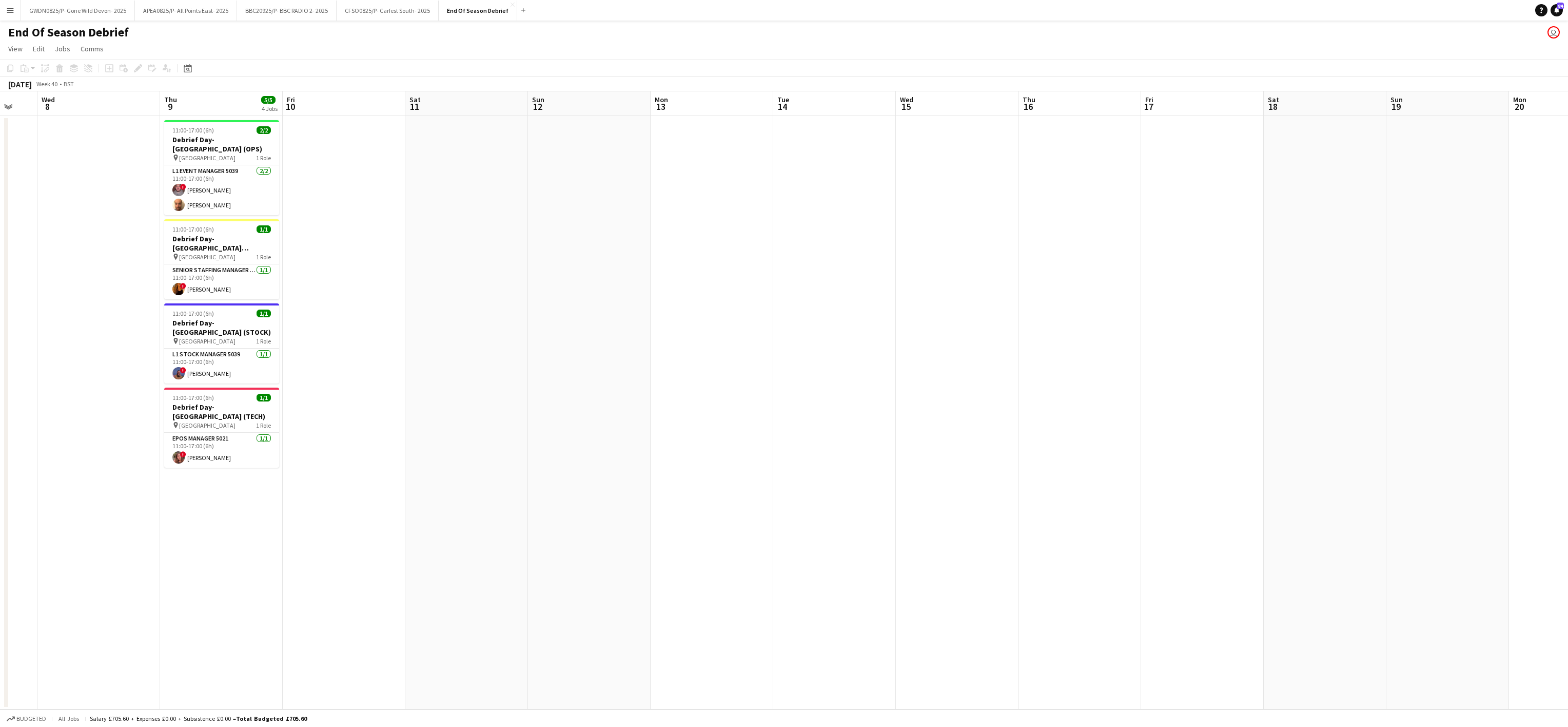
drag, startPoint x: 1423, startPoint y: 376, endPoint x: 654, endPoint y: 443, distance: 771.9
click at [152, 395] on app-calendar-viewport "Sun 5 Mon 6 Tue 7 Wed 8 Thu 9 5/5 4 Jobs Fri 10 Sat 11 Sun 12 Mon 13 Tue 14 Wed…" at bounding box center [784, 400] width 1568 height 618
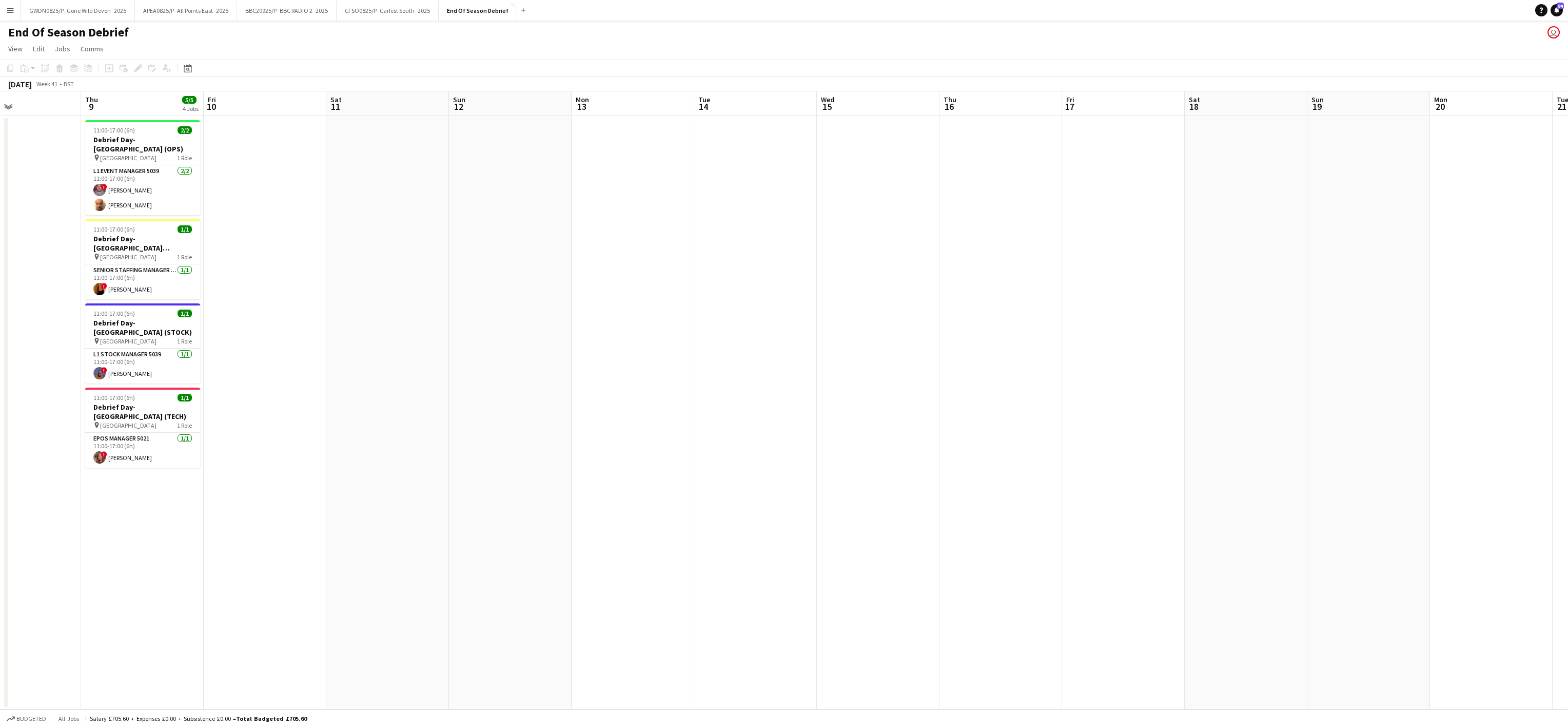
drag, startPoint x: 638, startPoint y: 445, endPoint x: 583, endPoint y: 445, distance: 55.0
click at [583, 445] on app-calendar-viewport "Sun 5 Mon 6 Tue 7 Wed 8 Thu 9 5/5 4 Jobs Fri 10 Sat 11 Sun 12 Mon 13 Tue 14 Wed…" at bounding box center [784, 400] width 1568 height 618
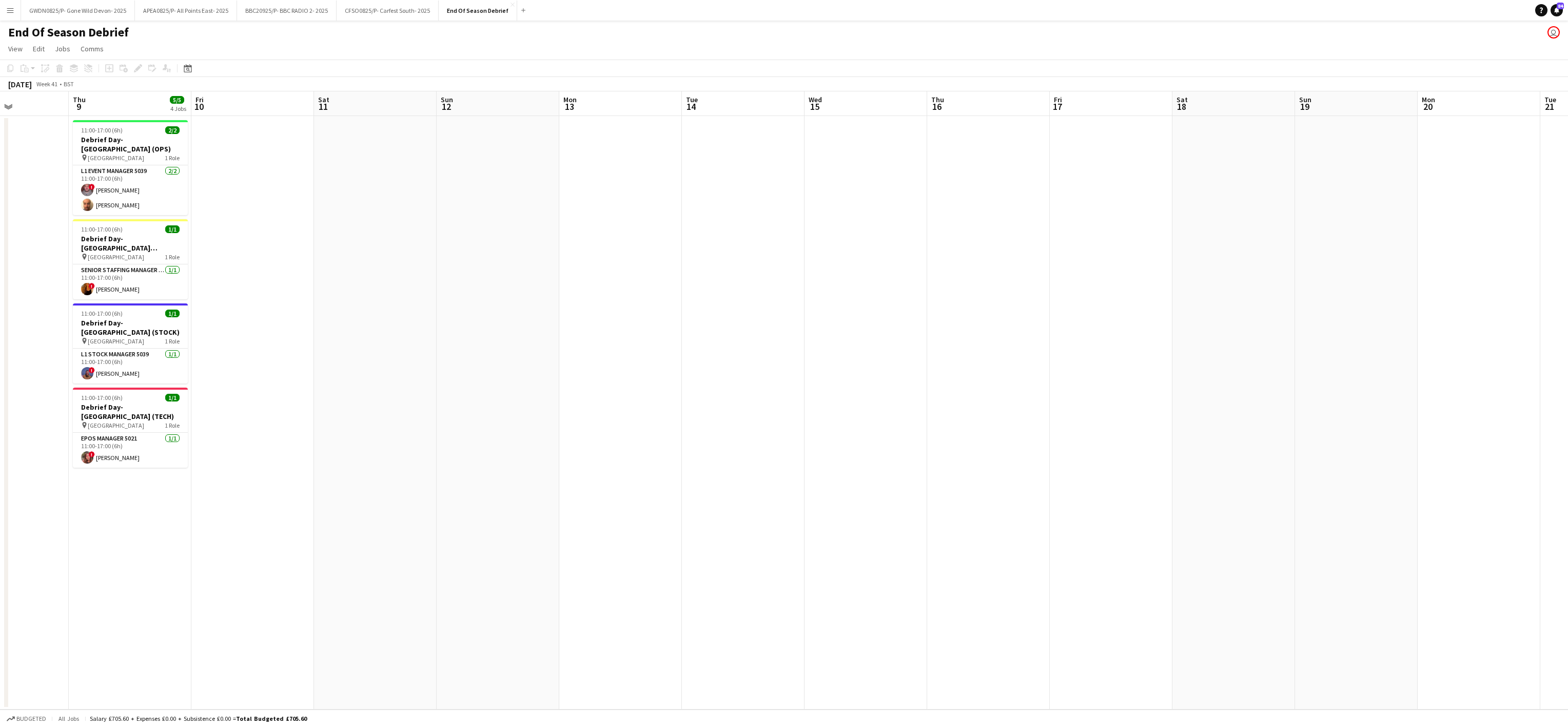
click at [560, 445] on app-calendar-viewport "Sun 5 Mon 6 Tue 7 Wed 8 Thu 9 5/5 4 Jobs Fri 10 Sat 11 Sun 12 Mon 13 Tue 14 Wed…" at bounding box center [784, 400] width 1568 height 618
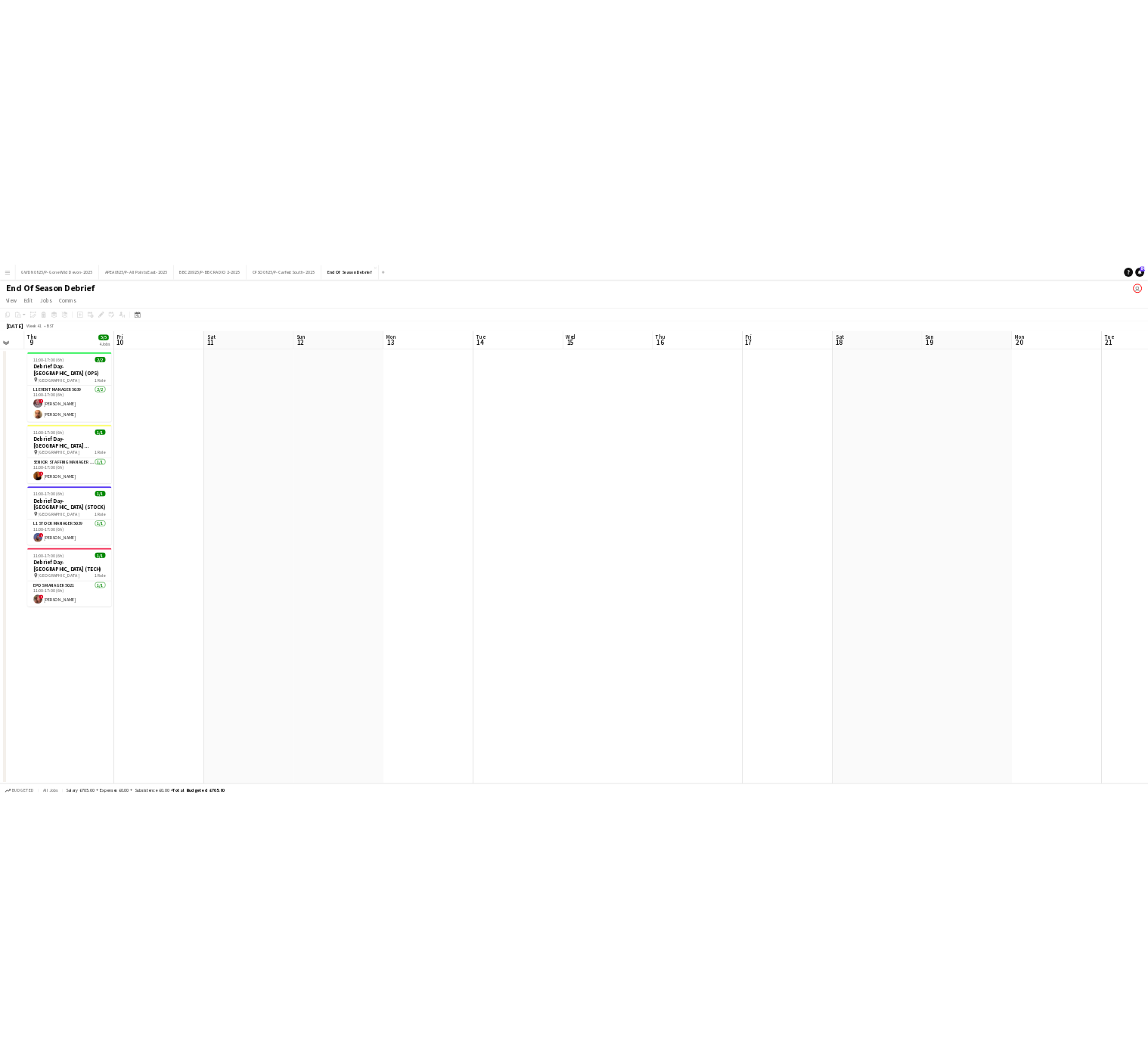
scroll to position [0, 523]
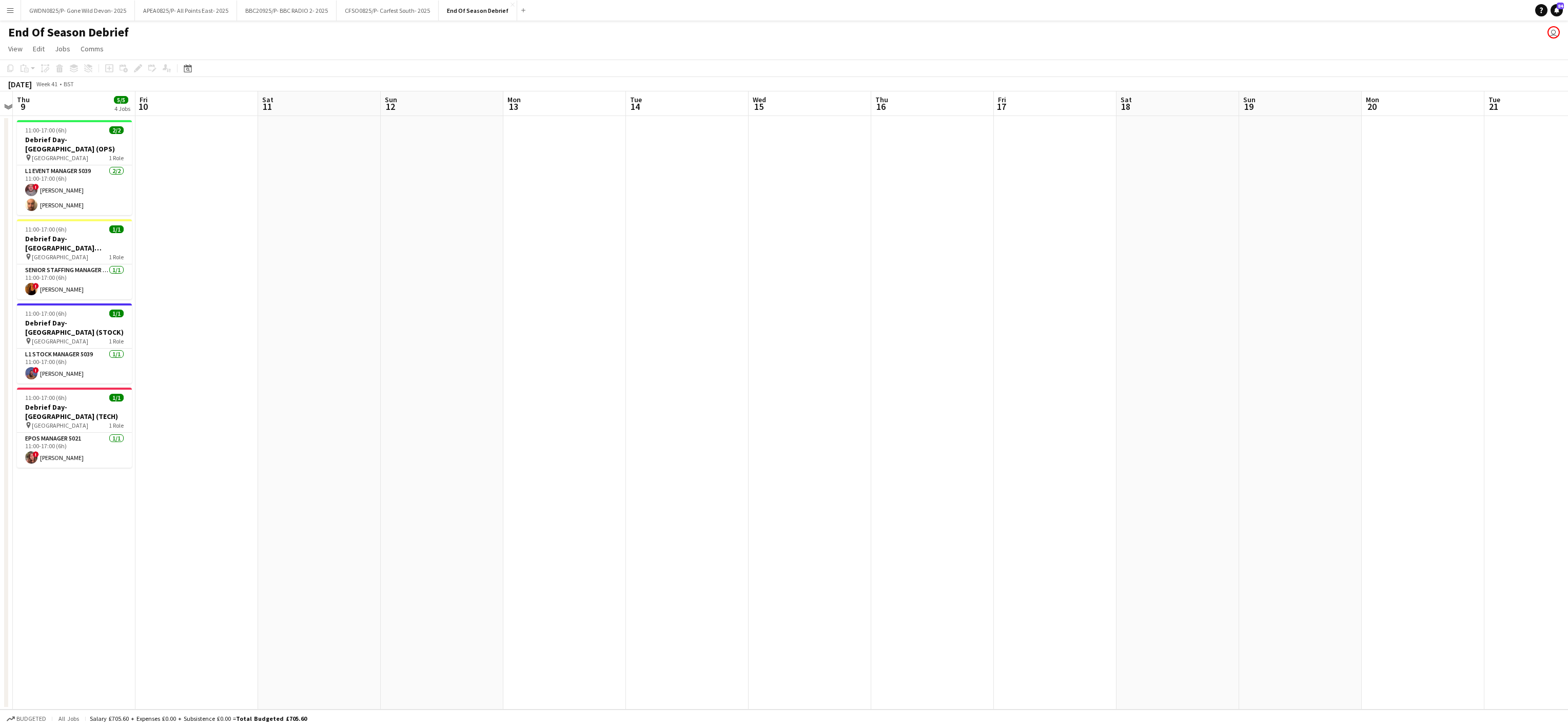
drag, startPoint x: 571, startPoint y: 448, endPoint x: 516, endPoint y: 448, distance: 55.0
click at [515, 448] on app-calendar-viewport "Mon 6 Tue 7 Wed 8 Thu 9 5/5 4 Jobs Fri 10 Sat 11 Sun 12 Mon 13 Tue 14 Wed 15 Th…" at bounding box center [784, 400] width 1568 height 618
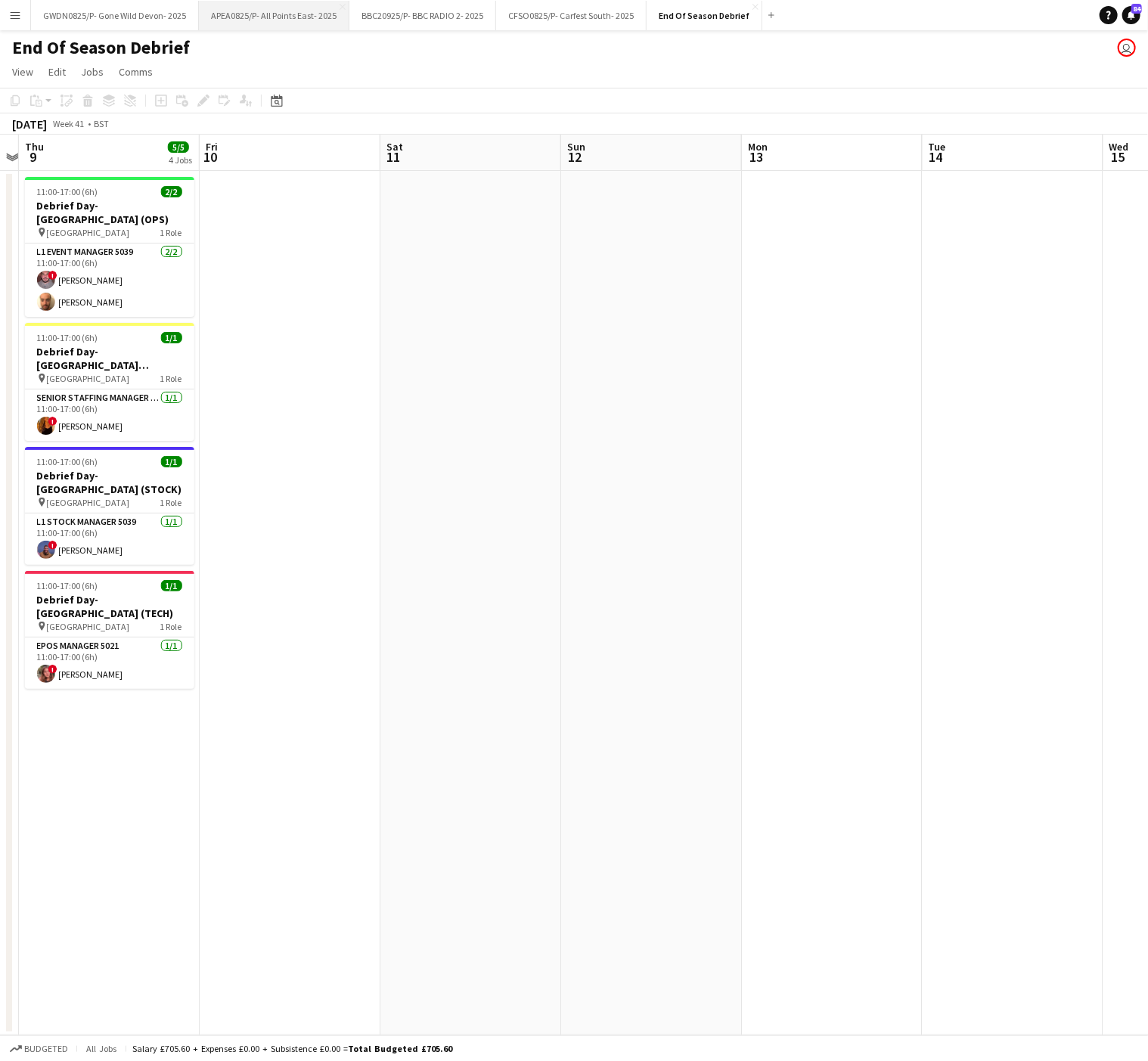
click at [237, 17] on button "APEA0825/P- All Points East- 2025 Close" at bounding box center [274, 15] width 151 height 30
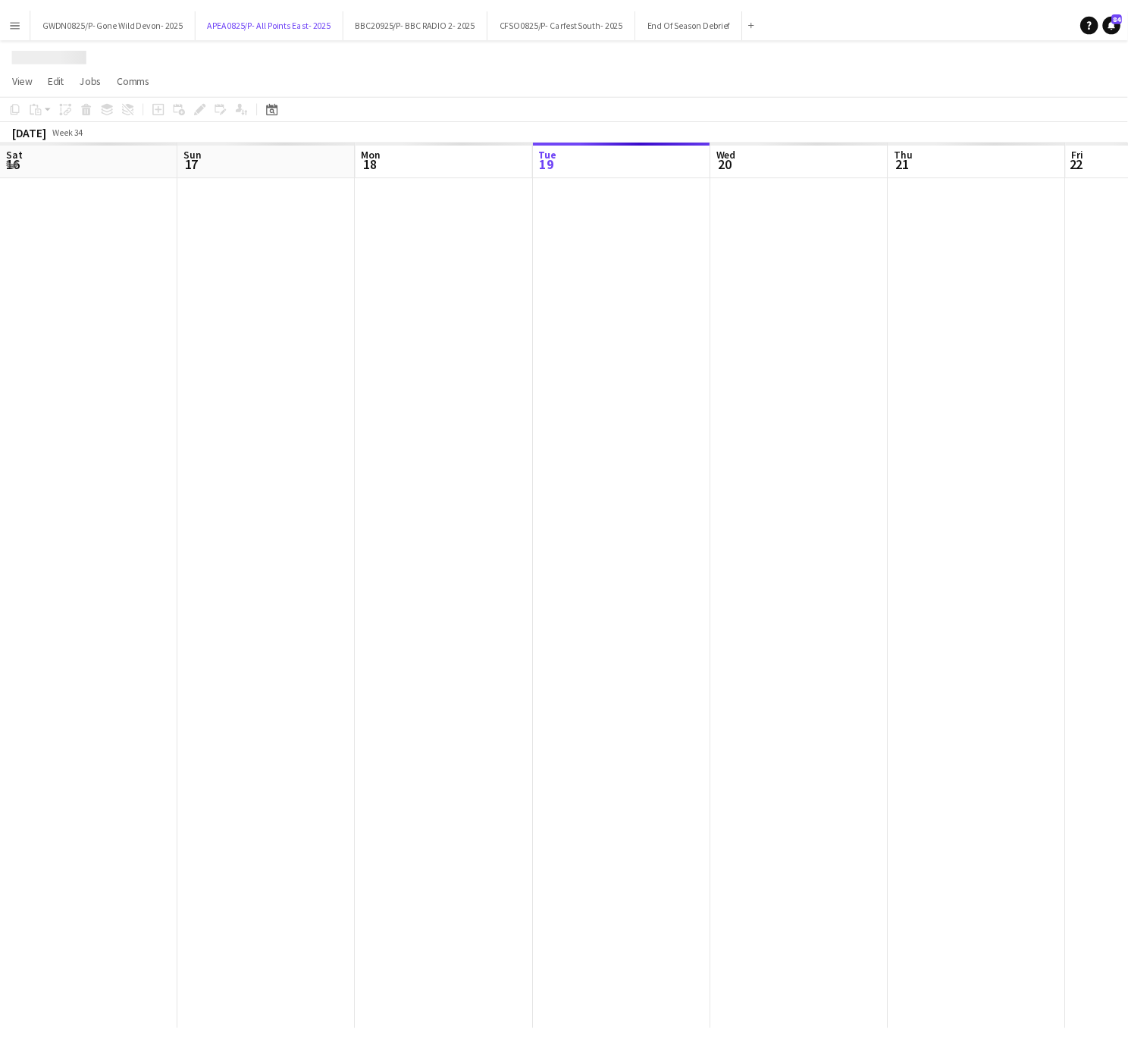
scroll to position [0, 363]
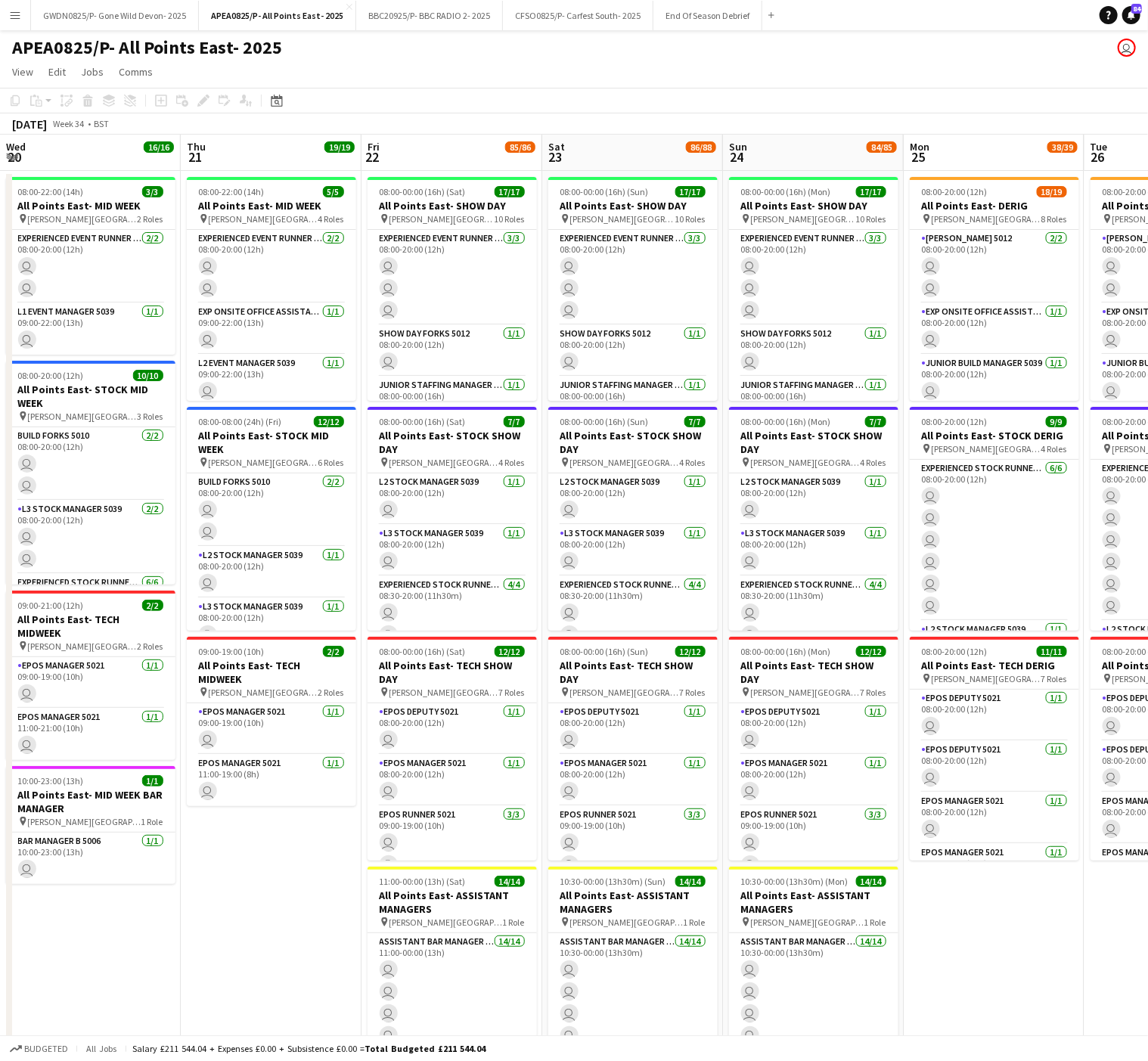
click at [0, 404] on html "Menu Boards Boards Boards All jobs Status Workforce Workforce My Workforce Recr…" at bounding box center [574, 803] width 1148 height 1605
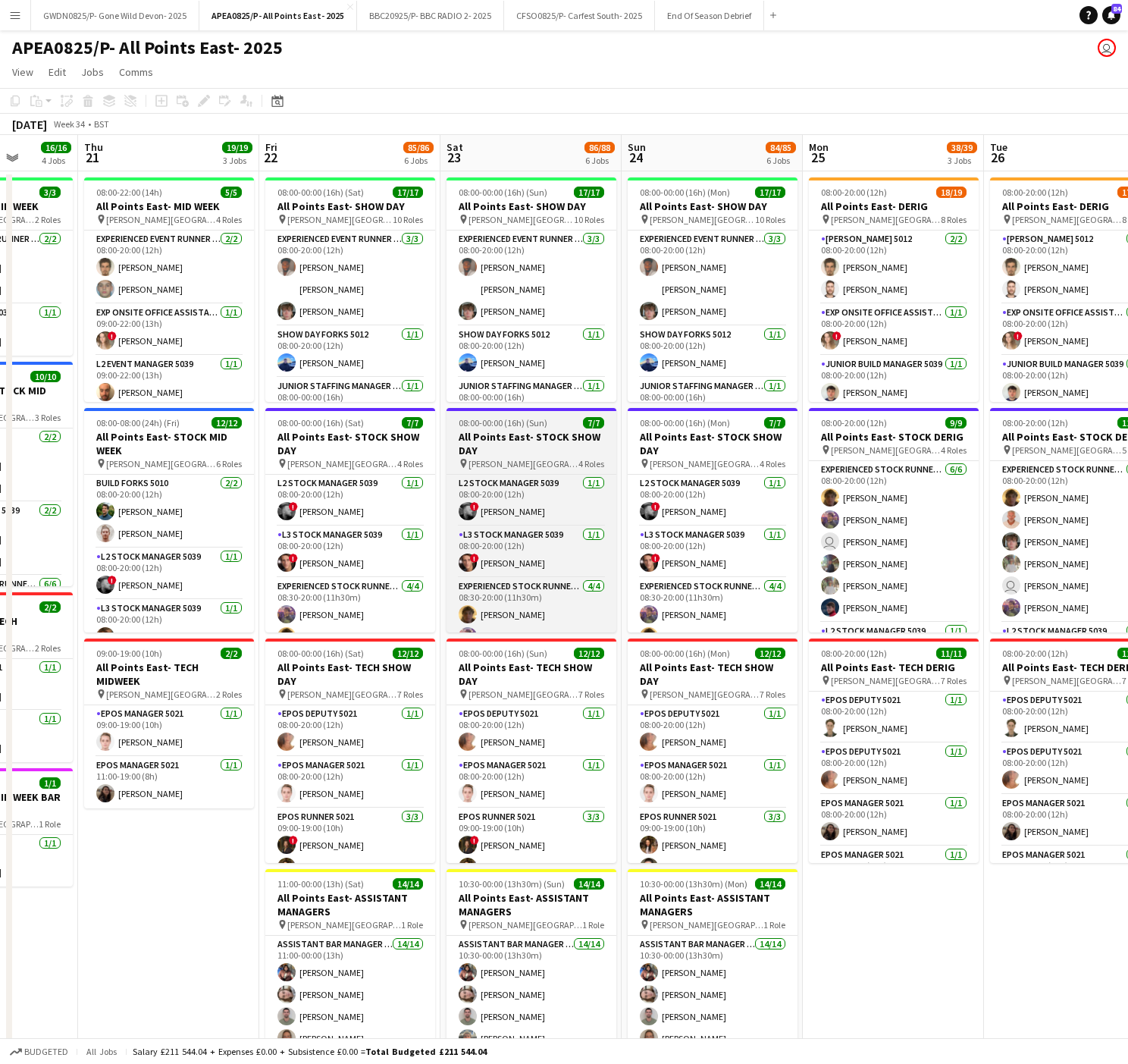
drag, startPoint x: 559, startPoint y: 611, endPoint x: 611, endPoint y: 578, distance: 61.6
click at [554, 611] on app-calendar-viewport "Mon 18 9/9 4 Jobs Tue 19 9/9 4 Jobs Wed 20 16/16 4 Jobs Thu 21 19/19 3 Jobs Fri…" at bounding box center [564, 860] width 1128 height 1450
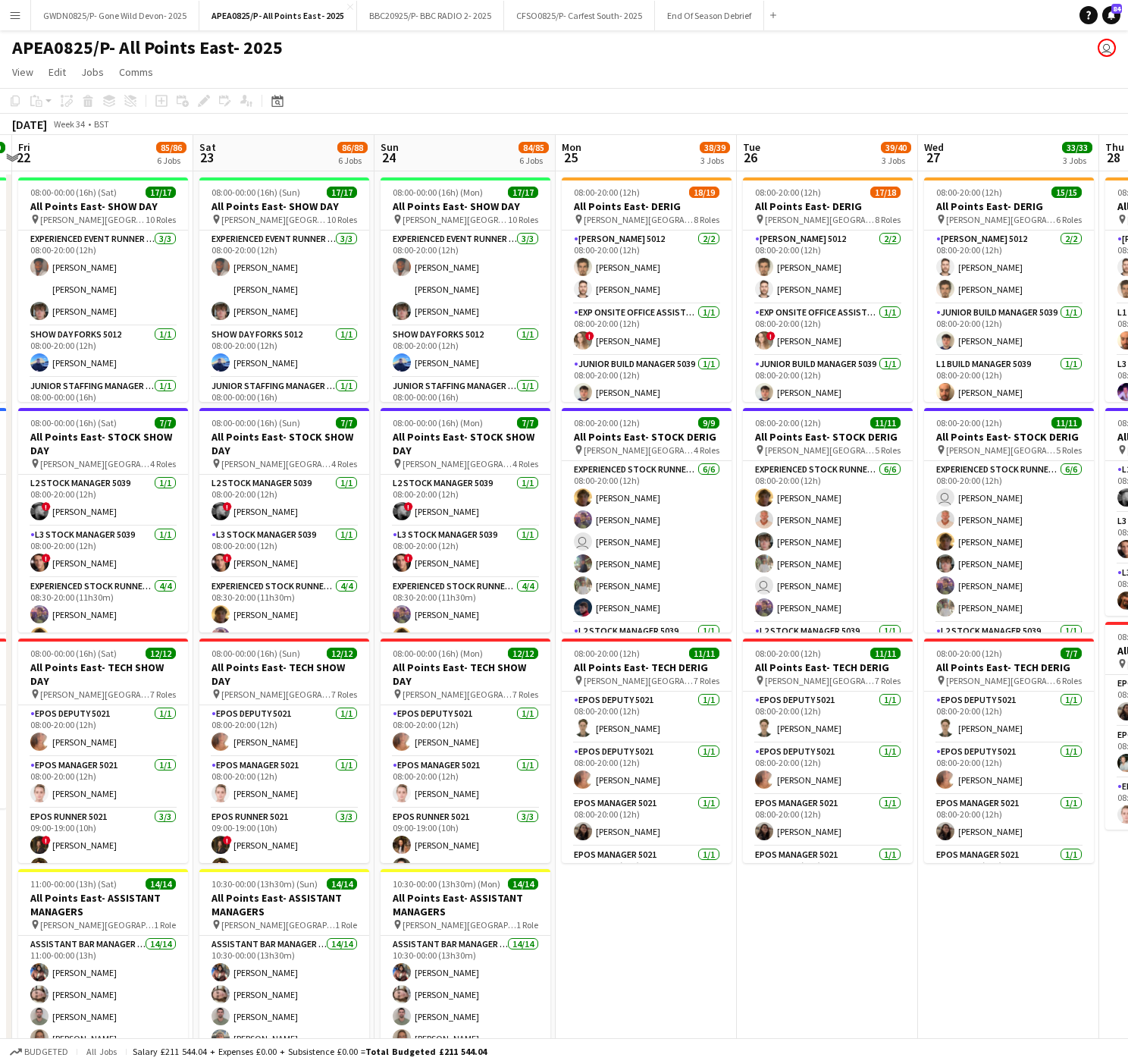
drag, startPoint x: 676, startPoint y: 525, endPoint x: 546, endPoint y: 523, distance: 130.0
click at [552, 522] on app-calendar-viewport "Mon 18 9/9 4 Jobs Tue 19 9/9 4 Jobs Wed 20 16/16 4 Jobs Thu 21 19/19 3 Jobs Fri…" at bounding box center [564, 860] width 1128 height 1450
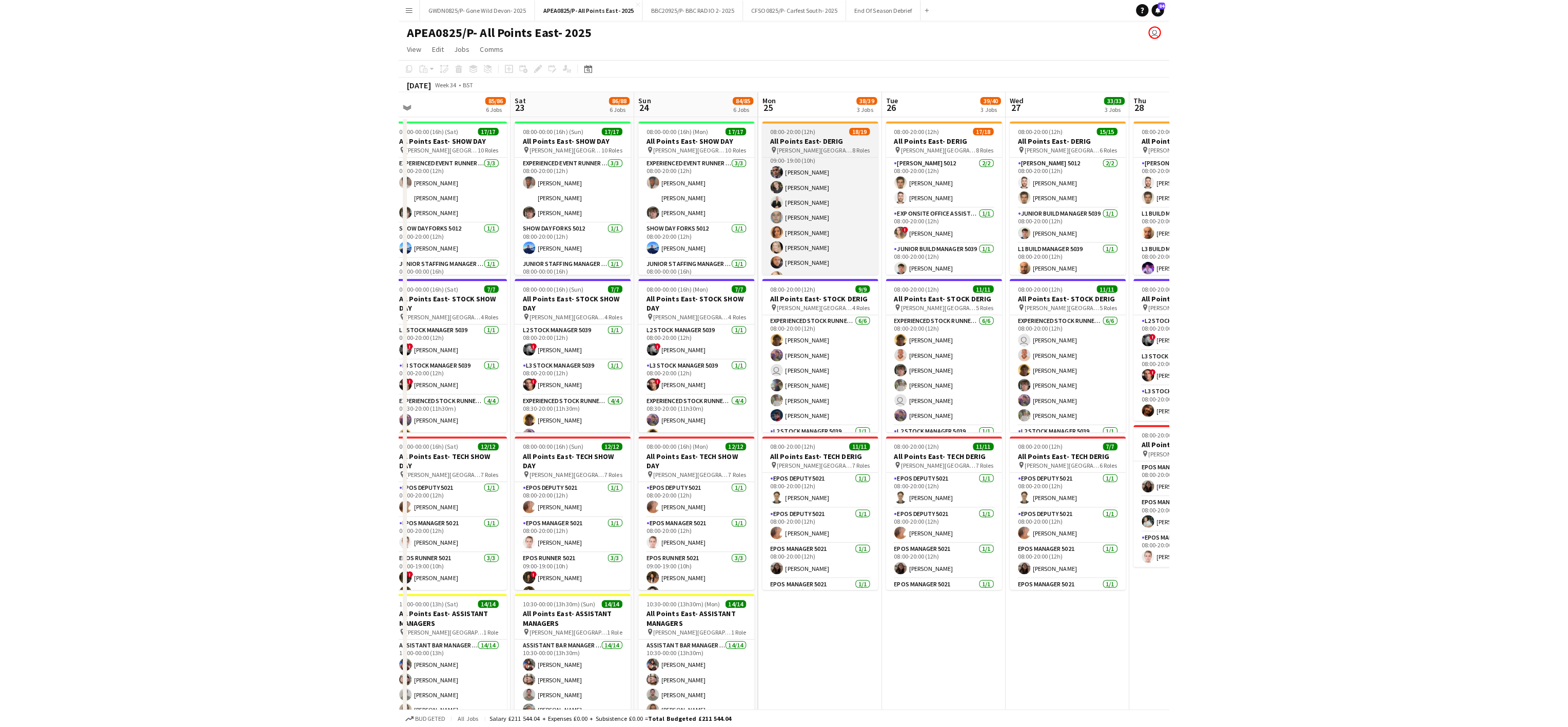
scroll to position [208, 0]
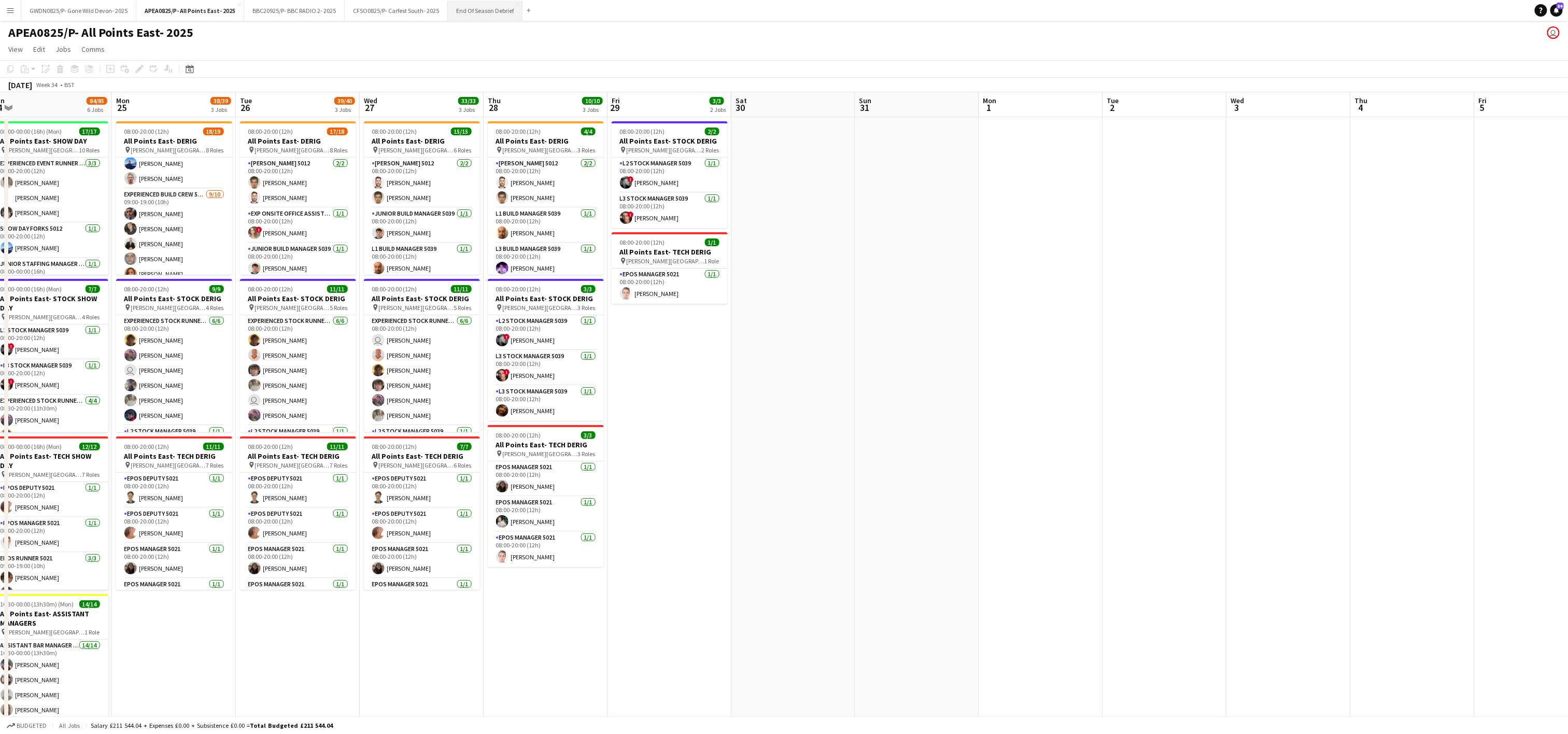
click at [483, 10] on button "End Of Season Debrief Close" at bounding box center [485, 10] width 74 height 20
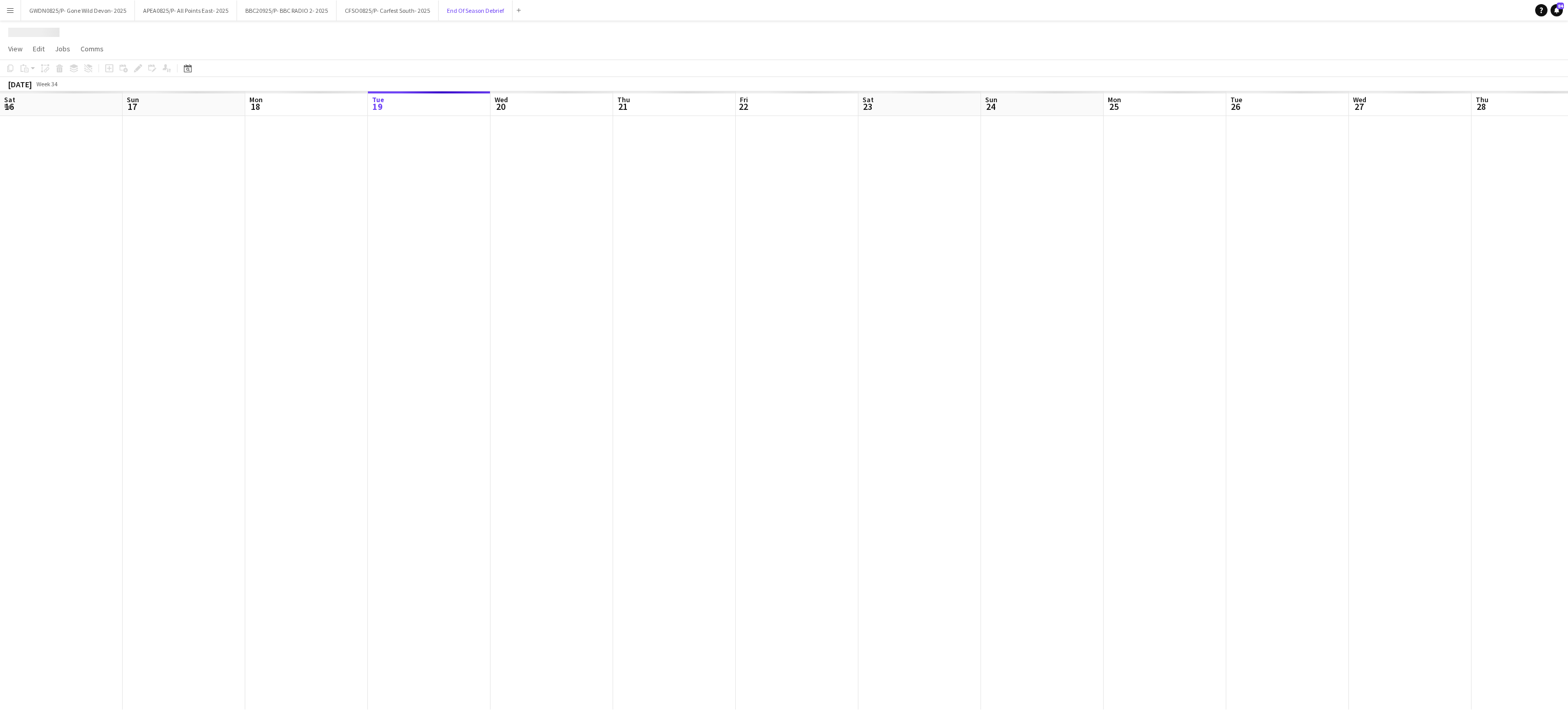
scroll to position [0, 245]
click at [47, 35] on h1 "End Of Season Debrief" at bounding box center [68, 32] width 121 height 15
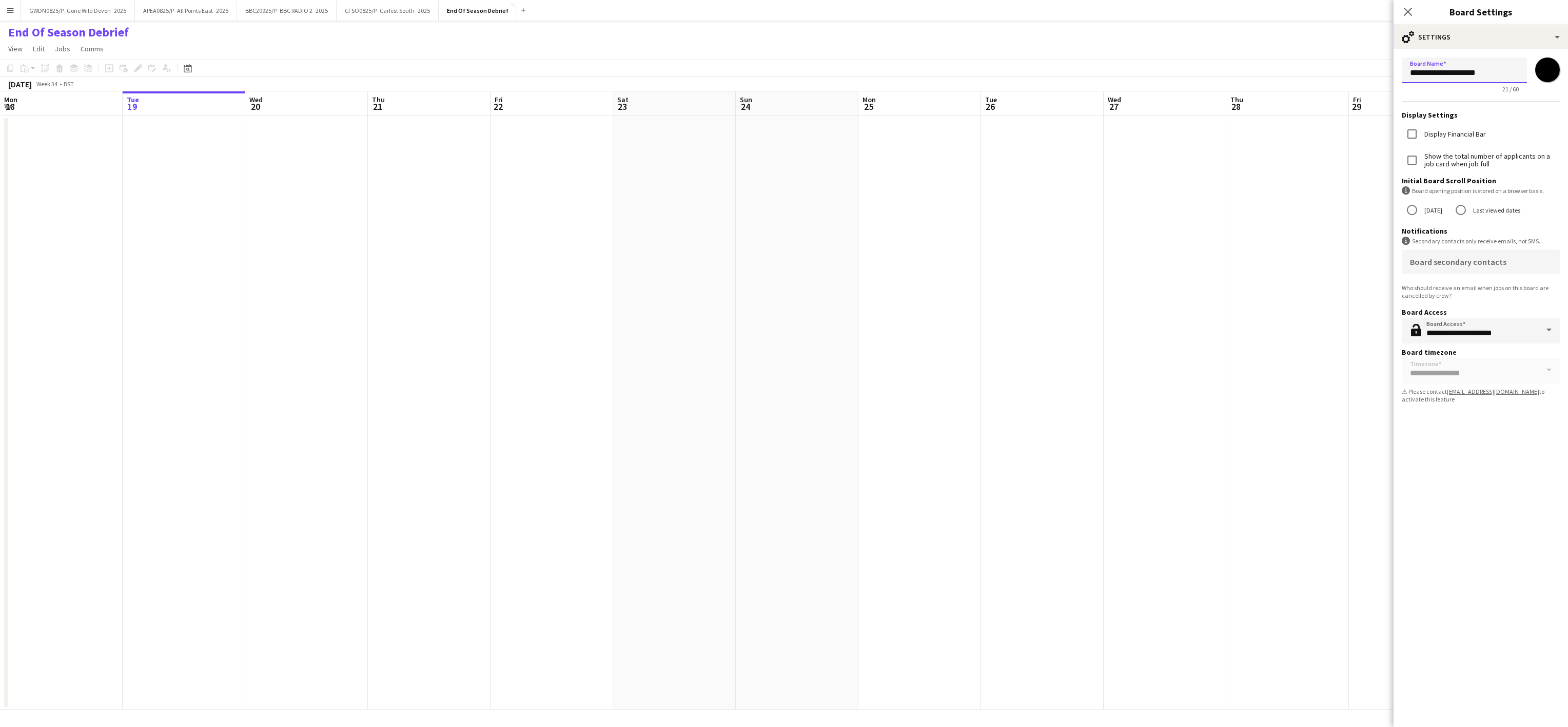
drag, startPoint x: 1424, startPoint y: 71, endPoint x: 1409, endPoint y: 76, distance: 15.8
click at [1423, 71] on input "**********" at bounding box center [1465, 70] width 125 height 26
click at [1409, 74] on input "**********" at bounding box center [1465, 70] width 125 height 26
paste input "*********"
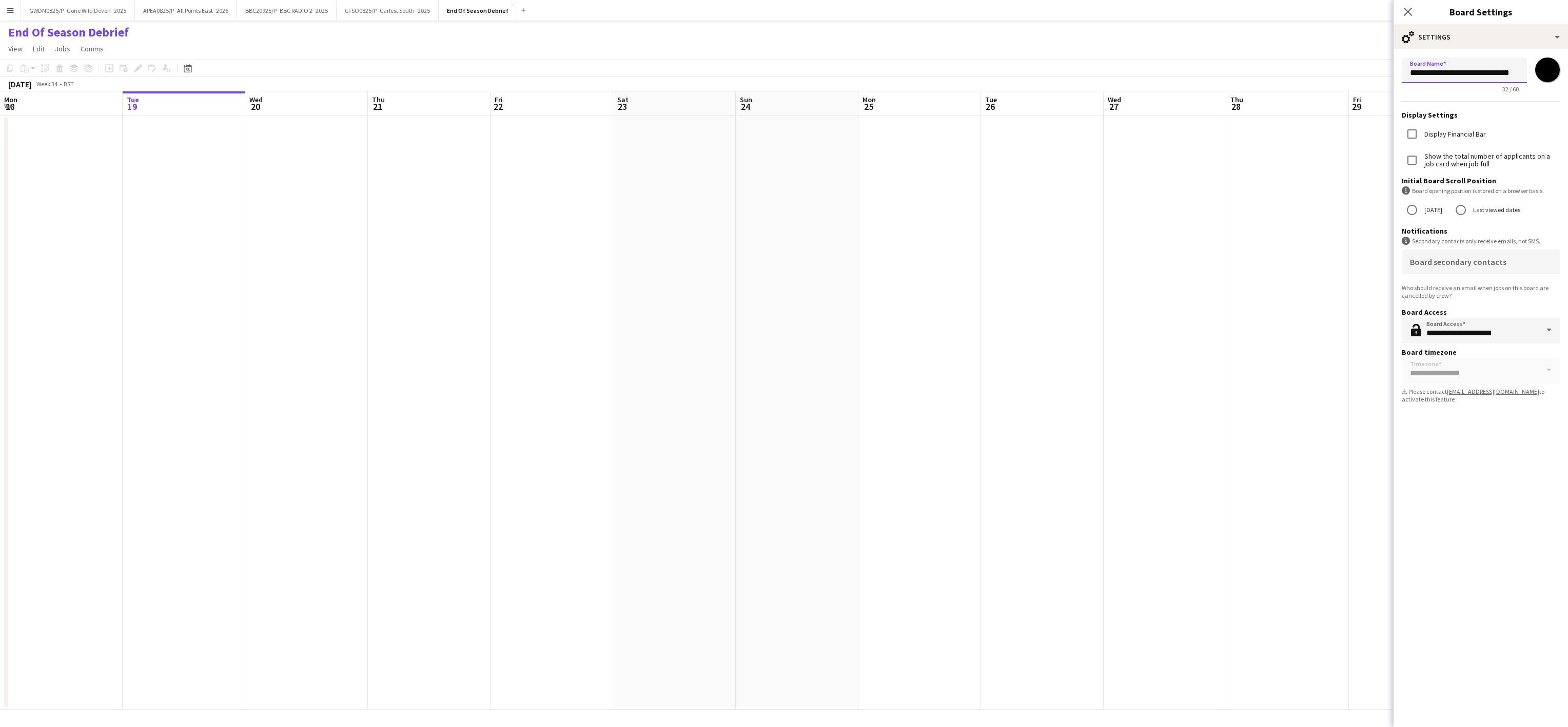
drag, startPoint x: 1457, startPoint y: 76, endPoint x: 1541, endPoint y: 72, distance: 84.1
click at [1541, 72] on div "**********" at bounding box center [1481, 75] width 158 height 35
click at [1488, 66] on input "**********" at bounding box center [1465, 70] width 125 height 26
drag, startPoint x: 1494, startPoint y: 70, endPoint x: 1451, endPoint y: 78, distance: 43.7
click at [1451, 78] on input "**********" at bounding box center [1465, 70] width 125 height 26
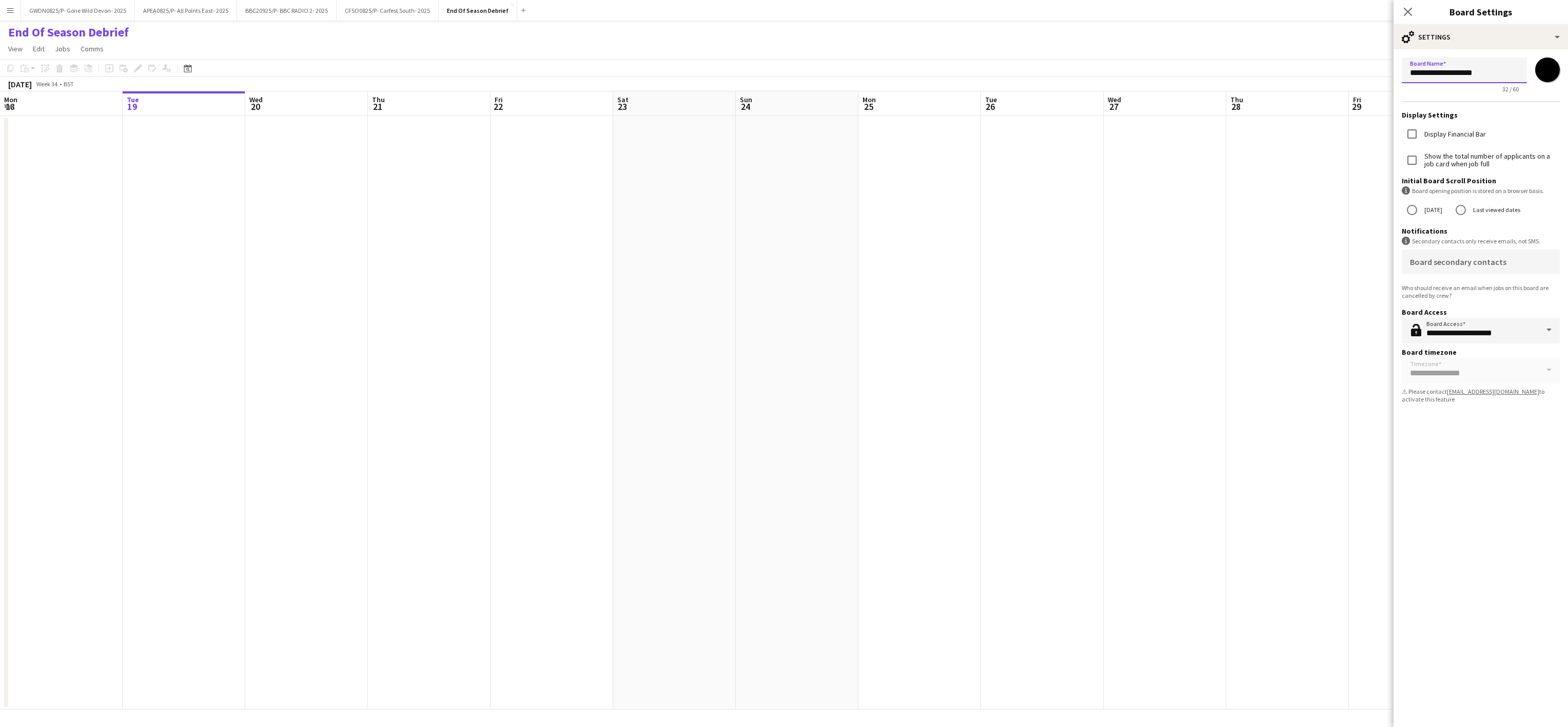
scroll to position [0, 0]
type input "**********"
click at [1187, 263] on app-date-cell at bounding box center [1164, 413] width 122 height 593
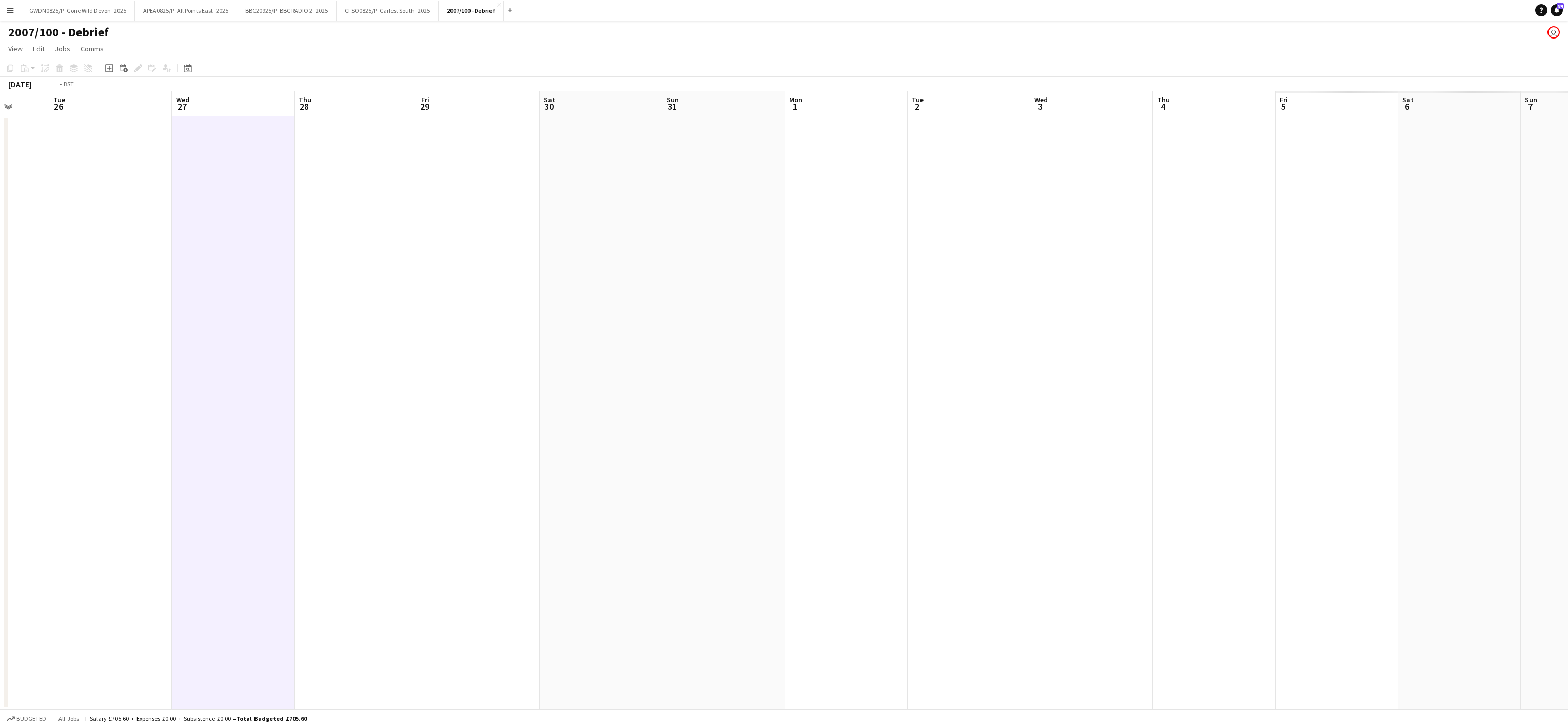
drag, startPoint x: 278, startPoint y: 354, endPoint x: 237, endPoint y: 400, distance: 61.6
click at [30, 398] on app-calendar-viewport "Fri 22 Sat 23 Sun 24 Mon 25 Tue 26 Wed 27 Thu 28 Fri 29 Sat 30 Sun 31 Mon 1 Tue…" at bounding box center [784, 400] width 1568 height 618
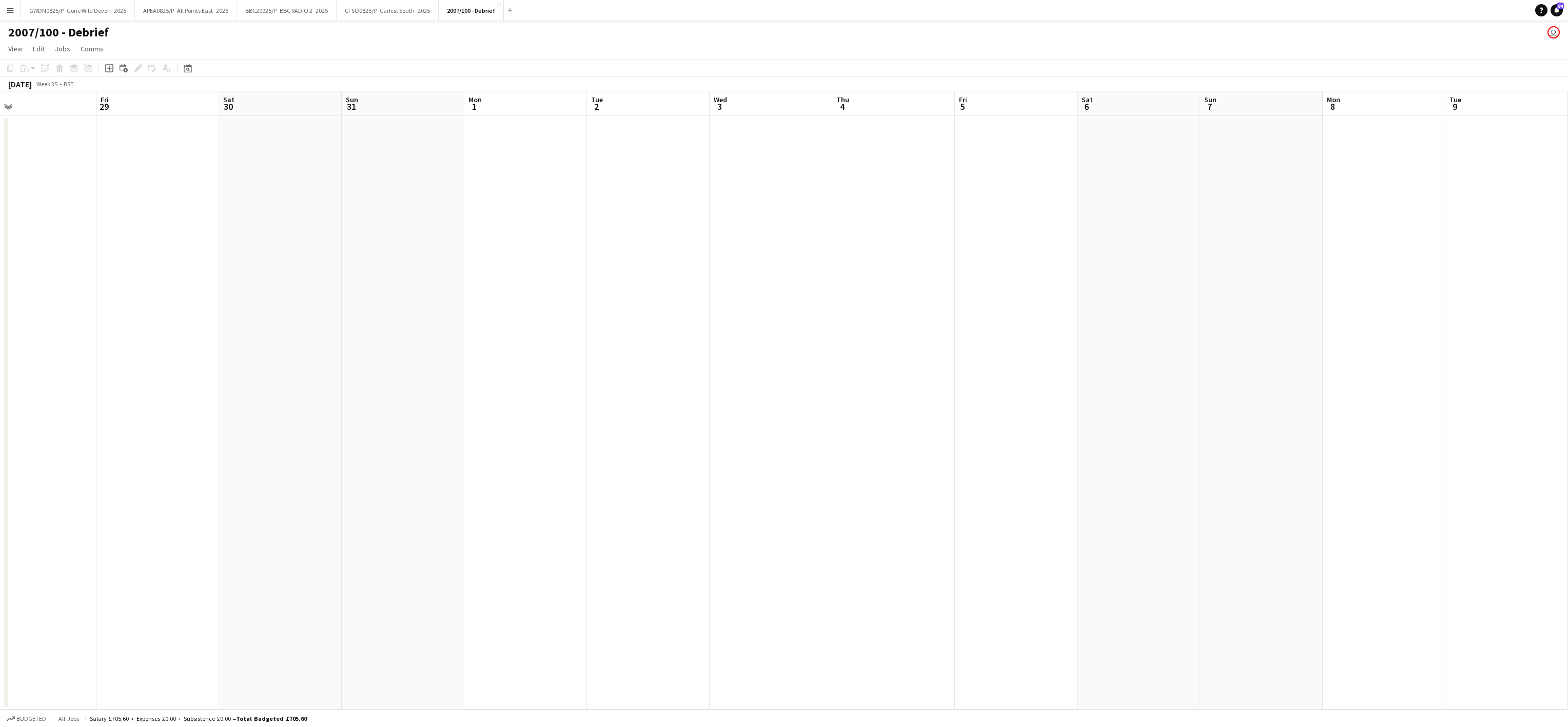
drag, startPoint x: 54, startPoint y: 531, endPoint x: 501, endPoint y: 522, distance: 447.1
click at [84, 528] on app-calendar-viewport "Sat 23 Sun 24 Mon 25 Tue 26 Wed 27 Thu 28 Fri 29 Sat 30 Sun 31 Mon 1 Tue 2 Wed …" at bounding box center [784, 400] width 1568 height 618
drag, startPoint x: 32, startPoint y: 526, endPoint x: 83, endPoint y: 521, distance: 51.2
click at [83, 521] on app-calendar-viewport "Sun 31 Mon 1 Tue 2 Wed 3 Thu 4 Fri 5 Sat 6 Sun 7 Mon 8 Tue 9 Wed 10 Thu 11 Fri …" at bounding box center [784, 400] width 1568 height 618
drag, startPoint x: 946, startPoint y: 513, endPoint x: 149, endPoint y: 488, distance: 797.4
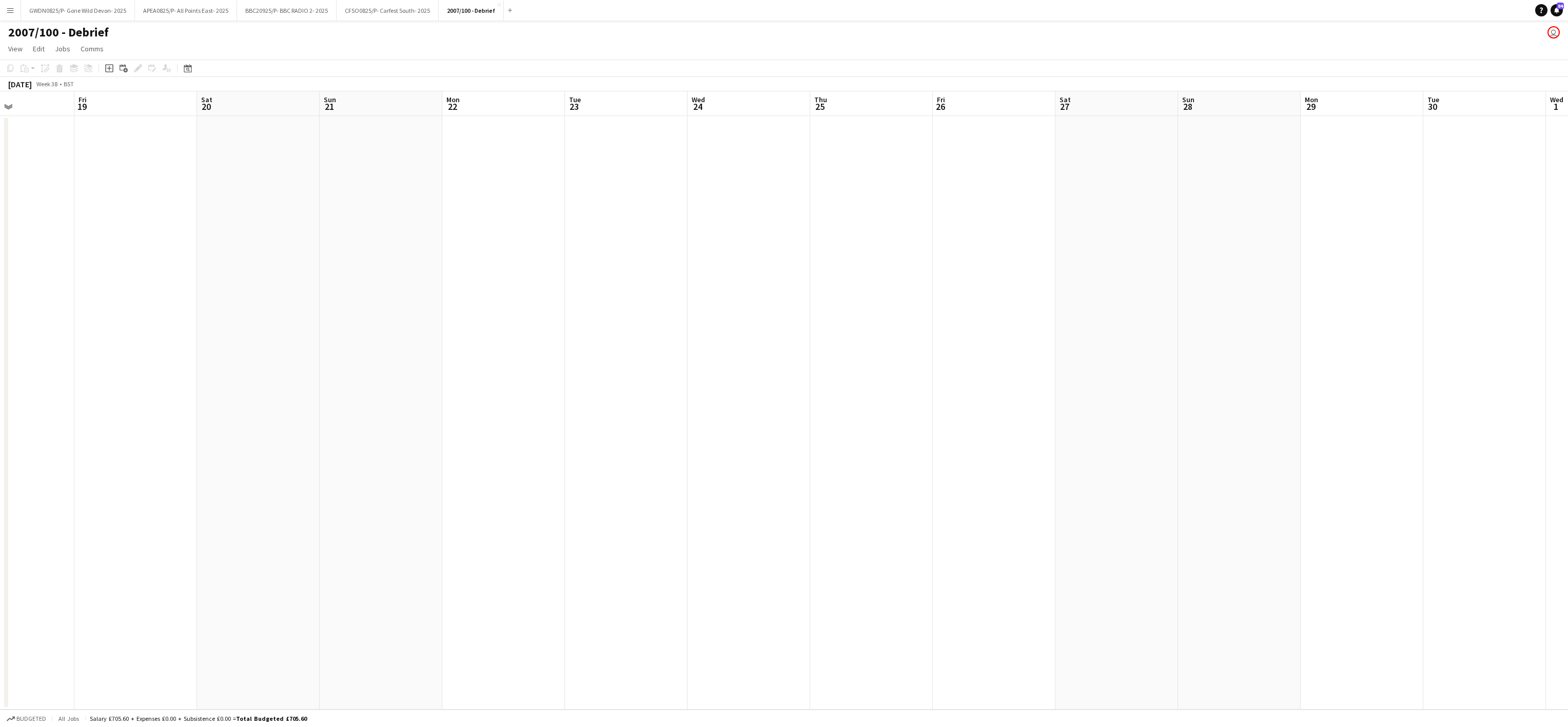
click at [149, 488] on app-calendar-viewport "Mon 15 Tue 16 Wed 17 Thu 18 Fri 19 Sat 20 Sun 21 Mon 22 Tue 23 Wed 24 Thu 25 Fr…" at bounding box center [784, 400] width 1568 height 618
drag, startPoint x: 546, startPoint y: 495, endPoint x: 688, endPoint y: 476, distance: 143.3
click at [37, 486] on app-calendar-viewport "Sun 21 Mon 22 Tue 23 Wed 24 Thu 25 Fri 26 Sat 27 Sun 28 Mon 29 Tue 30 Wed 1 Thu…" at bounding box center [784, 400] width 1568 height 618
drag, startPoint x: 119, startPoint y: 511, endPoint x: 1256, endPoint y: 497, distance: 1137.1
click at [49, 508] on app-calendar-viewport "Fri 26 Sat 27 Sun 28 Mon 29 Tue 30 Wed 1 Thu 2 Fri 3 Sat 4 Sun 5 Mon 6 Tue 7 We…" at bounding box center [784, 400] width 1568 height 618
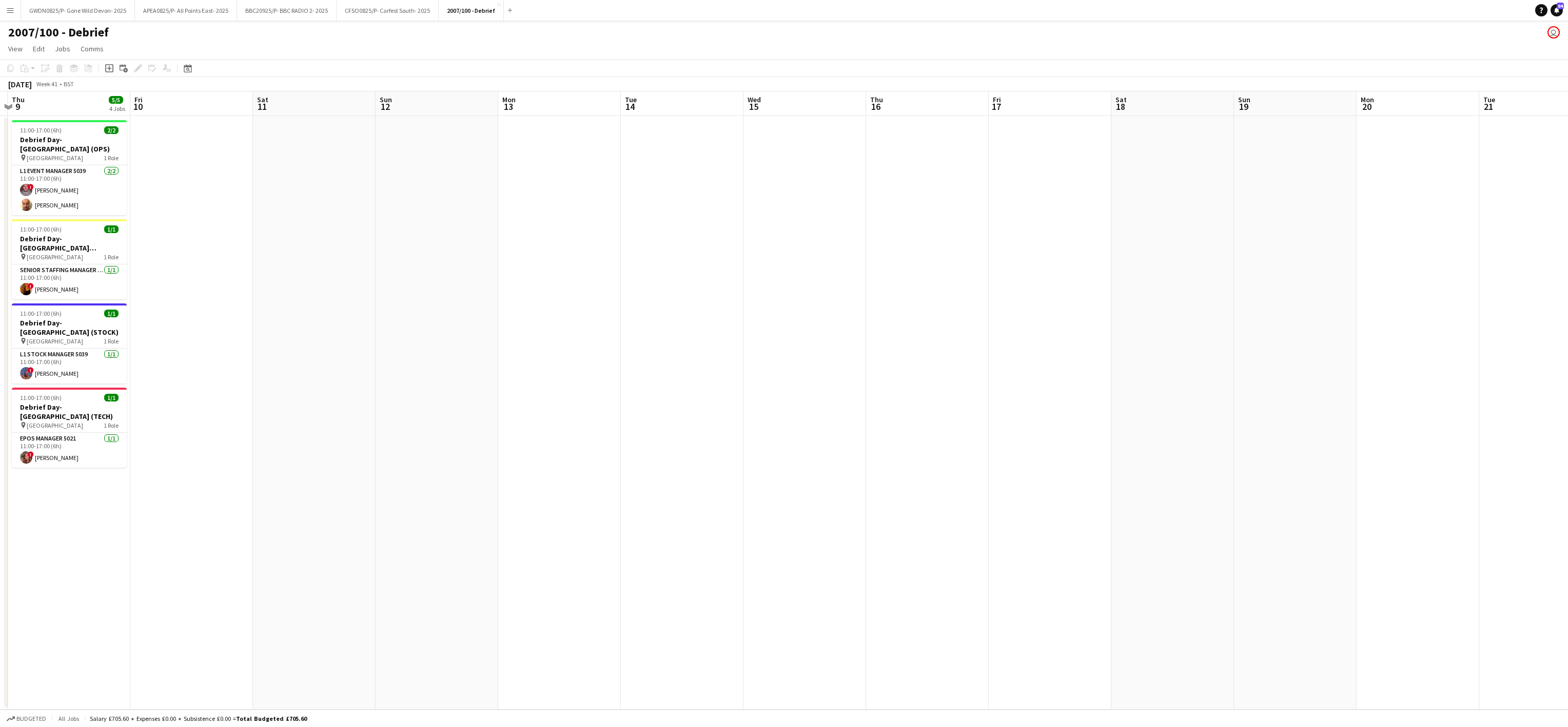
scroll to position [0, 357]
drag, startPoint x: 1171, startPoint y: 498, endPoint x: 160, endPoint y: 495, distance: 1011.0
click at [160, 495] on app-calendar-viewport "Mon 6 Tue 7 Wed 8 Thu 9 5/5 4 Jobs Fri 10 Sat 11 Sun 12 Mon 13 Tue 14 Wed 15 Th…" at bounding box center [784, 400] width 1568 height 618
click at [534, 296] on app-date-cell at bounding box center [562, 413] width 122 height 593
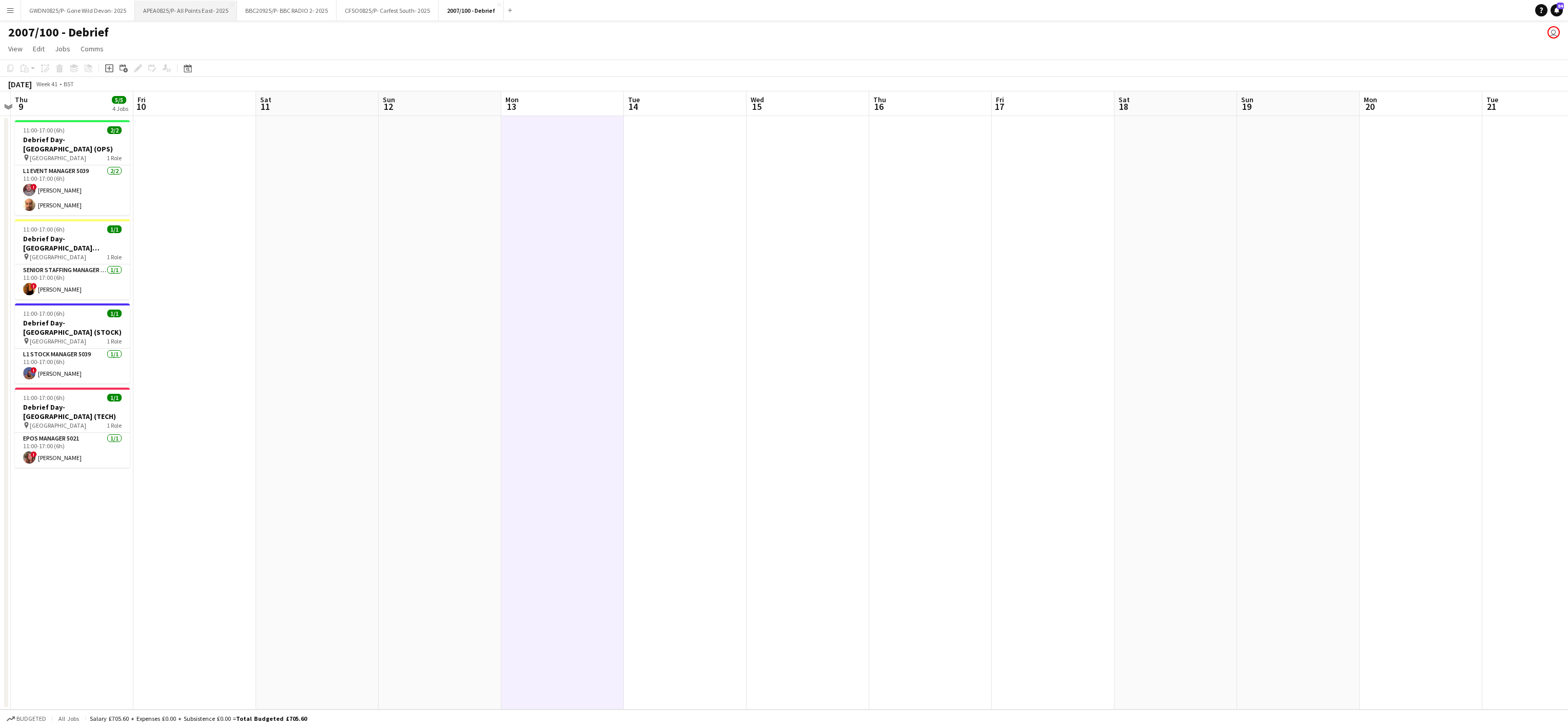
click at [184, 4] on button "APEA0825/P- All Points East- 2025 Close" at bounding box center [186, 10] width 102 height 20
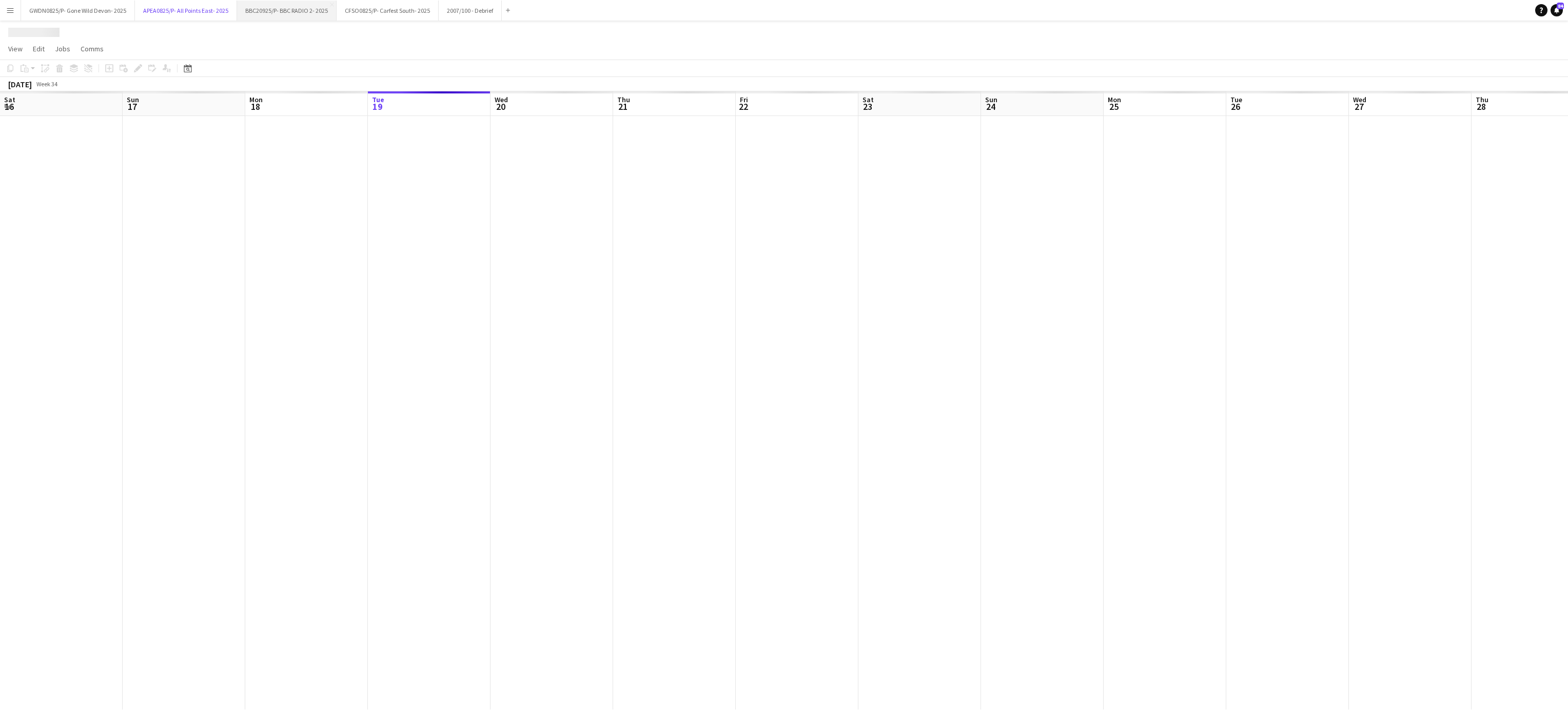
scroll to position [0, 245]
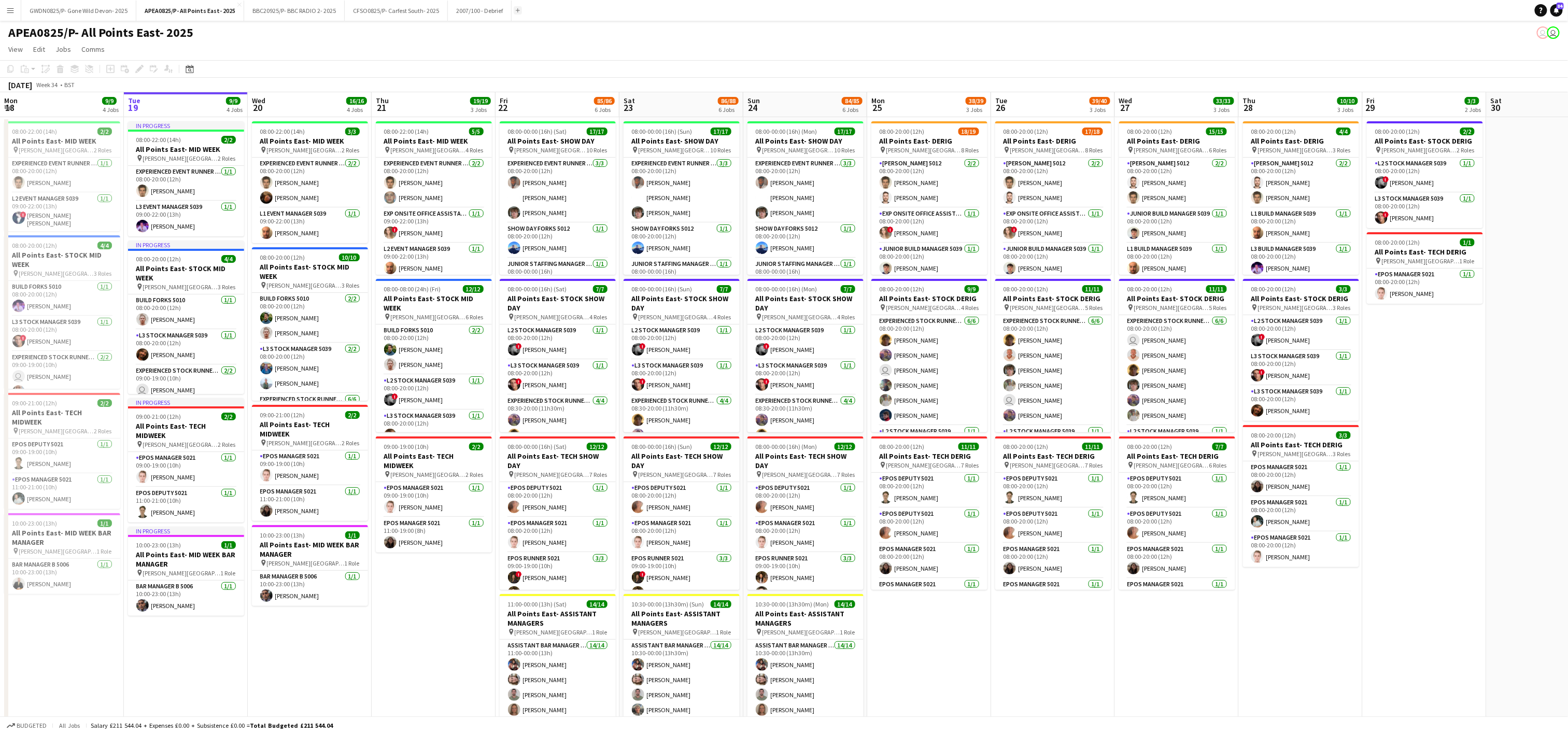
click at [519, 10] on app-icon "Add" at bounding box center [518, 10] width 4 height 4
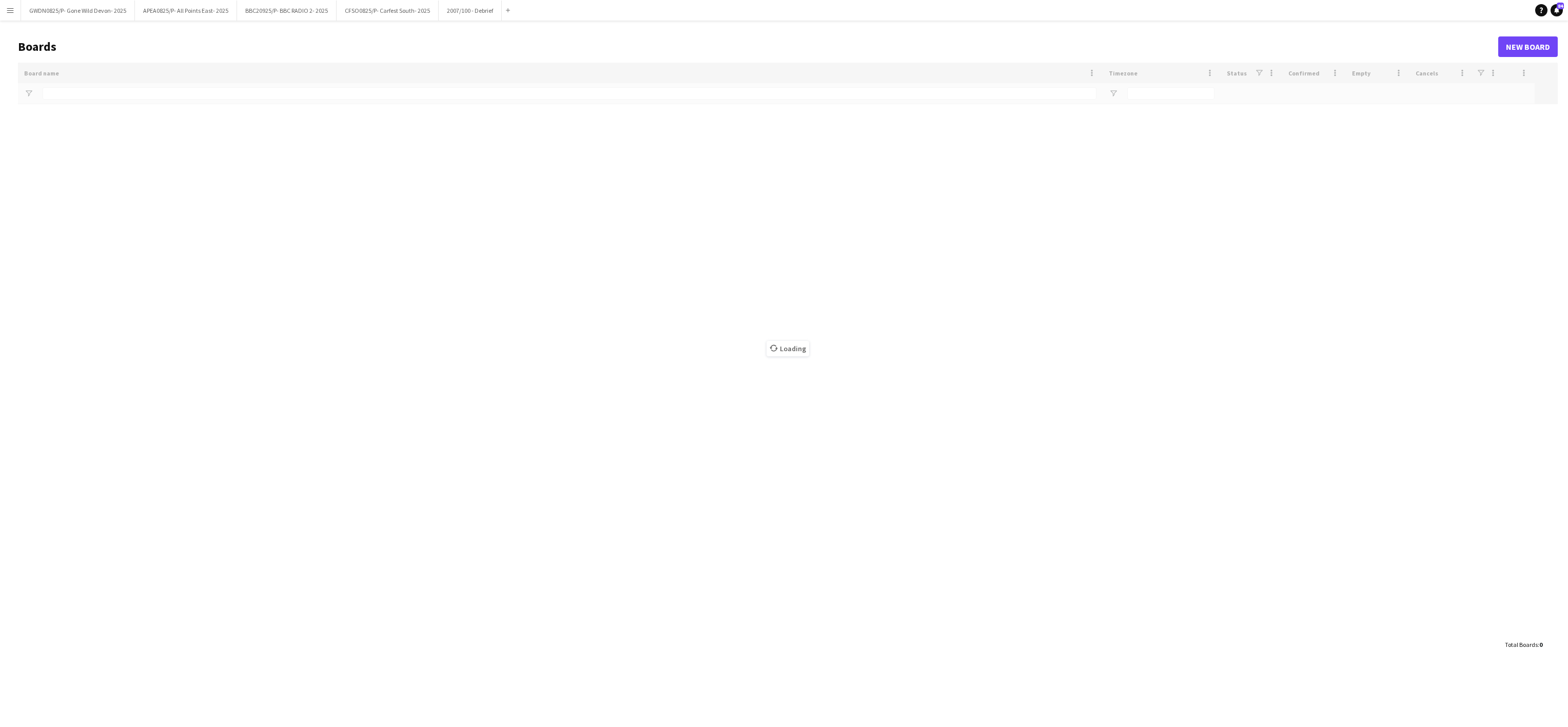
type input "**********"
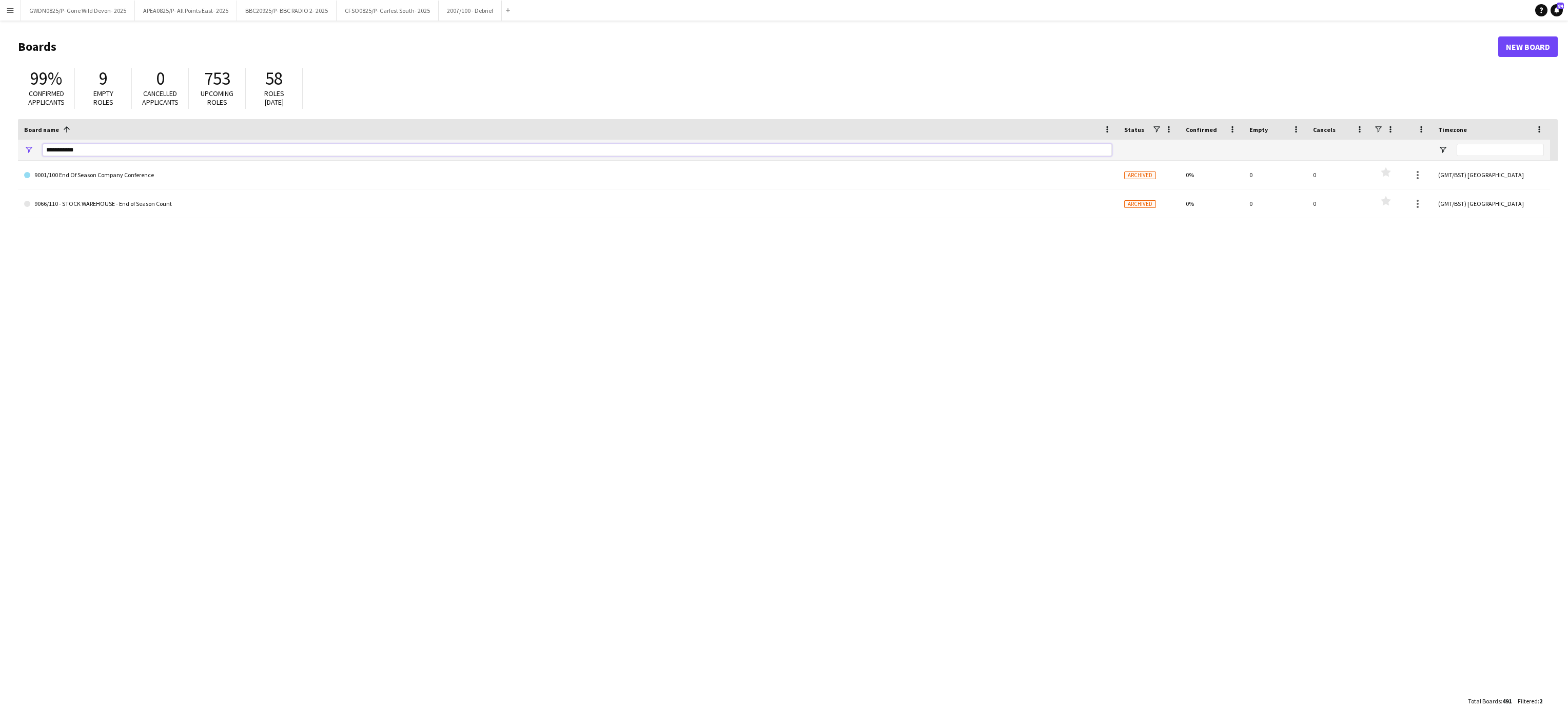
drag, startPoint x: 105, startPoint y: 154, endPoint x: 0, endPoint y: 152, distance: 105.0
click at [0, 154] on html "Menu Boards Boards Boards All jobs Status Workforce Workforce My Workforce Recr…" at bounding box center [784, 364] width 1568 height 727
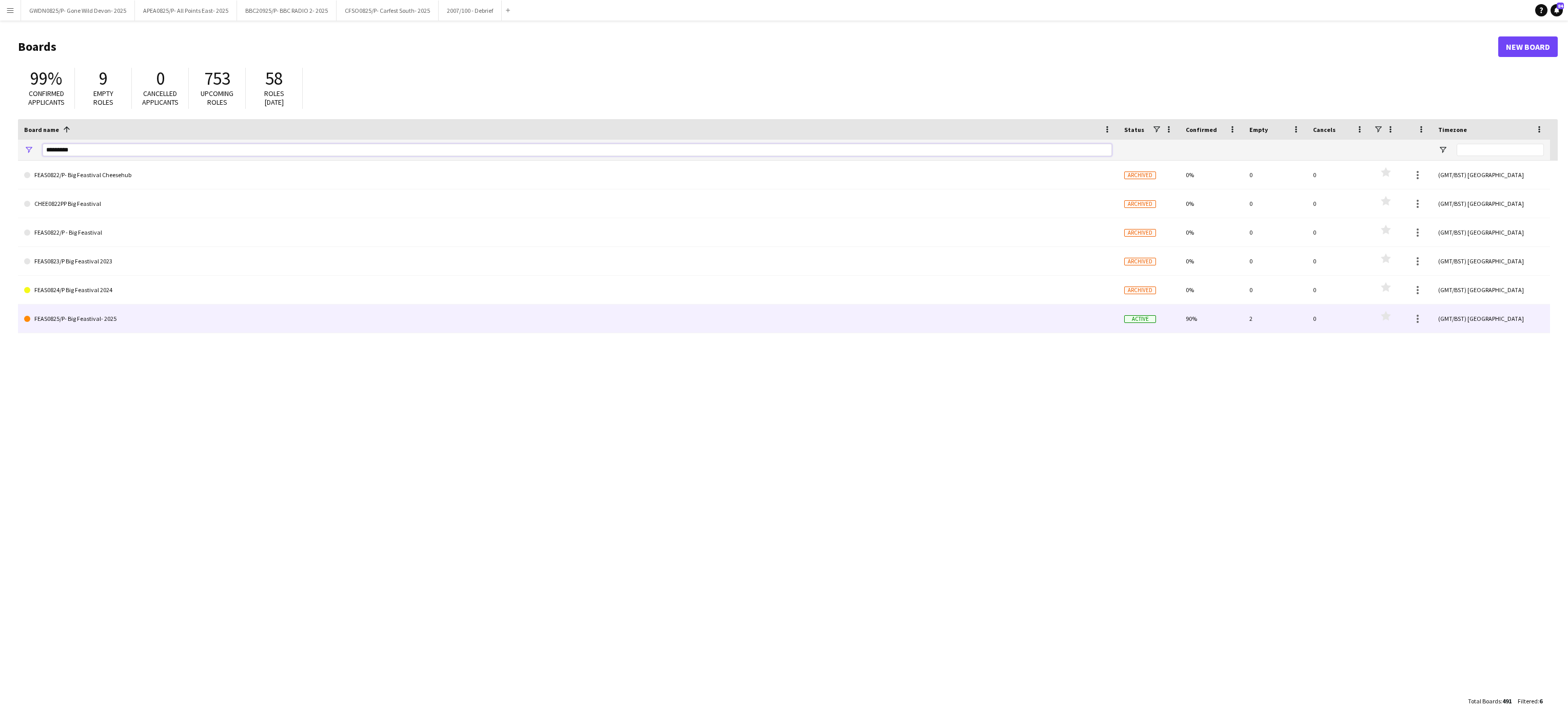
type input "*********"
click at [96, 314] on link "FEAS0825/P- Big Feastival- 2025" at bounding box center [568, 318] width 1088 height 29
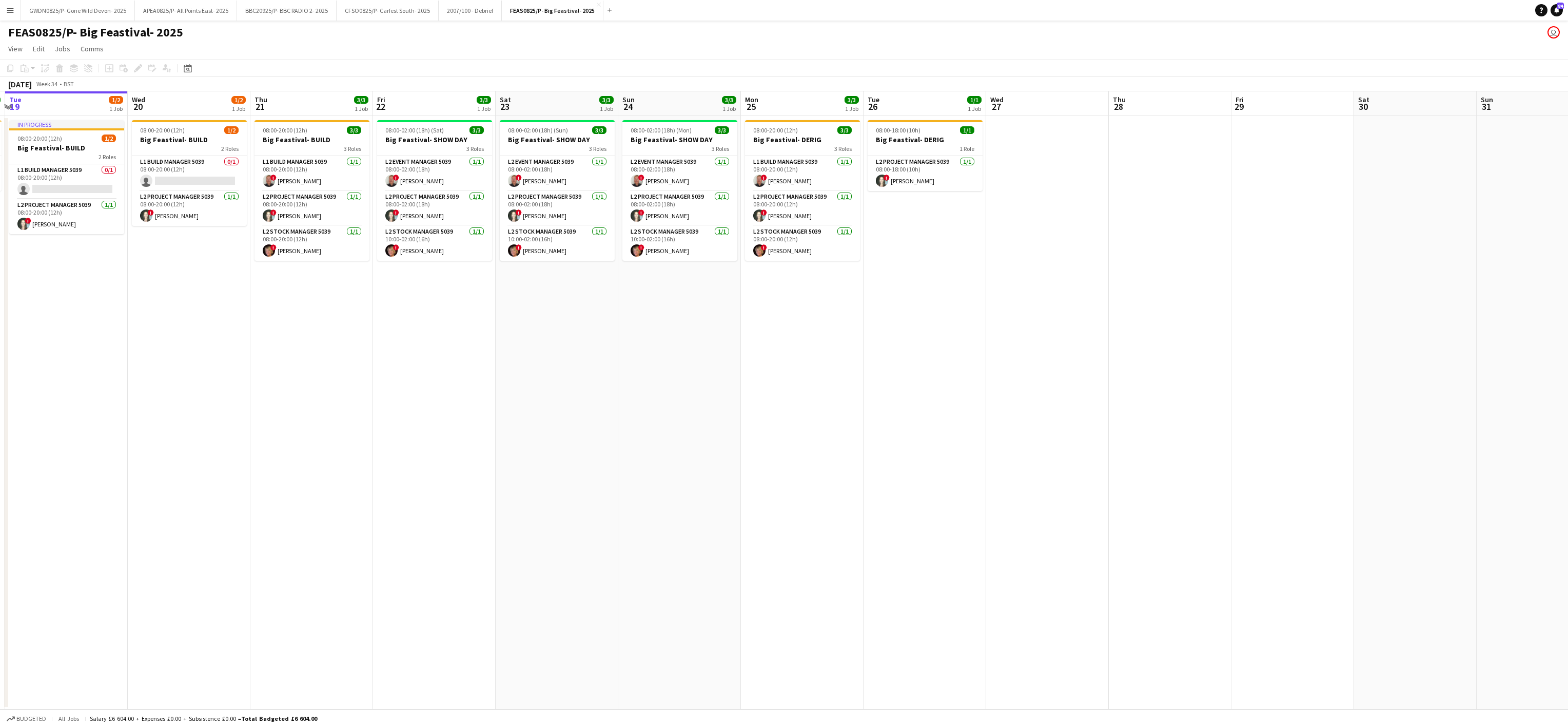
scroll to position [0, 416]
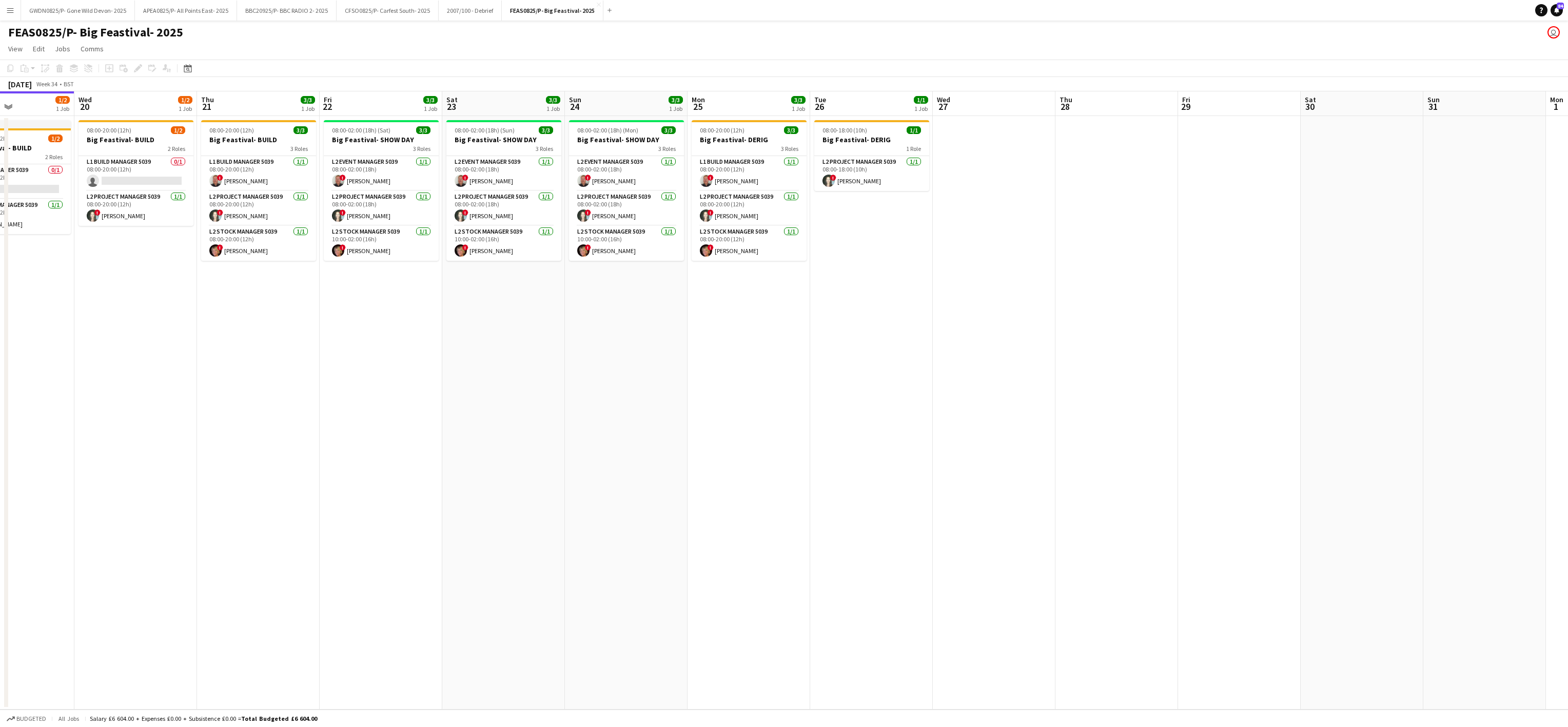
drag, startPoint x: 1119, startPoint y: 359, endPoint x: 949, endPoint y: 364, distance: 170.1
click at [949, 364] on app-calendar-viewport "Sat 16 Sun 17 Mon 18 1/1 1 Job Tue 19 1/2 1 Job Wed 20 1/2 1 Job Thu 21 3/3 1 J…" at bounding box center [784, 400] width 1568 height 618
click at [181, 5] on button "APEA0825/P- All Points East- 2025 Close" at bounding box center [186, 10] width 102 height 20
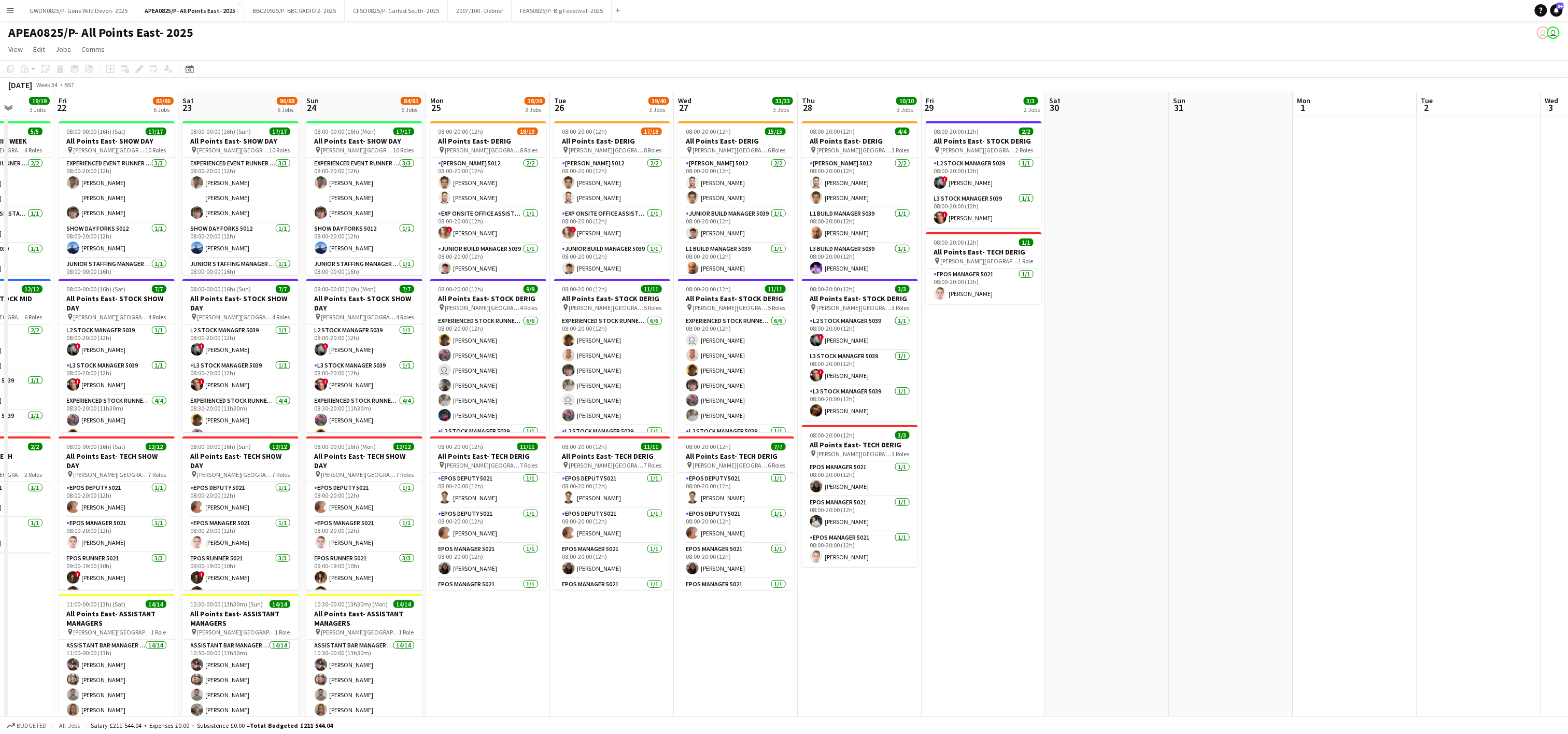
scroll to position [0, 282]
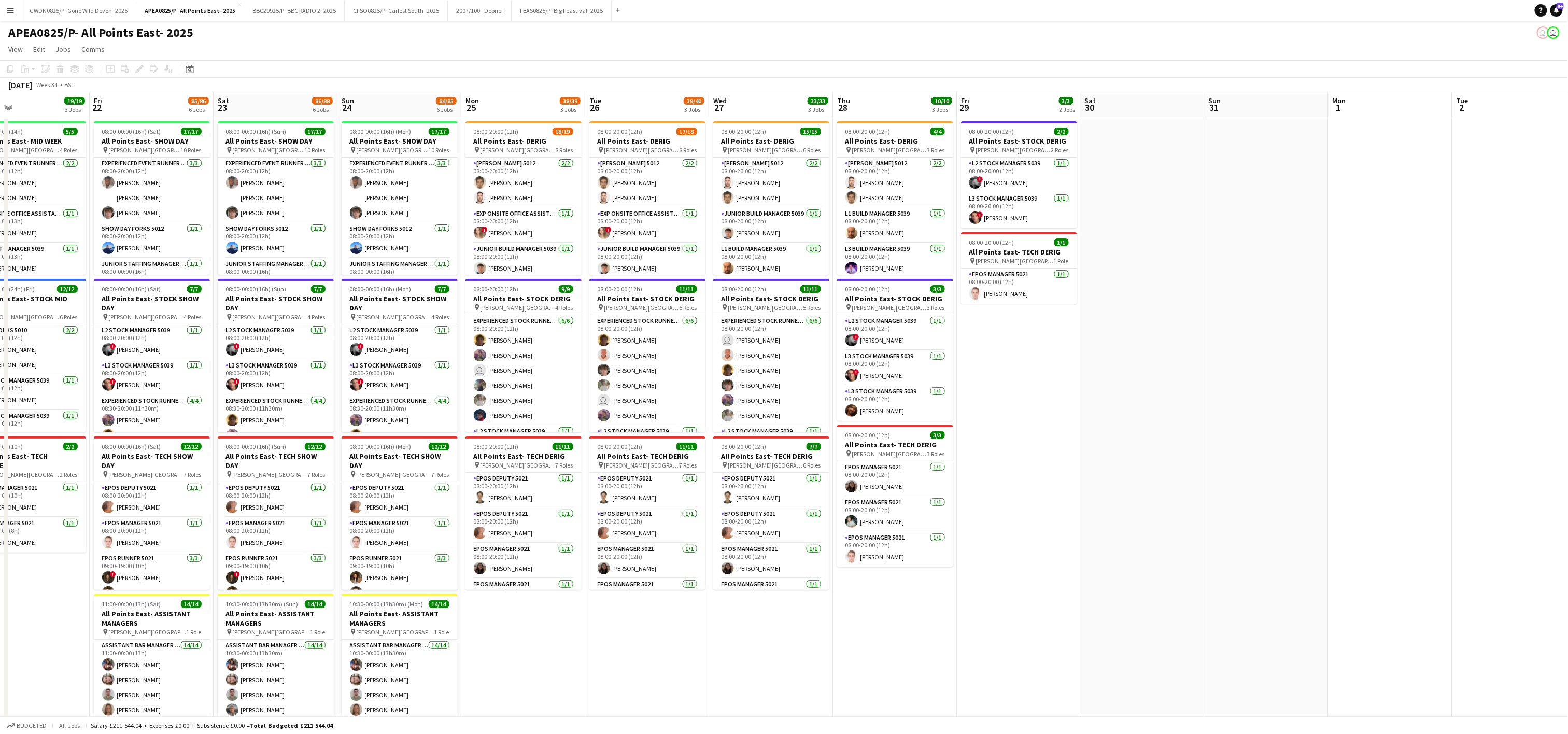
click at [799, 526] on app-calendar-viewport "Tue 19 9/9 4 Jobs Wed 20 16/16 4 Jobs Thu 21 19/19 3 Jobs Fri 22 85/86 6 Jobs S…" at bounding box center [784, 588] width 1568 height 991
click at [1221, 349] on app-date-cell at bounding box center [1266, 600] width 124 height 966
